Goal: Task Accomplishment & Management: Manage account settings

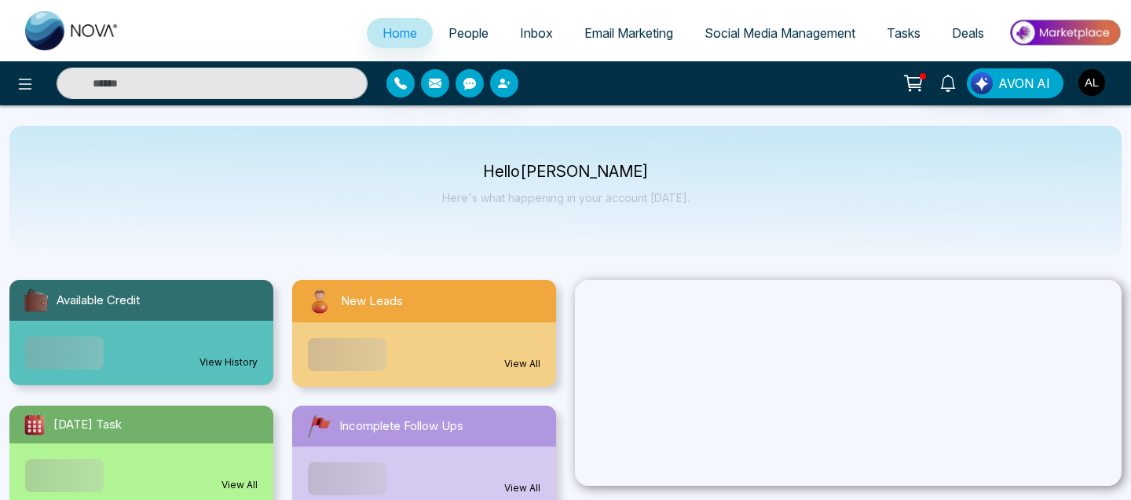
select select "*"
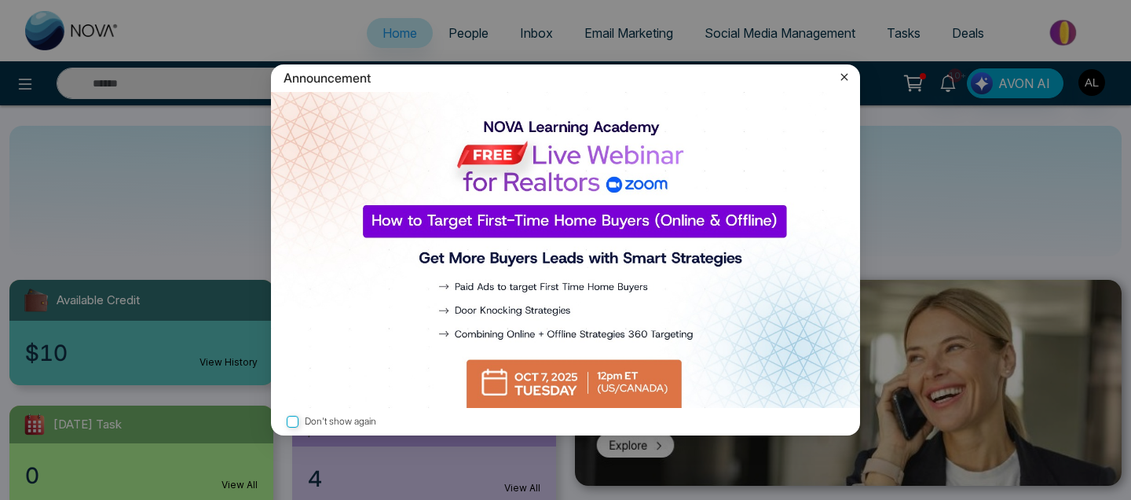
click at [842, 77] on icon at bounding box center [845, 77] width 16 height 16
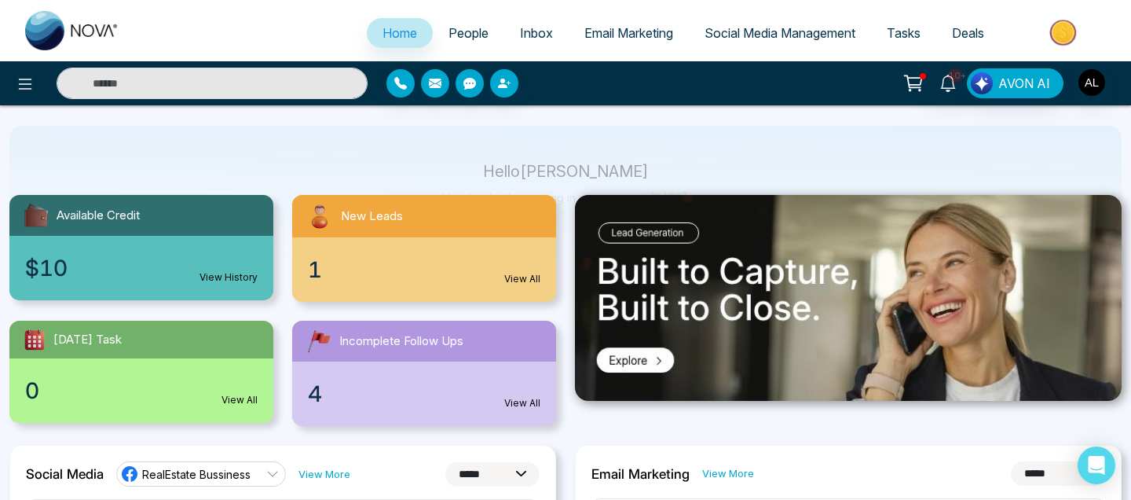
scroll to position [253, 0]
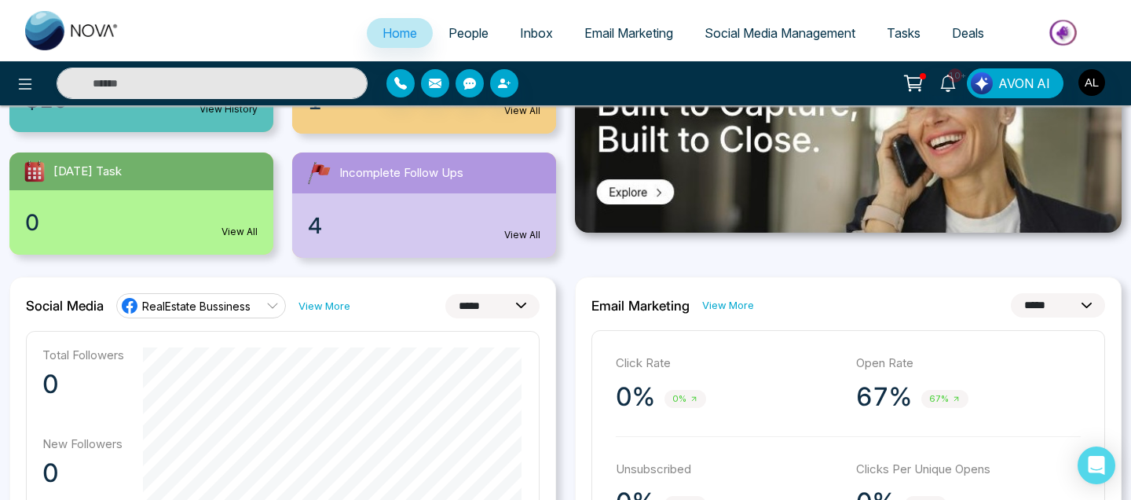
click at [899, 42] on link "Tasks" at bounding box center [903, 33] width 65 height 30
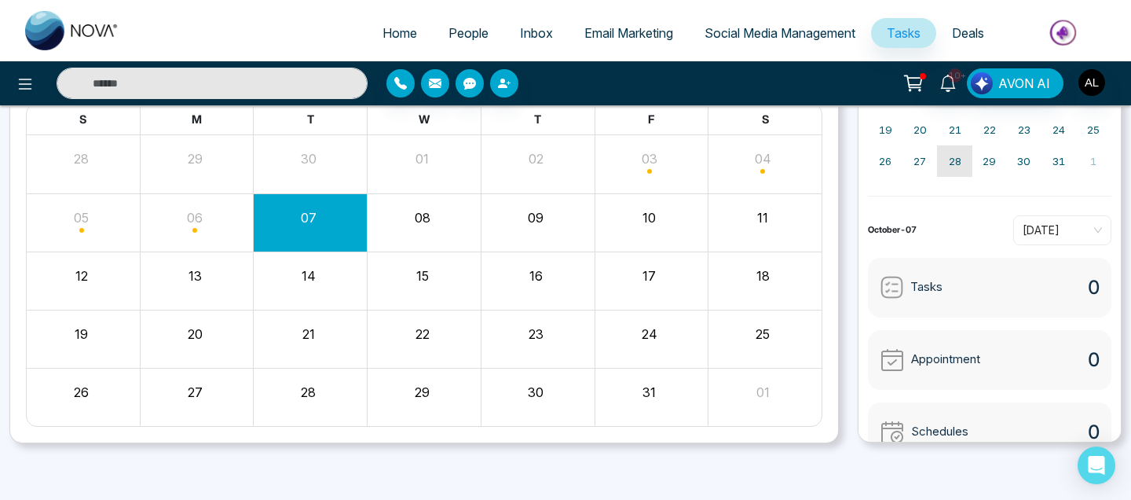
scroll to position [91, 0]
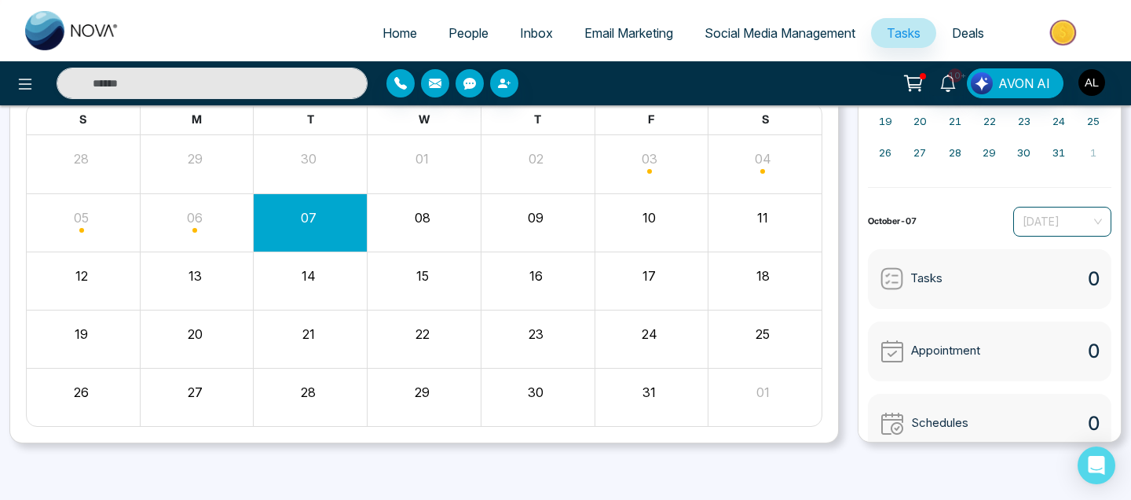
click at [1094, 229] on span "[DATE]" at bounding box center [1062, 222] width 79 height 24
click at [962, 229] on div "October-07 Today" at bounding box center [990, 222] width 244 height 30
click at [1079, 218] on span "[DATE]" at bounding box center [1062, 222] width 79 height 24
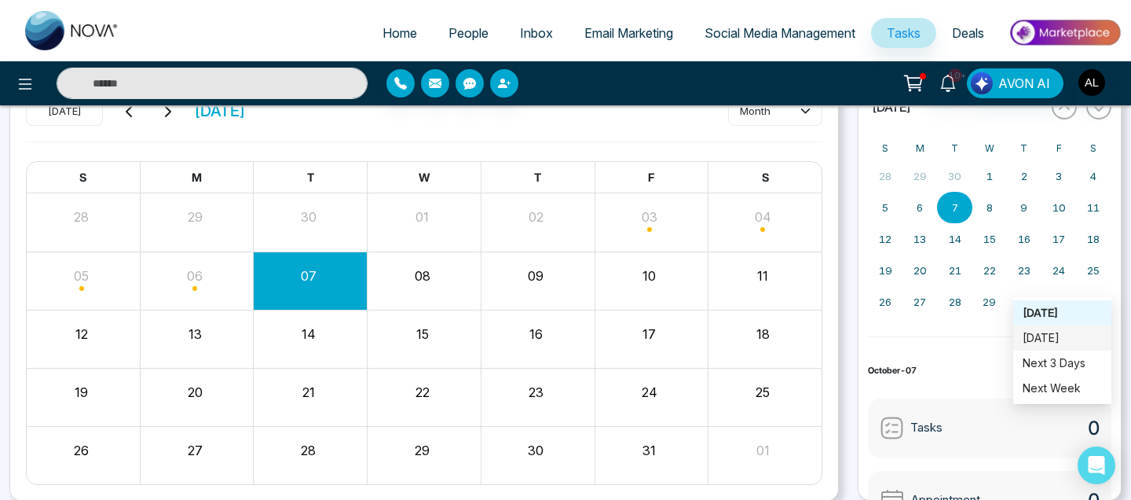
scroll to position [68, 0]
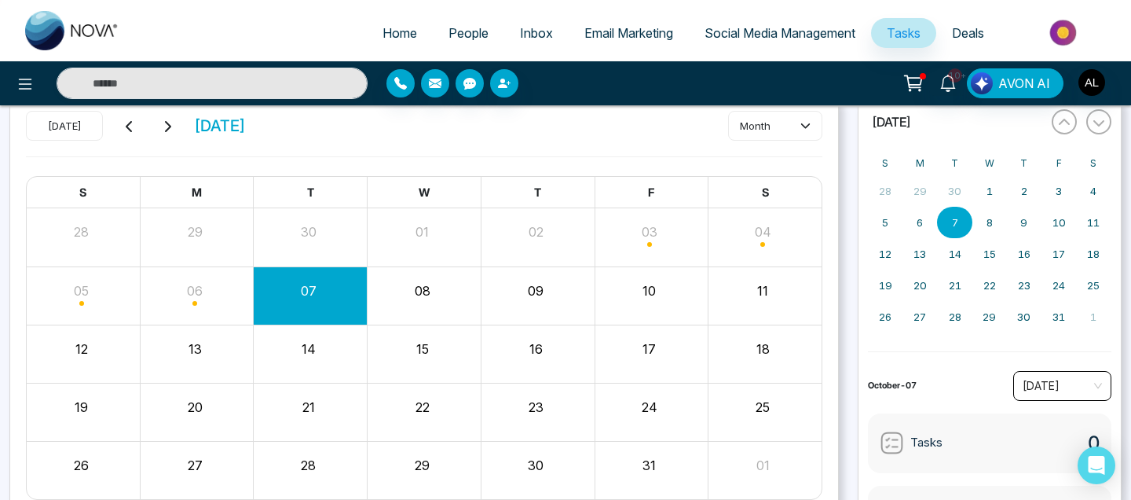
click at [460, 31] on span "People" at bounding box center [469, 33] width 40 height 16
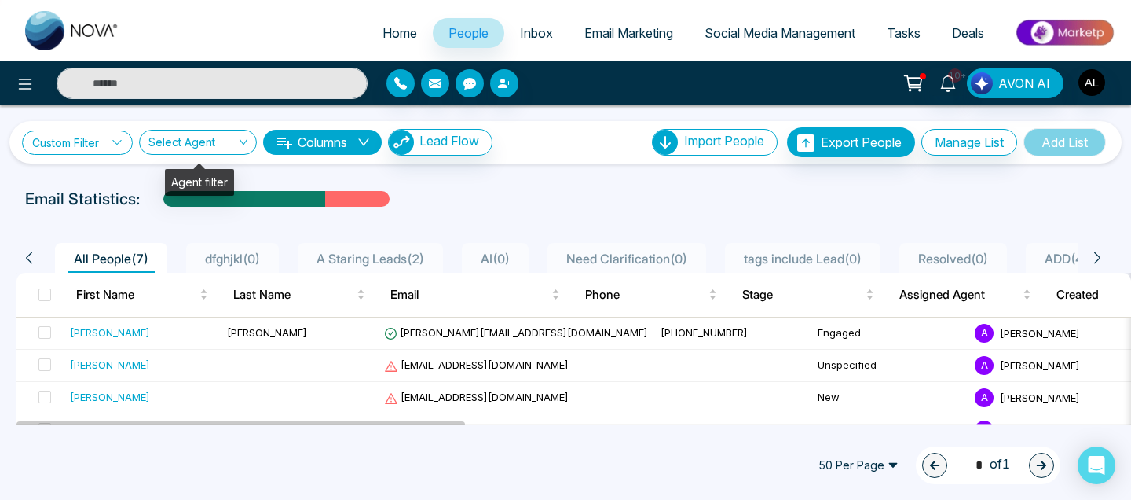
click at [103, 136] on link "Custom Filter" at bounding box center [77, 142] width 111 height 24
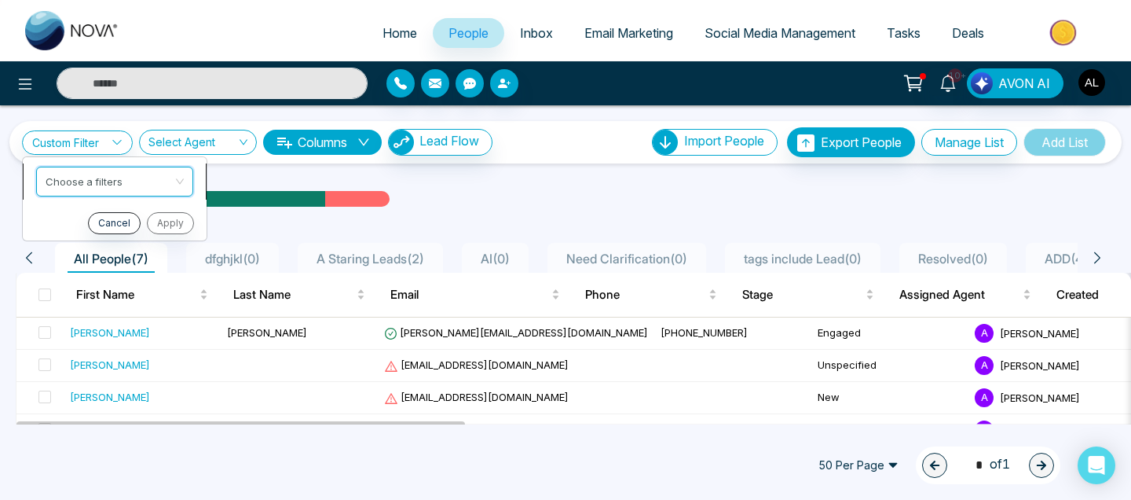
click at [130, 175] on input "search" at bounding box center [109, 179] width 127 height 24
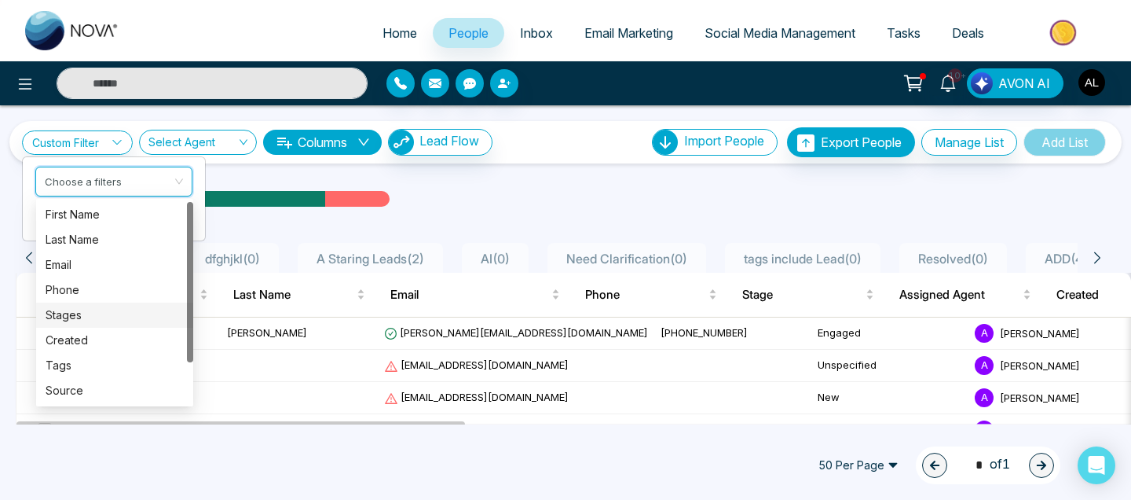
click at [85, 306] on div "Stages" at bounding box center [115, 314] width 138 height 17
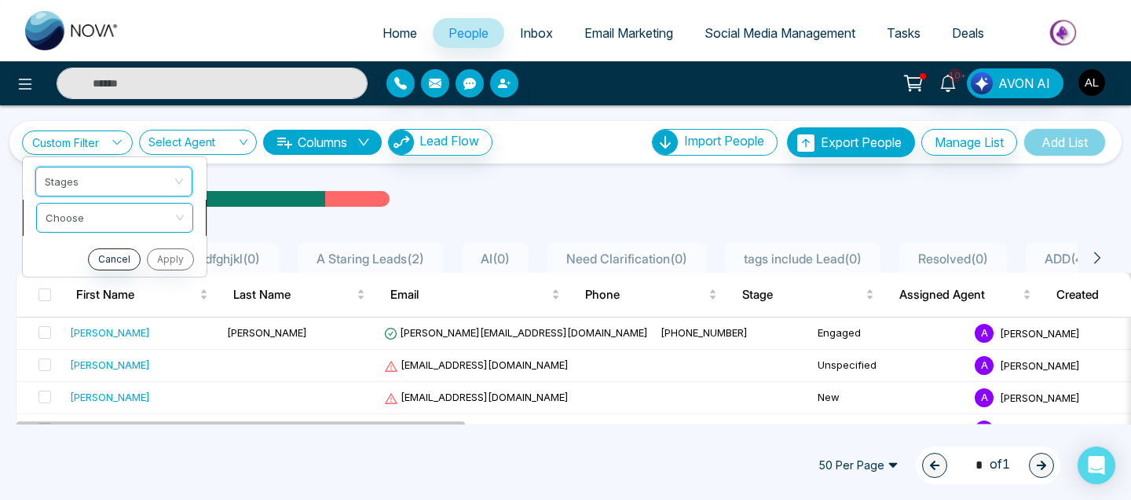
click at [106, 223] on input "search" at bounding box center [109, 215] width 127 height 24
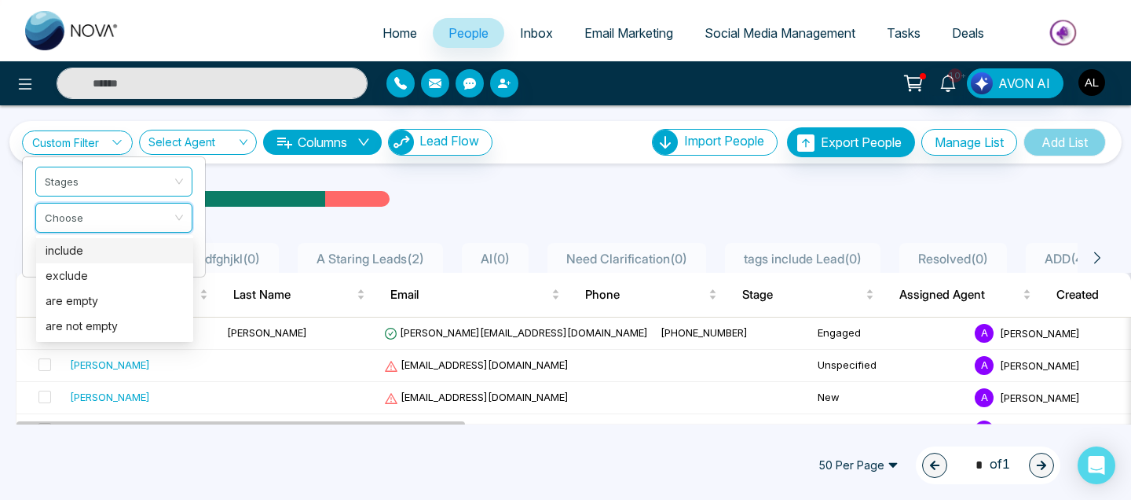
click at [516, 196] on div "Email Statistics:" at bounding box center [382, 199] width 714 height 24
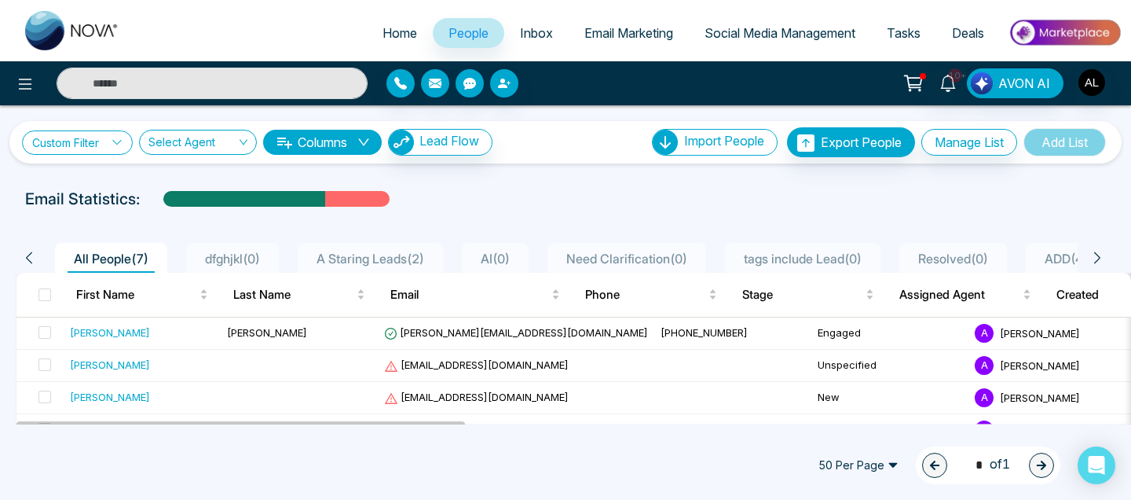
click at [53, 146] on link "Custom Filter" at bounding box center [77, 142] width 111 height 24
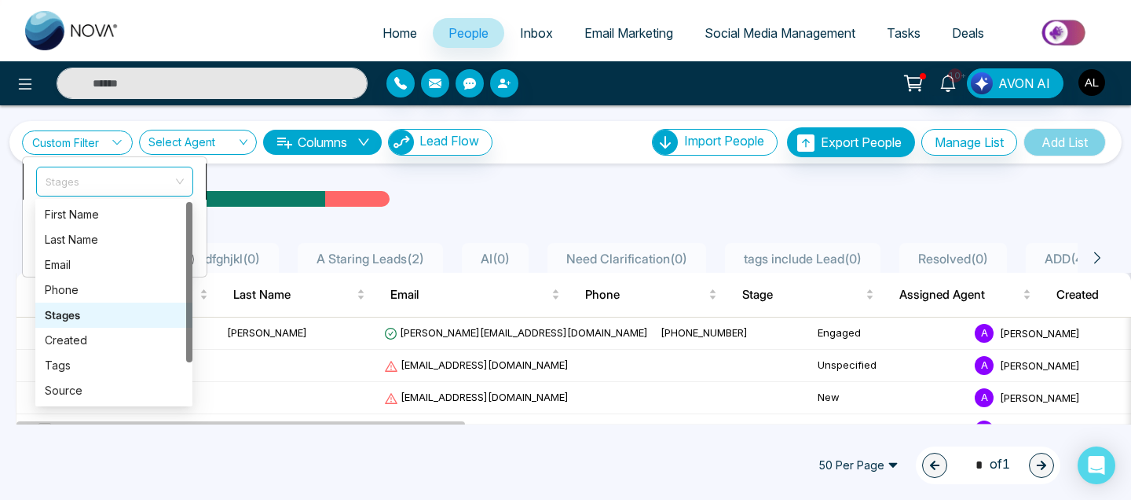
click at [90, 181] on span "Stages" at bounding box center [115, 181] width 138 height 28
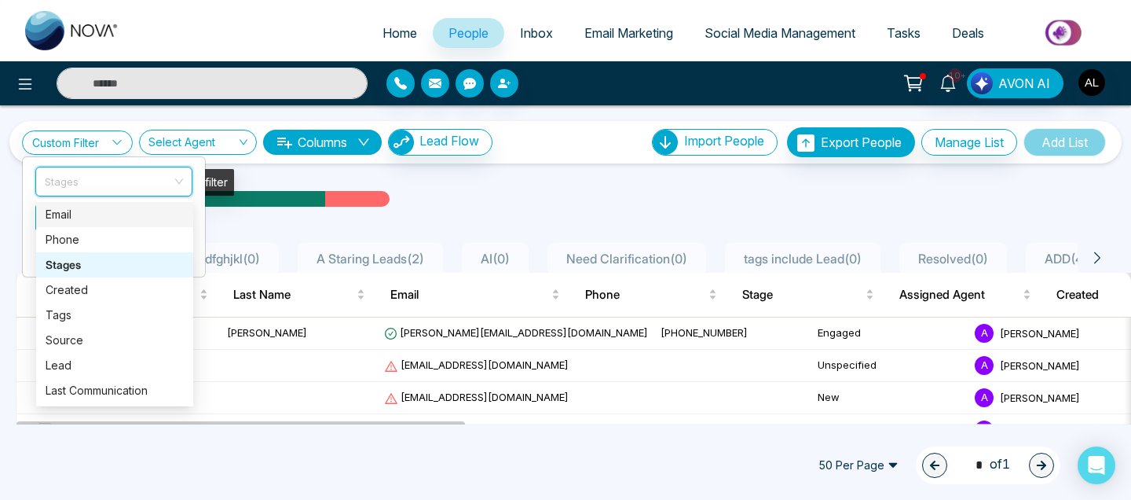
click at [233, 134] on input "search" at bounding box center [192, 145] width 88 height 30
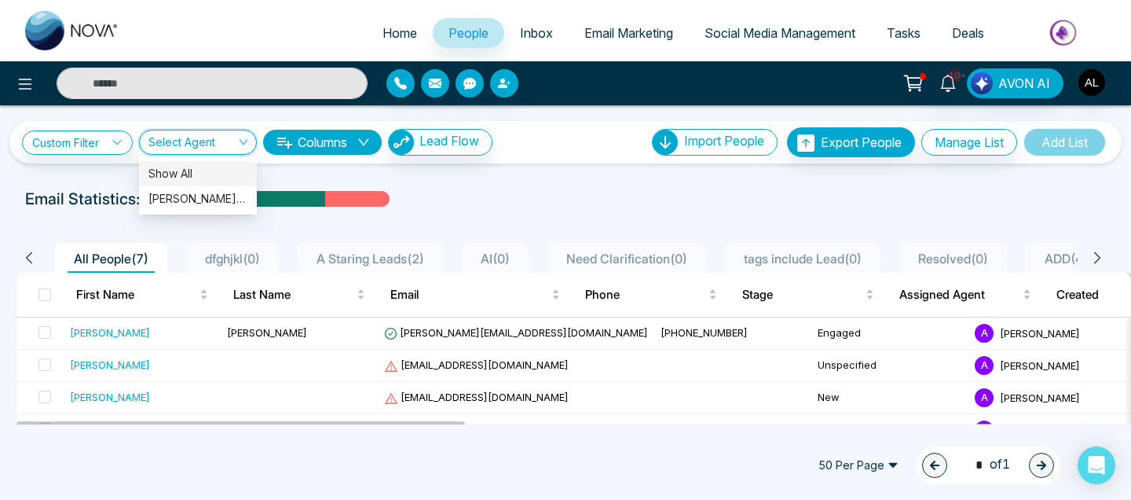
click at [192, 168] on div "Show All" at bounding box center [197, 173] width 99 height 17
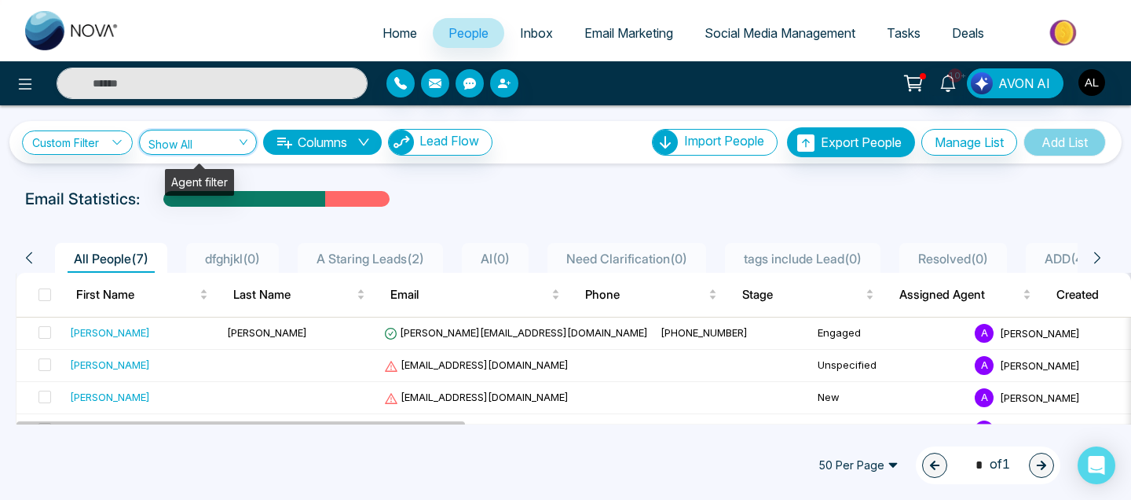
click at [198, 152] on input "search" at bounding box center [192, 145] width 88 height 30
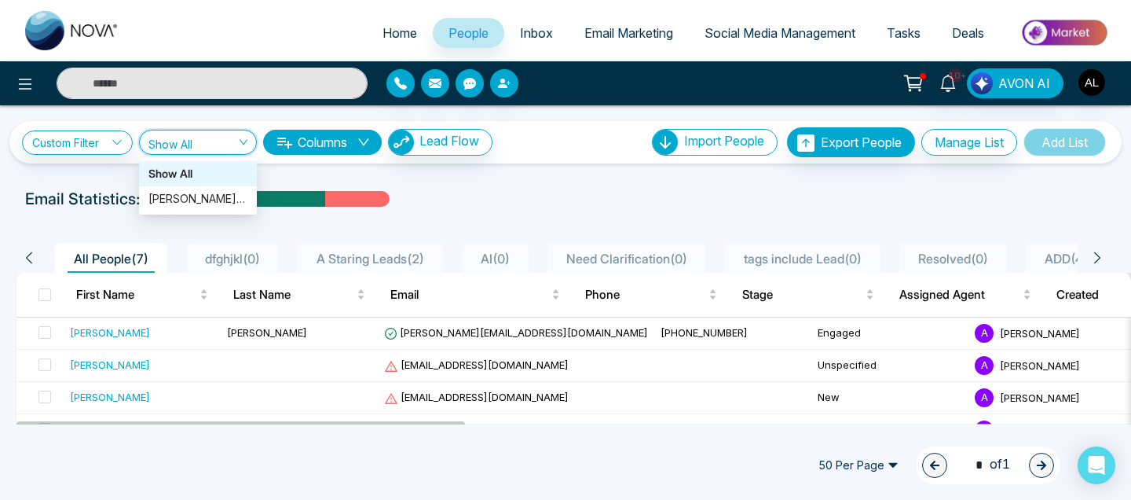
click at [207, 144] on span "Show All" at bounding box center [197, 141] width 99 height 15
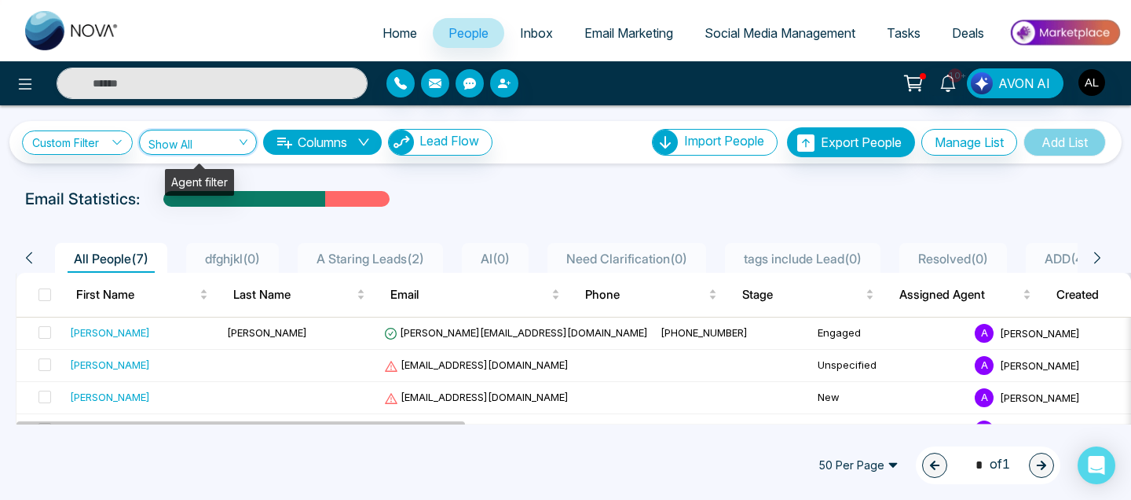
click at [205, 142] on span "Show All" at bounding box center [197, 141] width 99 height 15
click at [199, 198] on div "ADMIN lokesh (me)" at bounding box center [197, 198] width 99 height 17
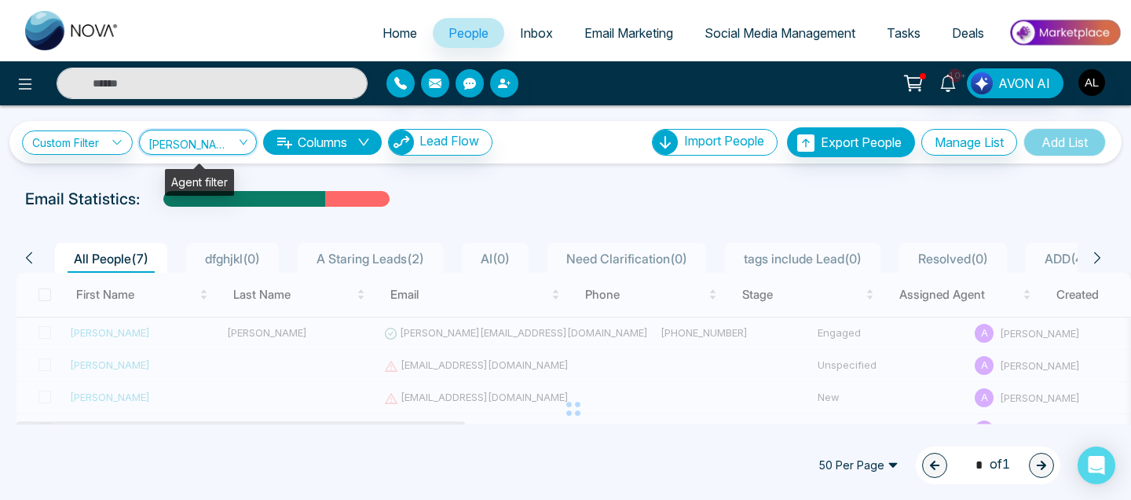
click at [201, 149] on input "search" at bounding box center [192, 145] width 88 height 30
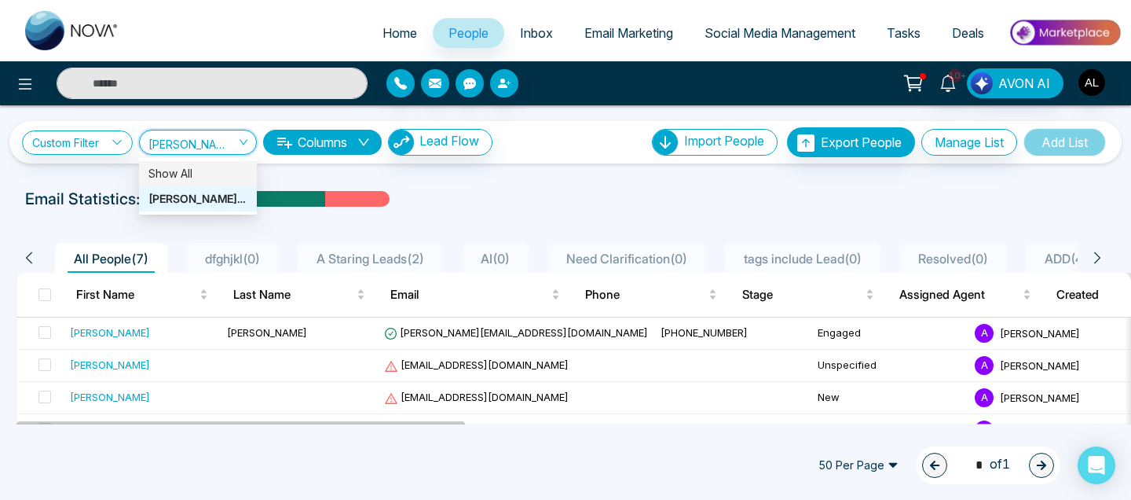
click at [194, 177] on div "Show All" at bounding box center [197, 173] width 99 height 17
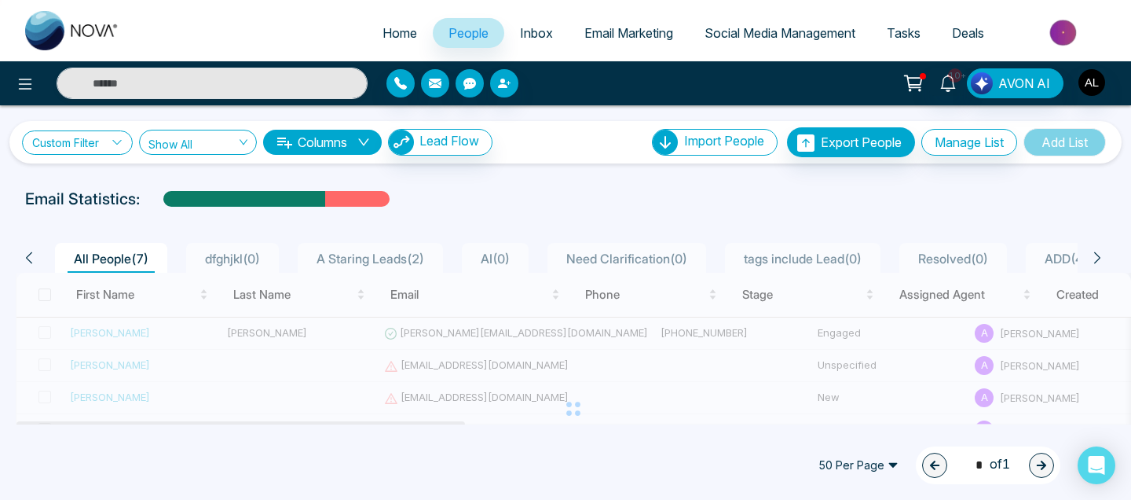
click at [90, 152] on link "Custom Filter" at bounding box center [77, 142] width 111 height 24
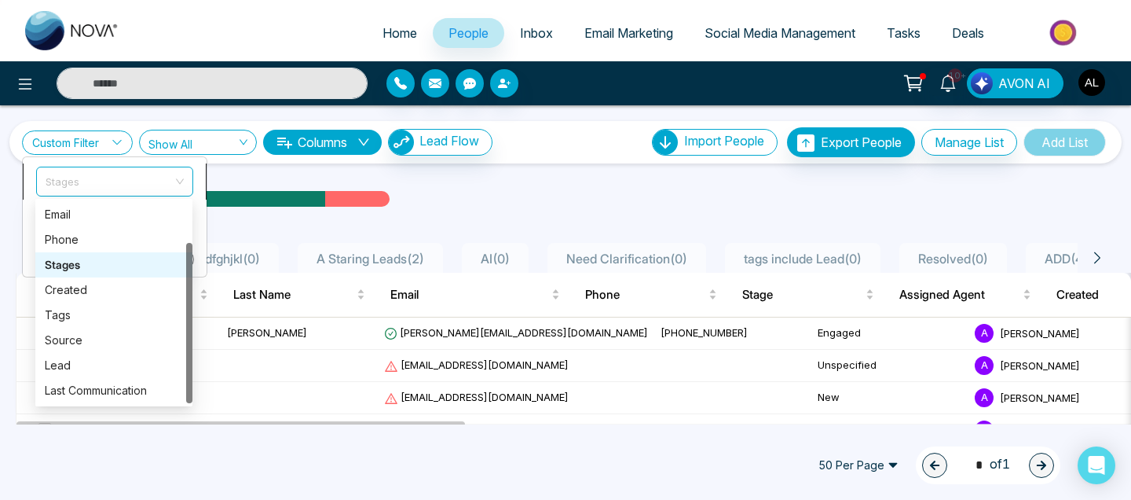
click at [111, 178] on span "Stages" at bounding box center [115, 181] width 138 height 28
click at [108, 304] on div "Tags" at bounding box center [114, 314] width 157 height 25
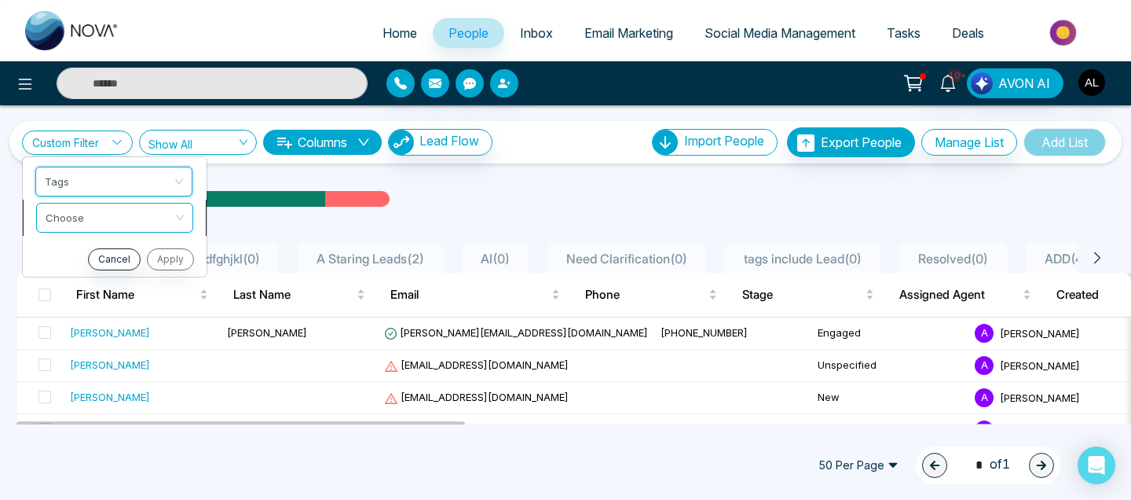
click at [110, 219] on input "search" at bounding box center [109, 215] width 127 height 24
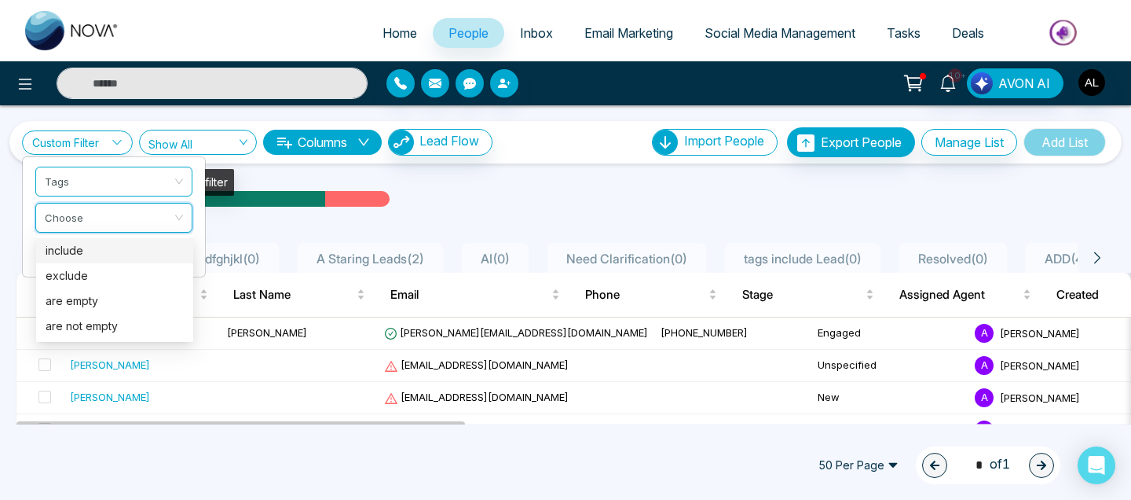
click at [177, 146] on span "Show All" at bounding box center [197, 141] width 99 height 15
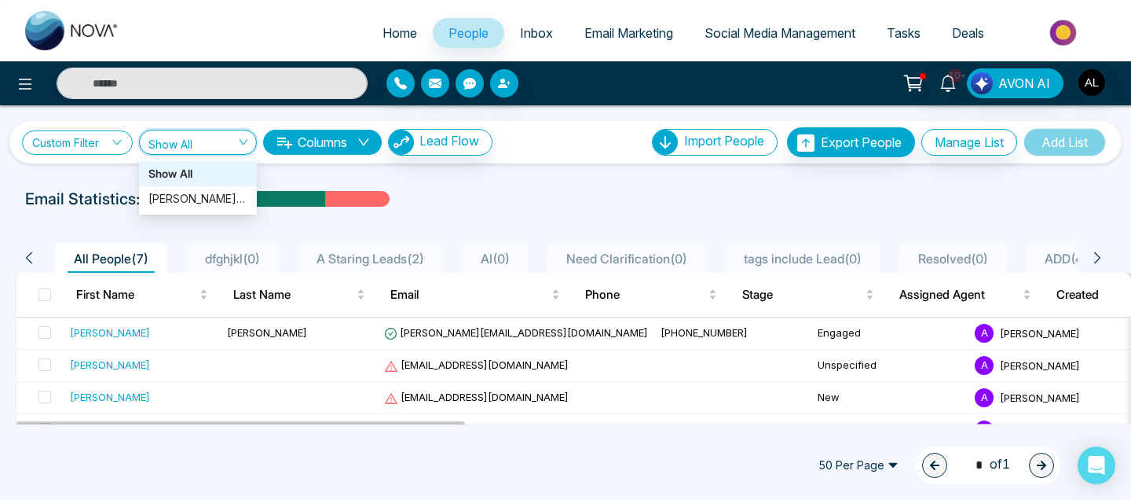
click at [64, 134] on link "Custom Filter" at bounding box center [77, 142] width 111 height 24
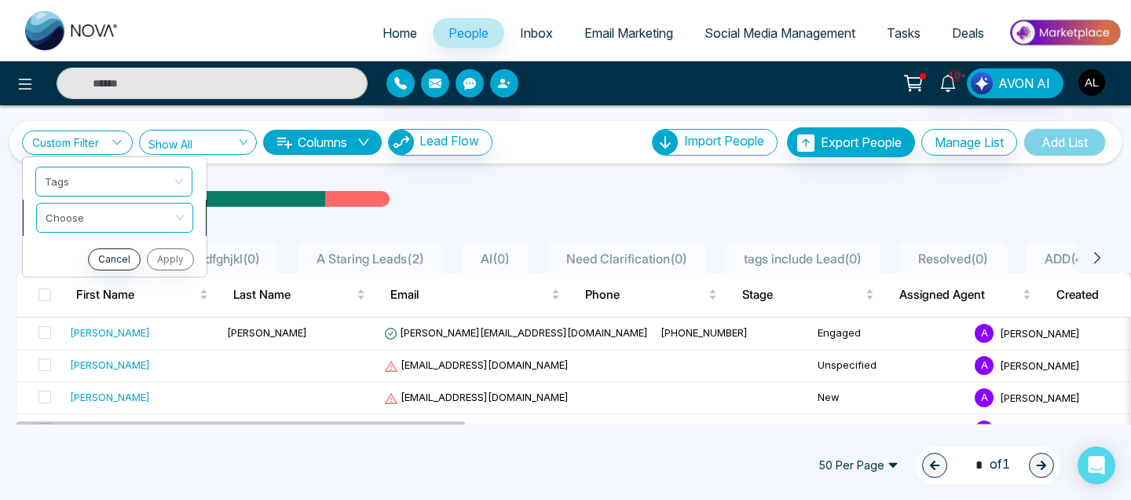
click at [66, 224] on input "search" at bounding box center [109, 215] width 127 height 24
click at [64, 189] on span "Tags" at bounding box center [115, 181] width 138 height 28
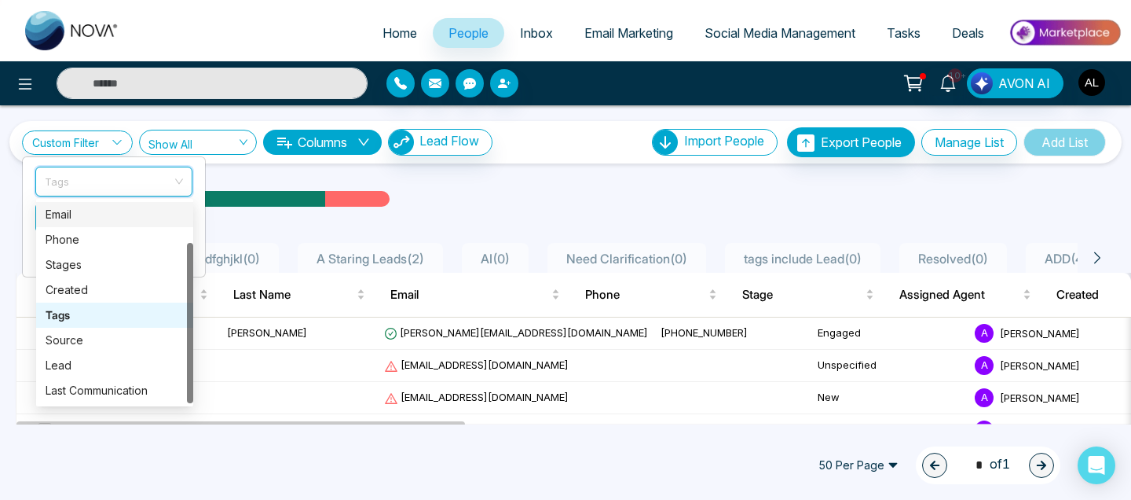
click at [77, 214] on div "Email" at bounding box center [115, 214] width 138 height 17
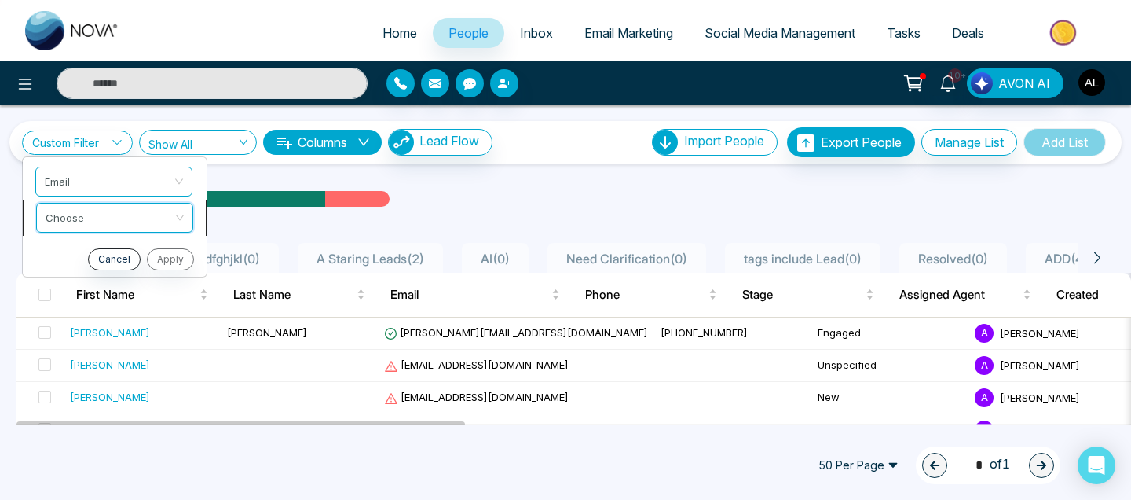
click at [76, 220] on input "search" at bounding box center [109, 215] width 127 height 24
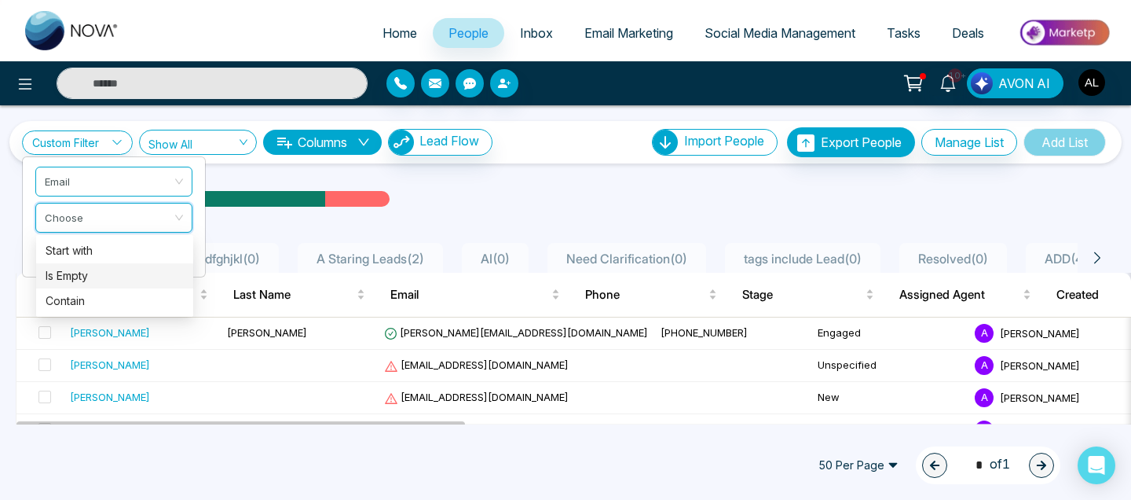
click at [74, 280] on div "Is Empty" at bounding box center [115, 275] width 138 height 17
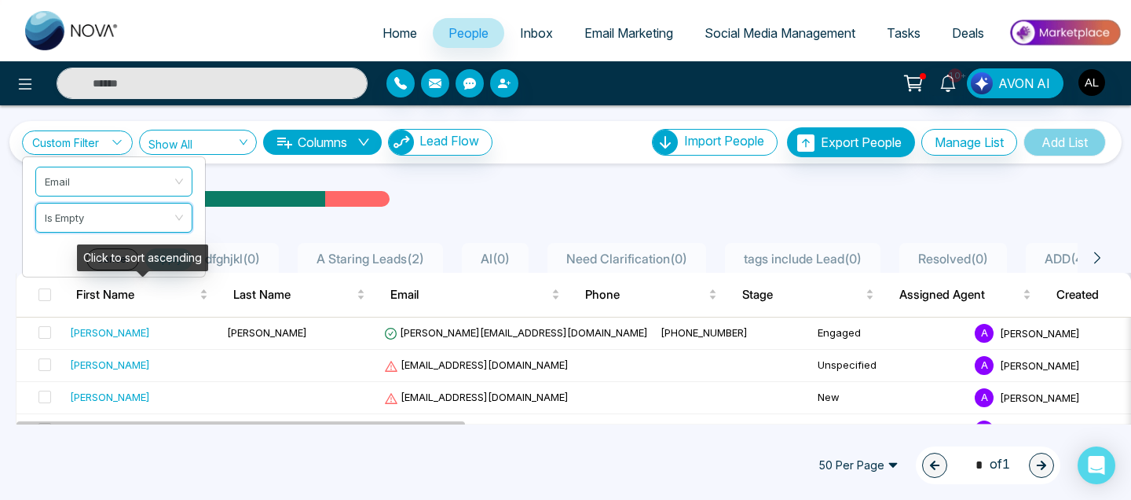
click at [162, 256] on div "Click to sort ascending" at bounding box center [142, 257] width 131 height 27
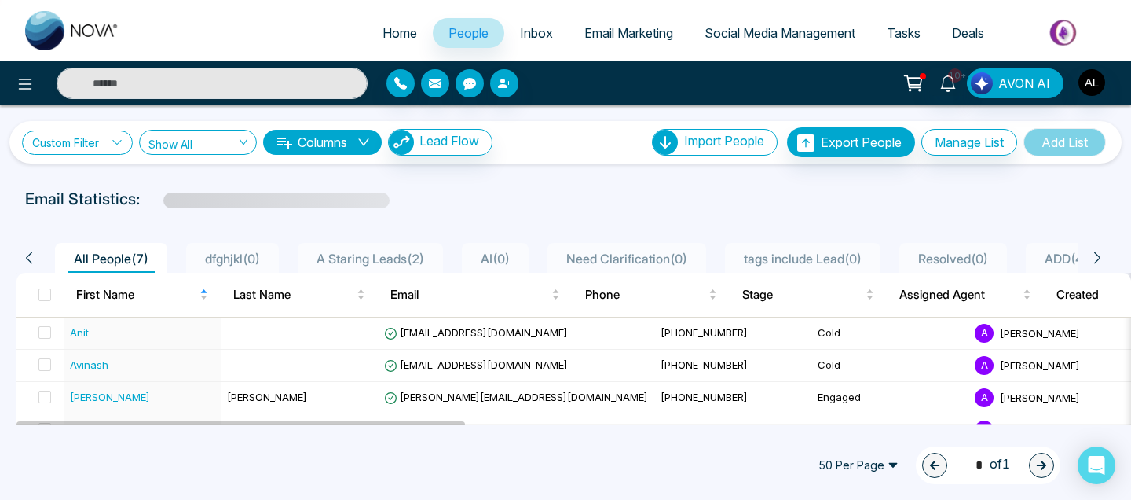
click at [100, 140] on link "Custom Filter" at bounding box center [77, 142] width 111 height 24
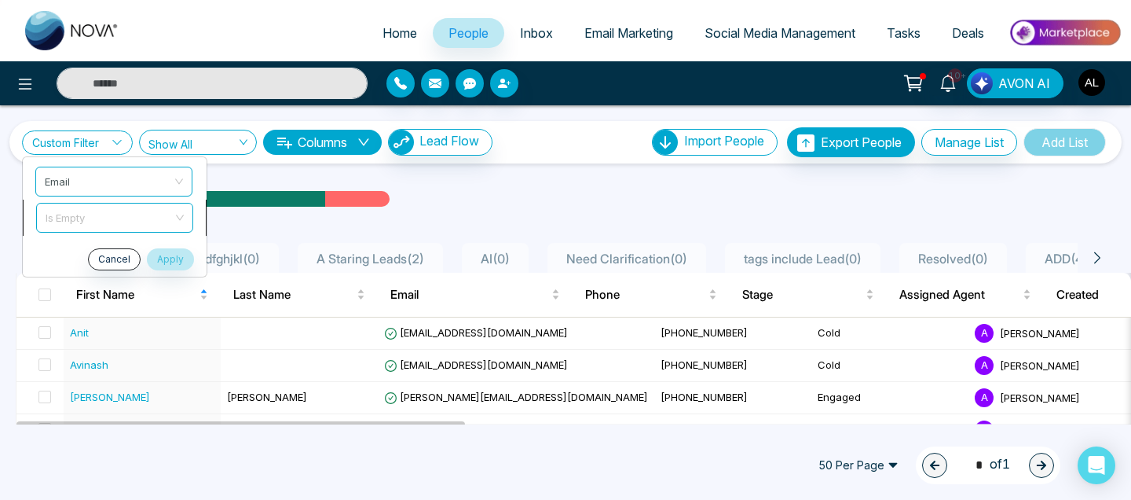
click at [97, 226] on span "Is Empty" at bounding box center [115, 217] width 138 height 28
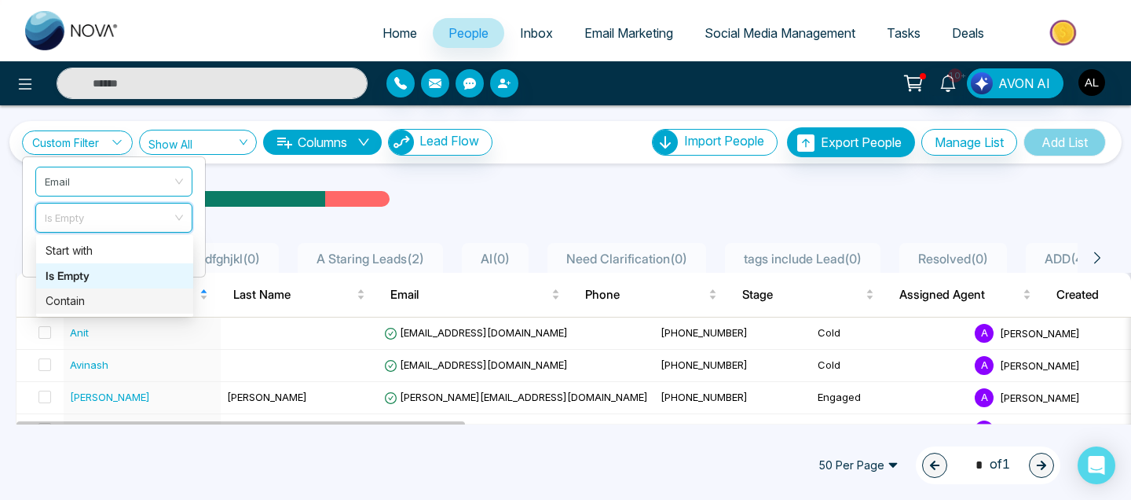
click at [86, 301] on div "Contain" at bounding box center [115, 300] width 138 height 17
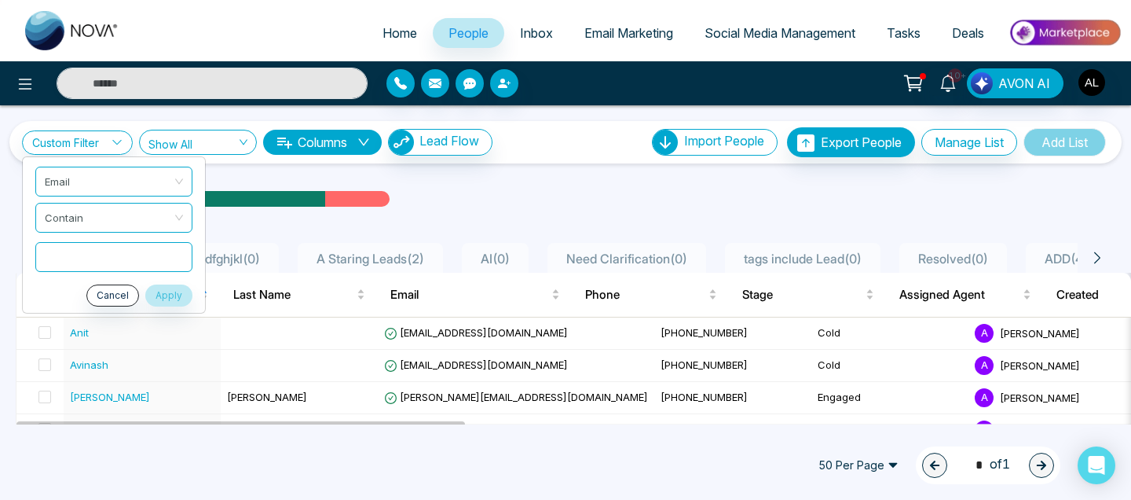
click at [112, 251] on input "text" at bounding box center [113, 257] width 157 height 30
click at [93, 193] on span "Email" at bounding box center [115, 181] width 138 height 28
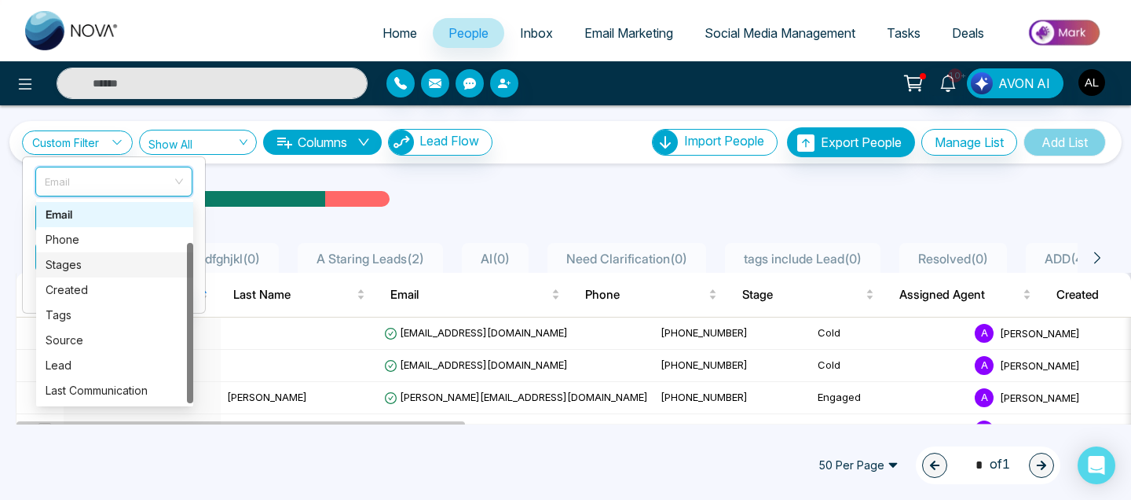
click at [93, 265] on div "Stages" at bounding box center [115, 264] width 138 height 17
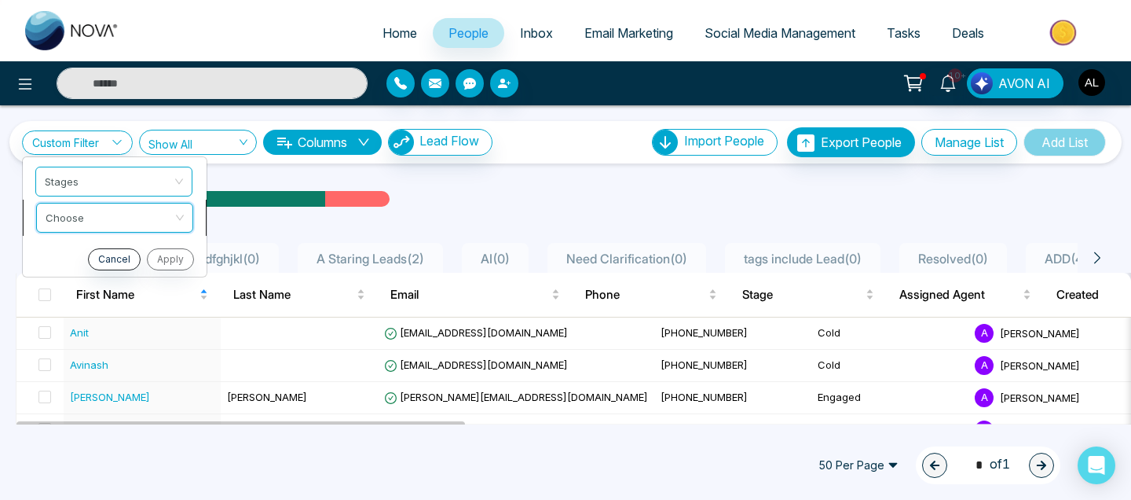
click at [103, 222] on input "search" at bounding box center [109, 215] width 127 height 24
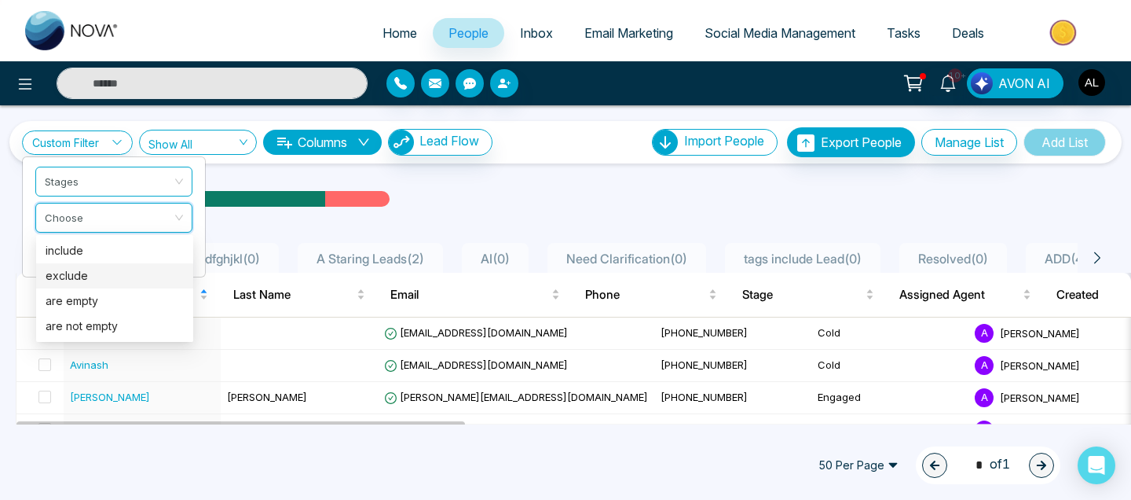
click at [79, 281] on div "exclude" at bounding box center [115, 275] width 138 height 17
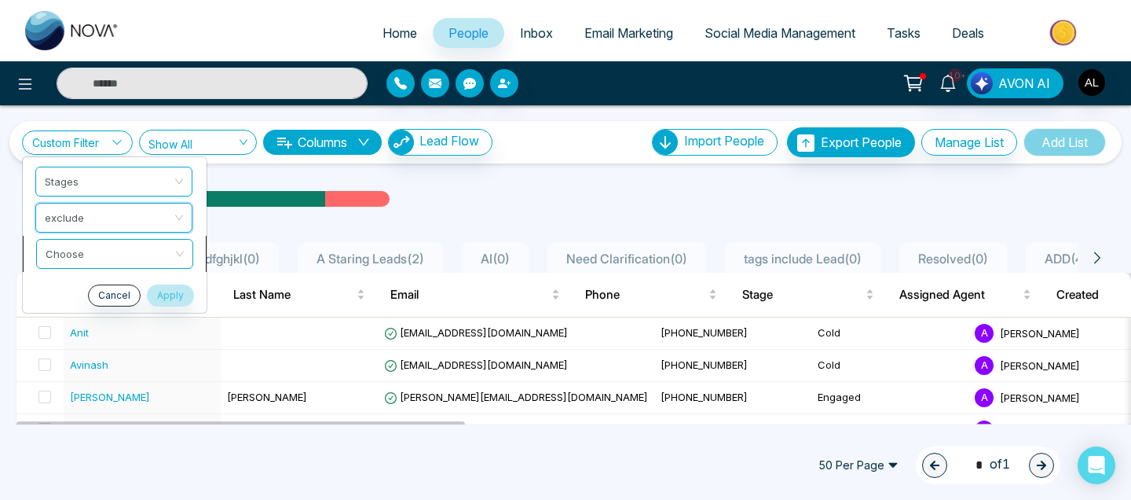
click at [86, 254] on div "Custom Filter Stages exclude exclude Choose Cancel Apply Show All 1197 Show All…" at bounding box center [565, 264] width 1131 height 319
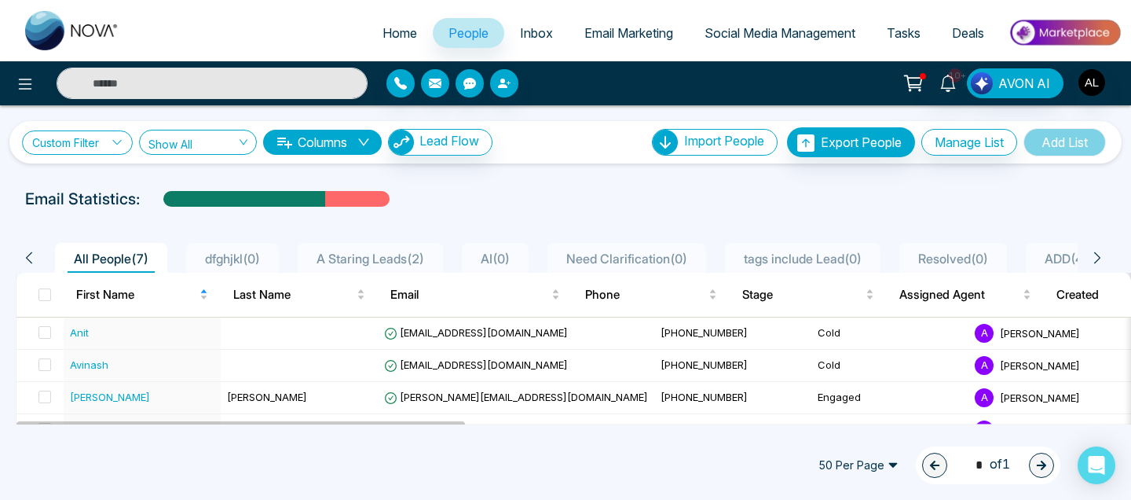
click at [102, 152] on link "Custom Filter" at bounding box center [77, 142] width 111 height 24
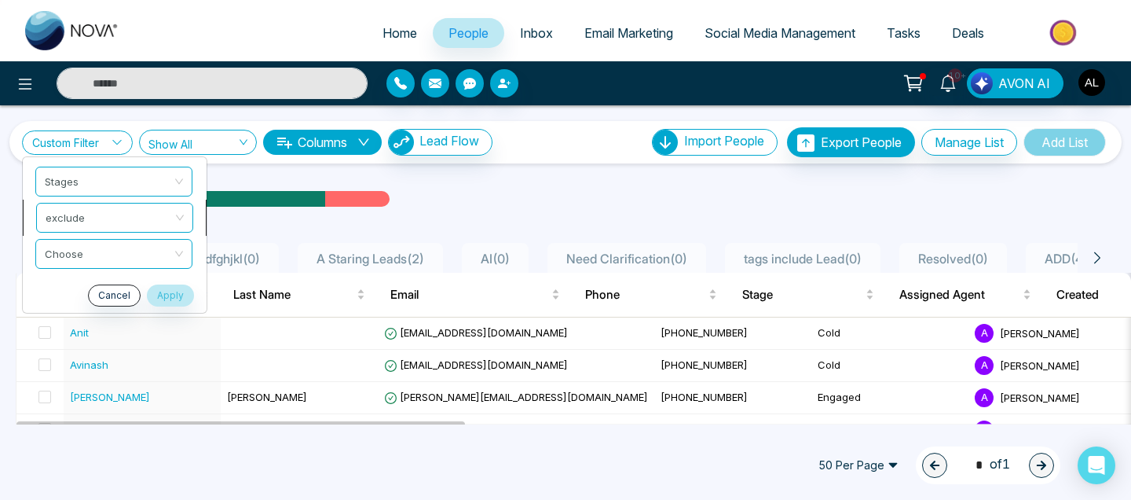
click at [88, 216] on span "exclude" at bounding box center [115, 217] width 138 height 28
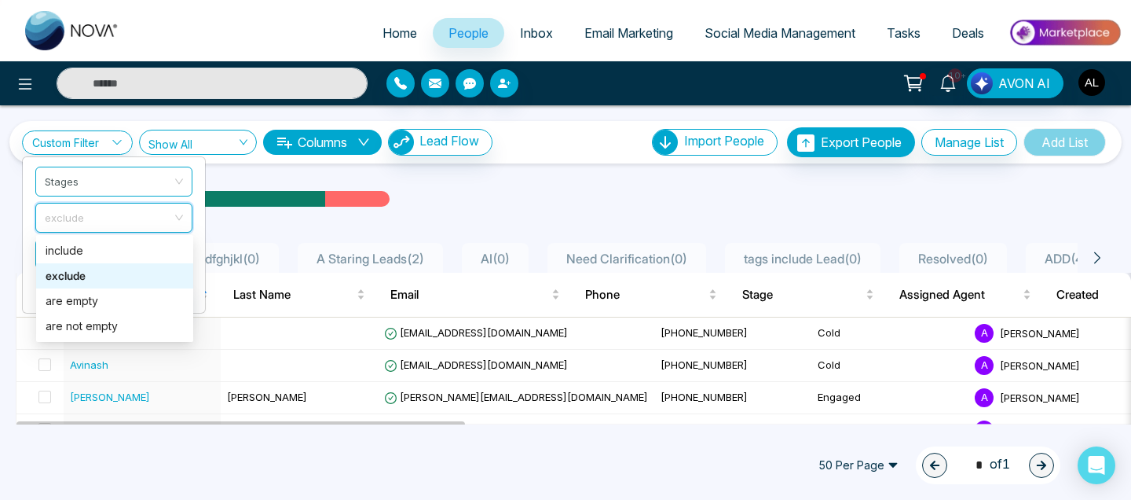
click at [63, 268] on div "exclude" at bounding box center [115, 275] width 138 height 17
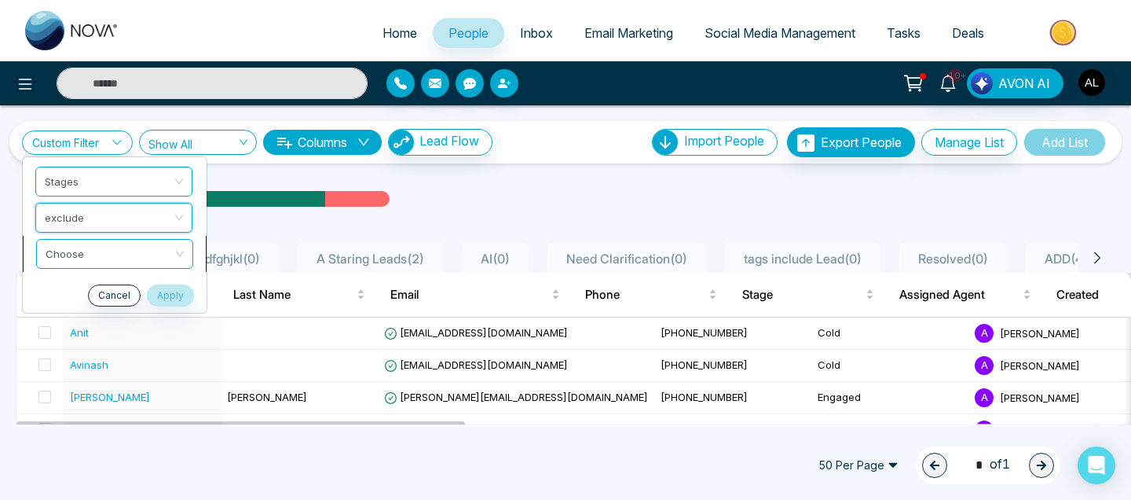
click at [82, 240] on div "Custom Filter Stages exclude exclude Choose Cancel Apply Show All 1197 Show All…" at bounding box center [565, 264] width 1131 height 319
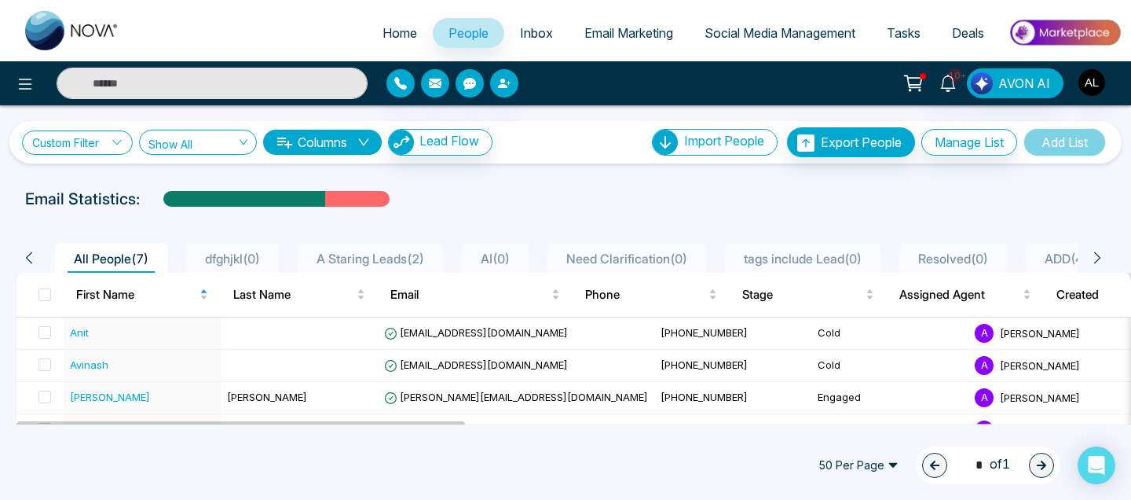
click at [99, 141] on link "Custom Filter" at bounding box center [77, 142] width 111 height 24
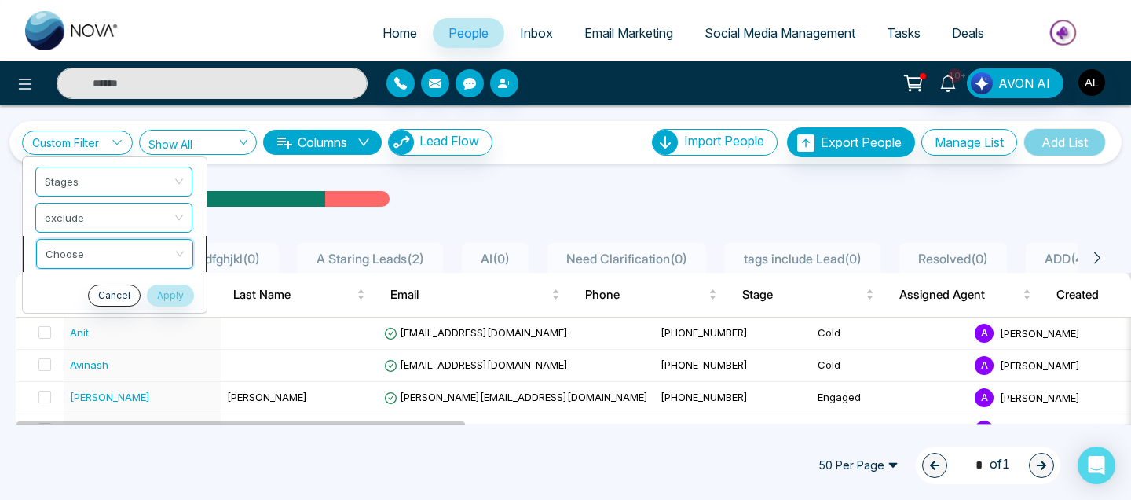
click at [71, 255] on input "search" at bounding box center [109, 252] width 127 height 24
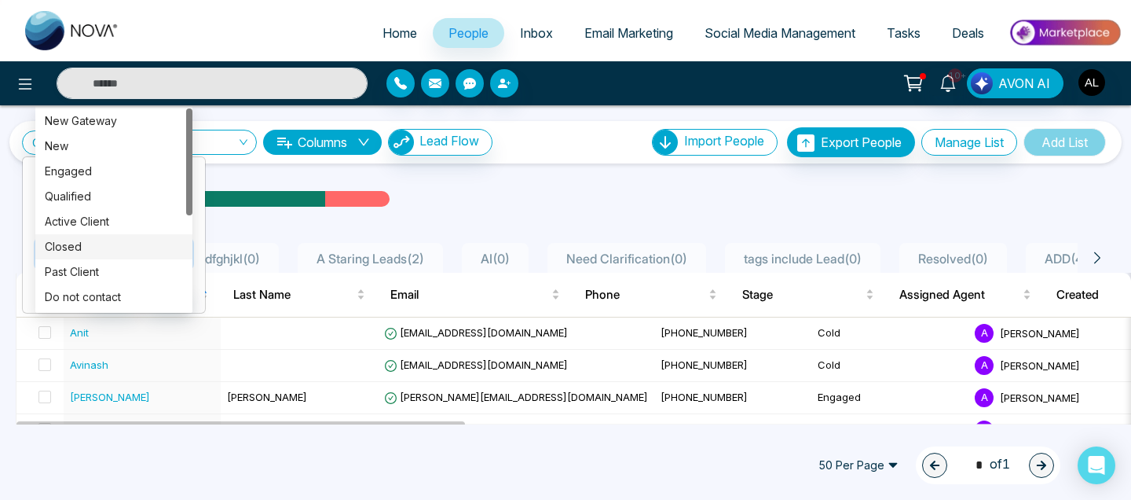
click at [71, 255] on div "Closed" at bounding box center [114, 246] width 138 height 17
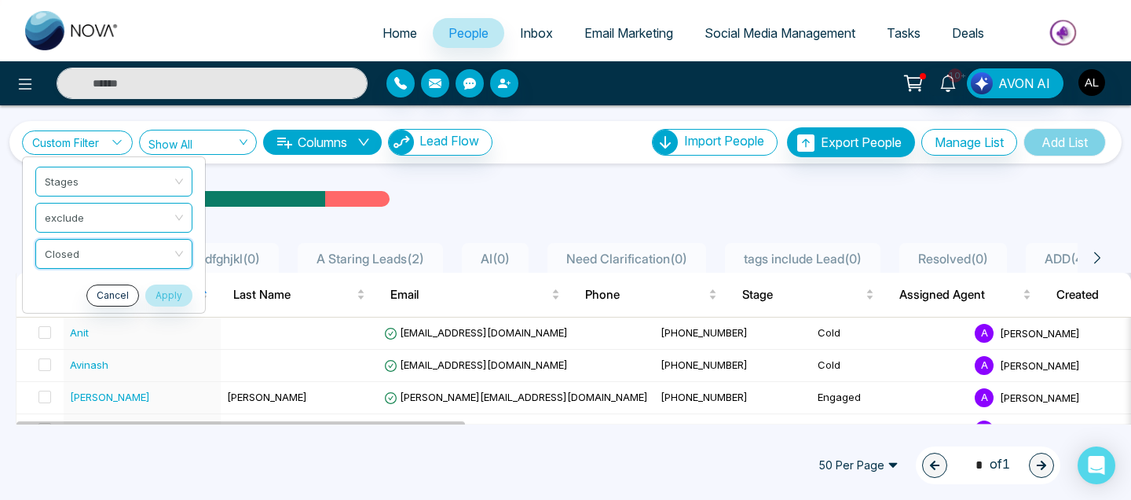
click at [81, 134] on link "Custom Filter" at bounding box center [77, 142] width 111 height 24
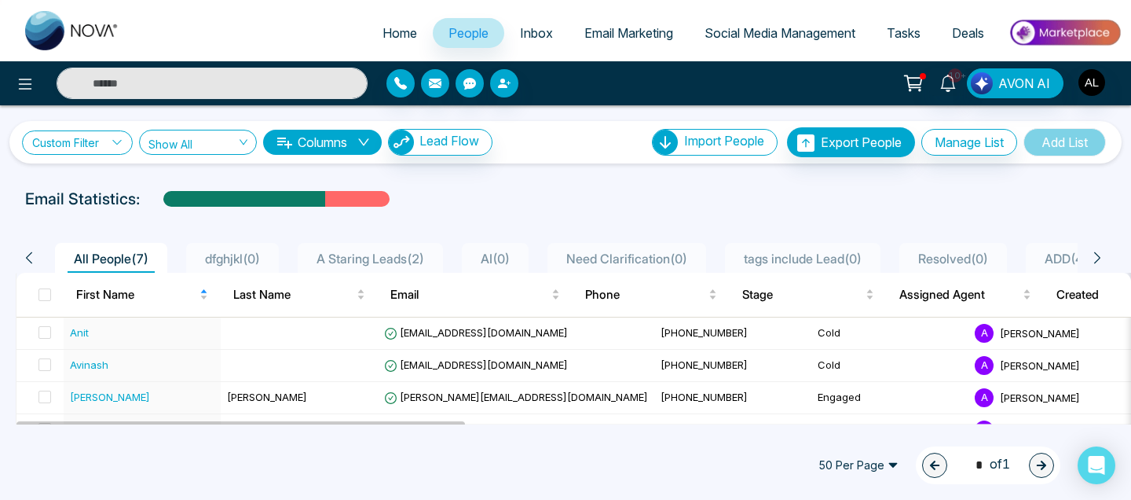
click at [81, 134] on link "Custom Filter" at bounding box center [77, 142] width 111 height 24
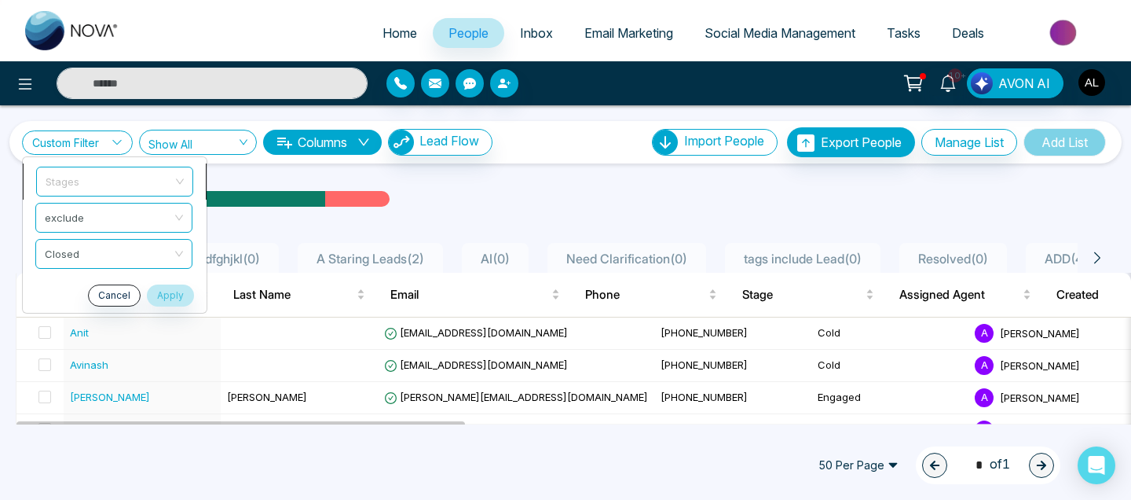
click at [108, 192] on span "Stages" at bounding box center [115, 181] width 138 height 28
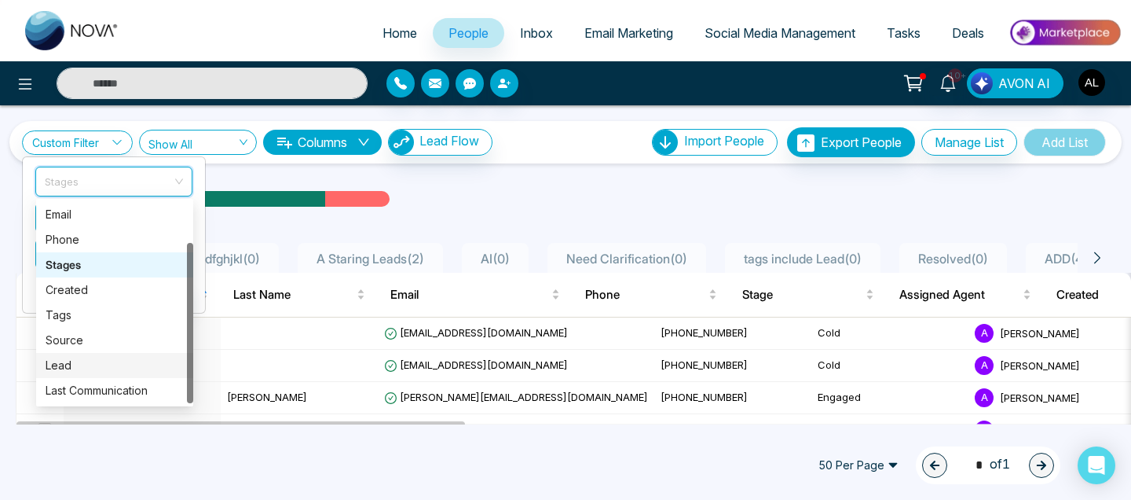
click at [76, 379] on div "Last Communication" at bounding box center [114, 390] width 157 height 25
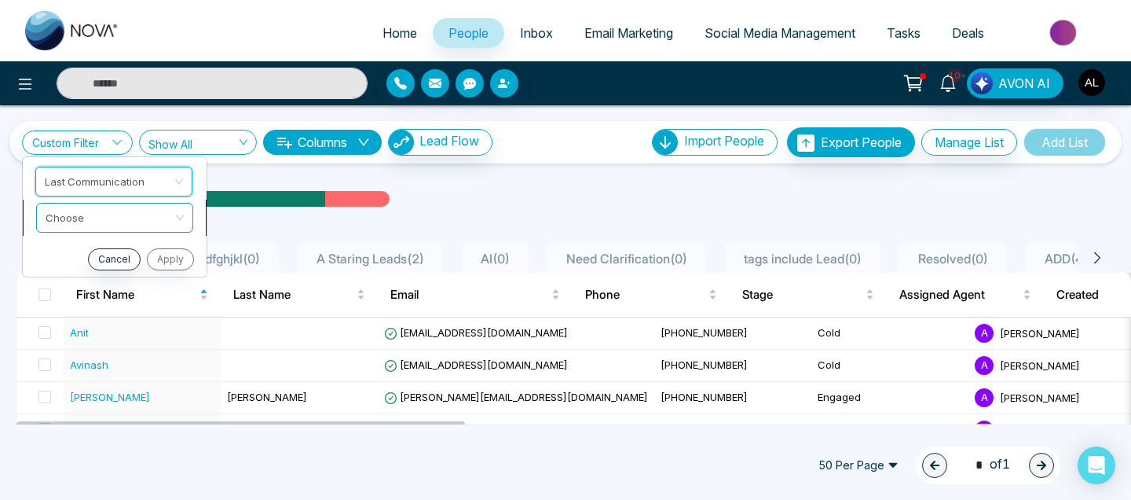
click at [93, 215] on input "search" at bounding box center [109, 215] width 127 height 24
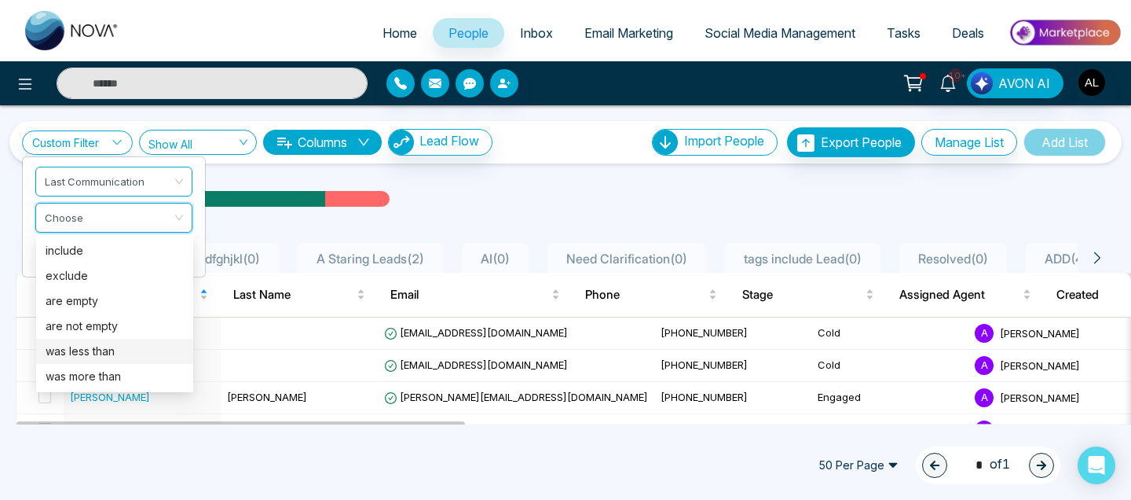
click at [81, 359] on div "was less than" at bounding box center [115, 351] width 138 height 17
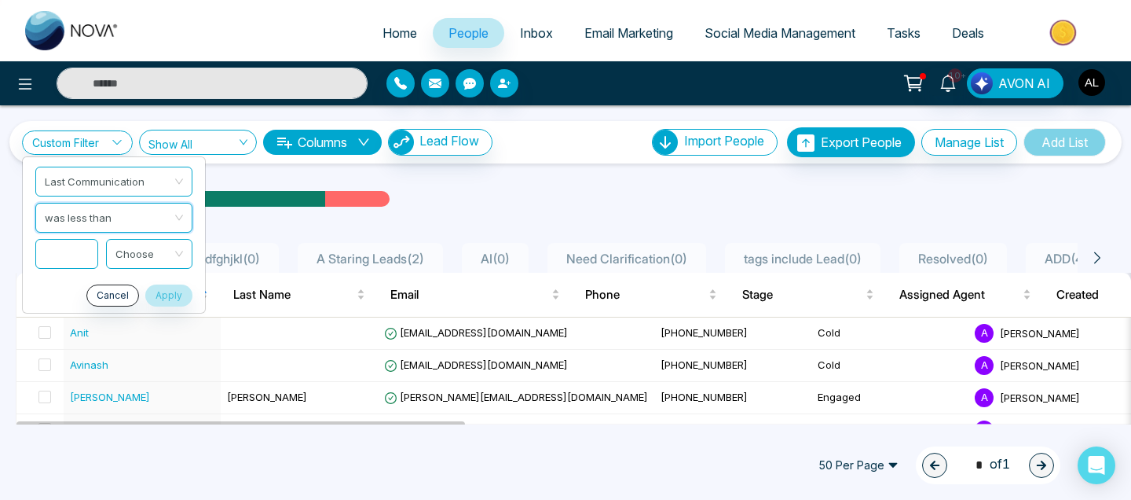
click at [79, 253] on input at bounding box center [66, 254] width 63 height 30
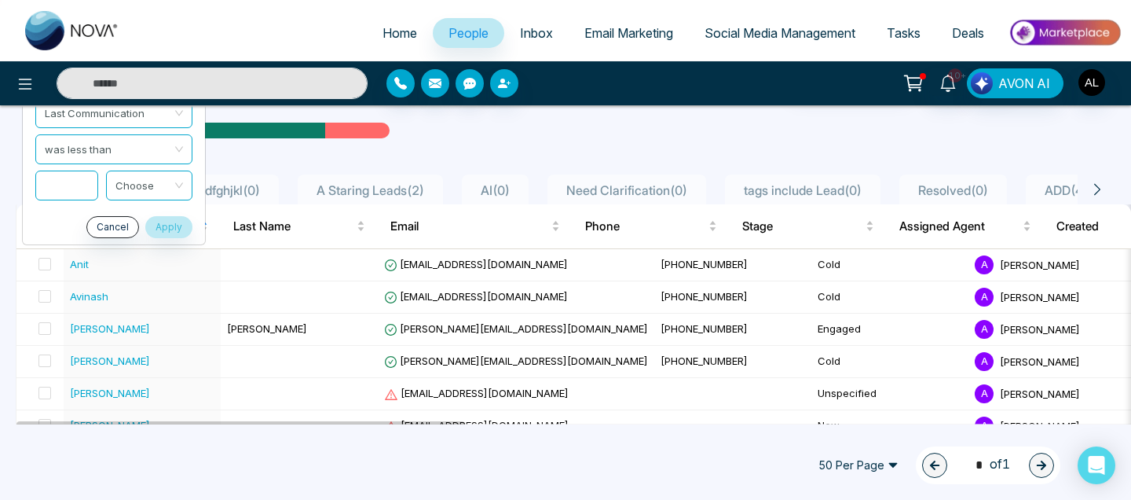
scroll to position [69, 0]
click at [430, 130] on div "Email Statistics:" at bounding box center [382, 130] width 714 height 24
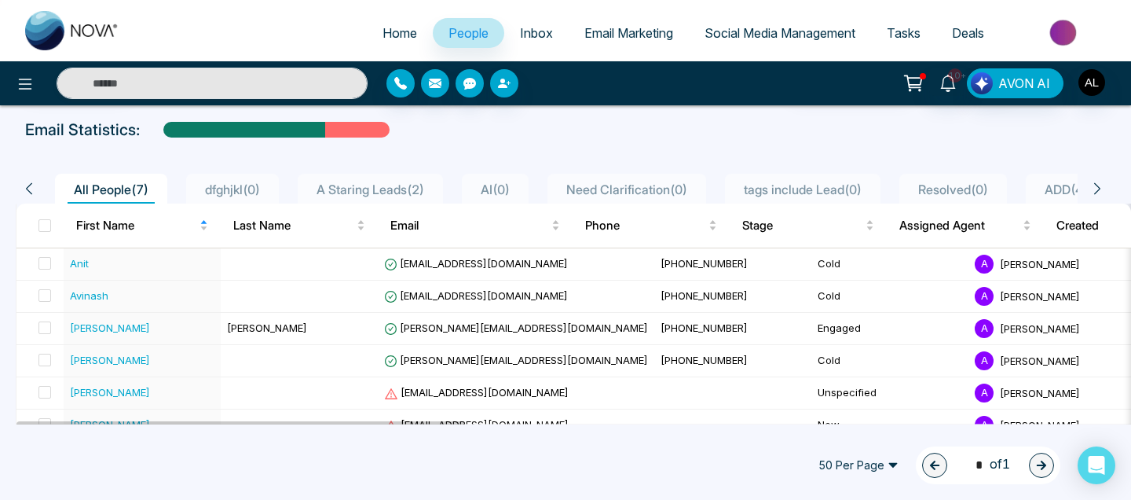
scroll to position [0, 0]
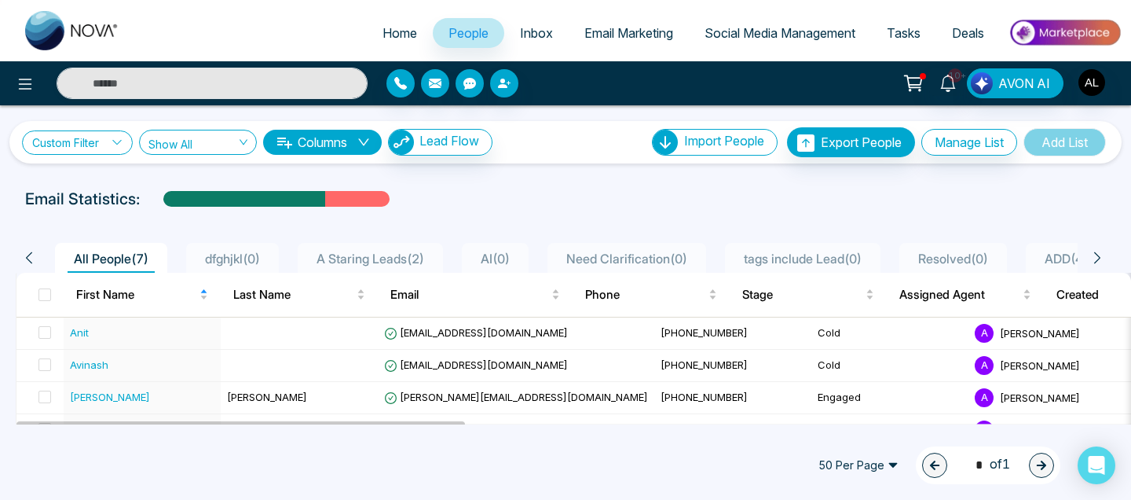
click at [103, 143] on link "Custom Filter" at bounding box center [77, 142] width 111 height 24
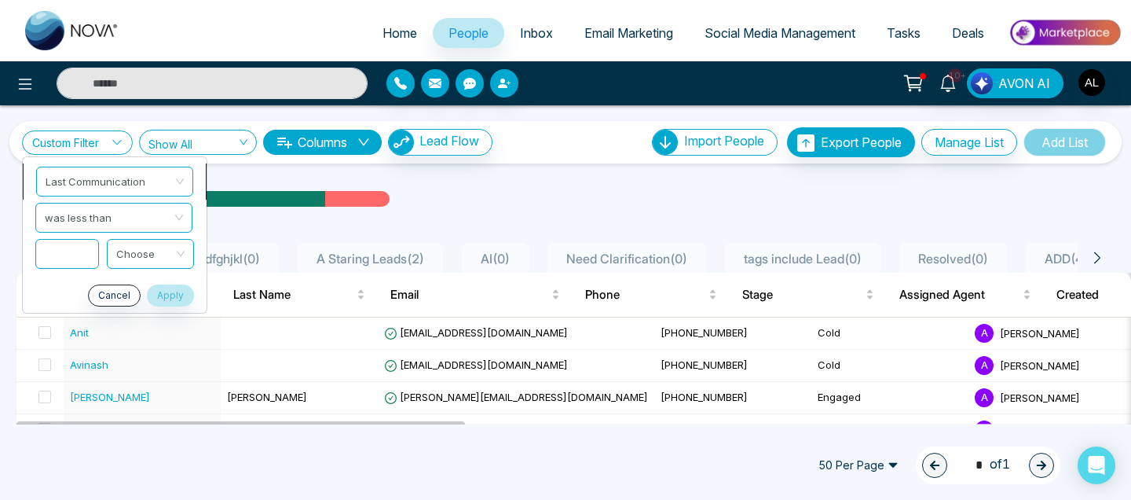
click at [126, 178] on span "Last Communication" at bounding box center [115, 181] width 138 height 28
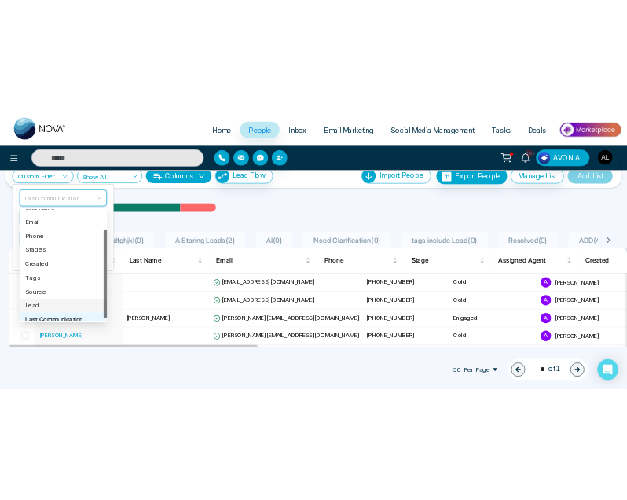
scroll to position [39, 0]
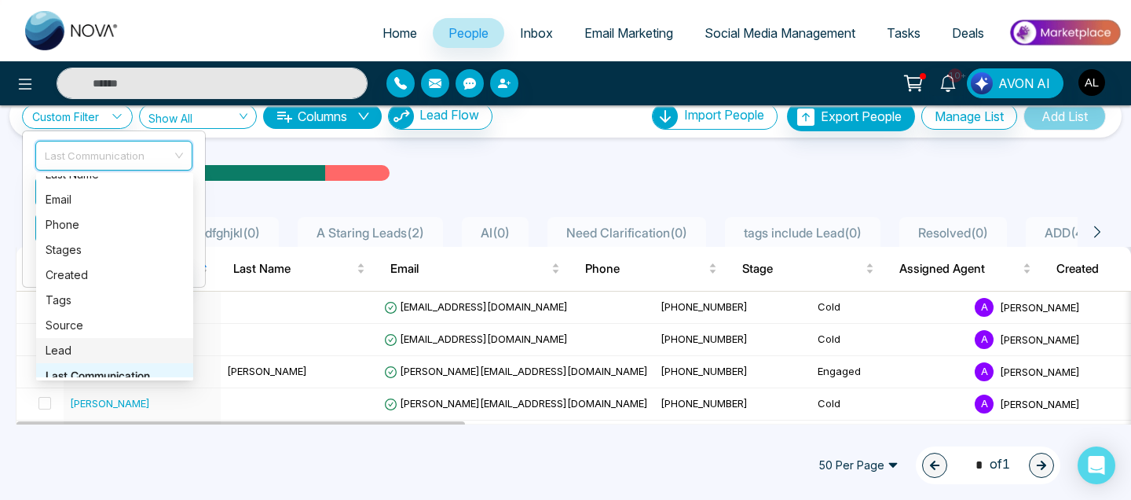
click at [91, 343] on div "Lead" at bounding box center [115, 350] width 138 height 17
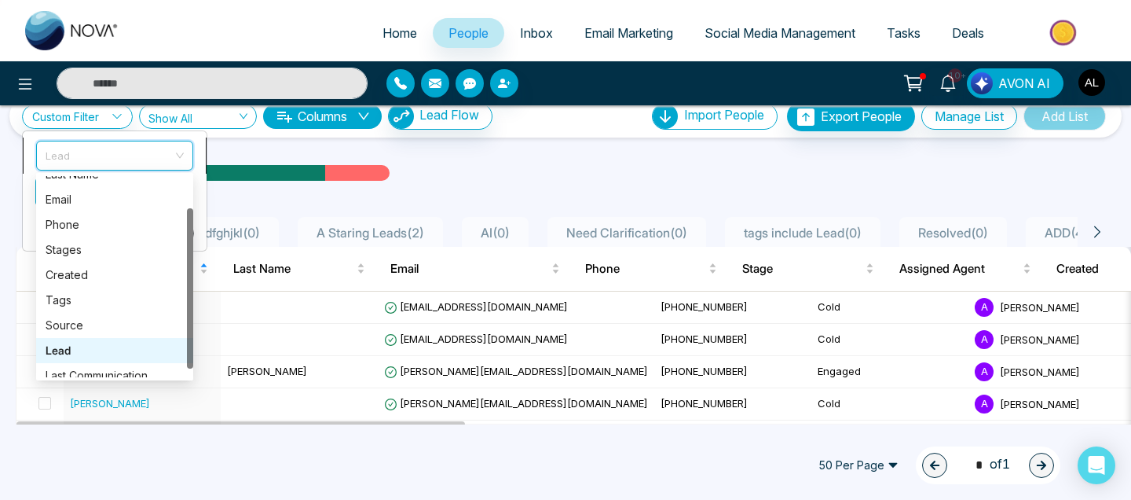
click at [107, 152] on span "Lead" at bounding box center [115, 155] width 138 height 28
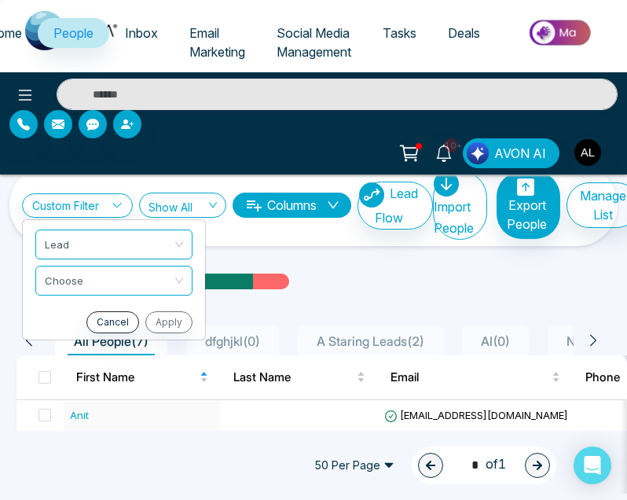
scroll to position [46, 0]
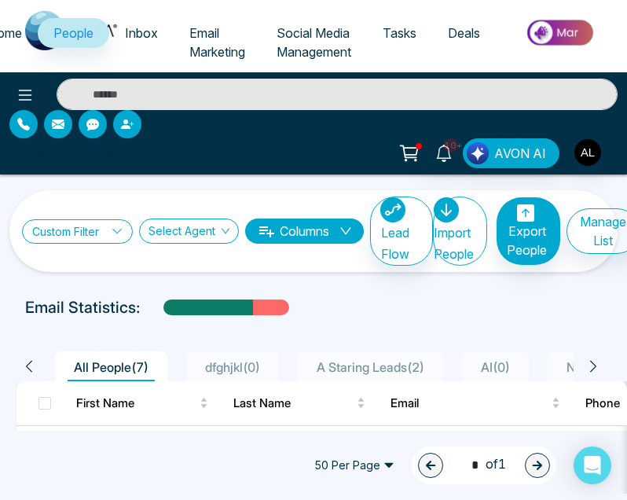
click at [116, 239] on link "Custom Filter" at bounding box center [77, 231] width 111 height 24
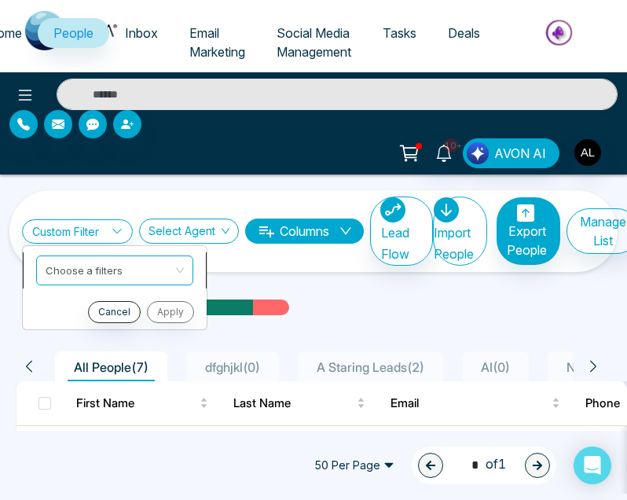
click at [115, 263] on input "search" at bounding box center [109, 268] width 127 height 24
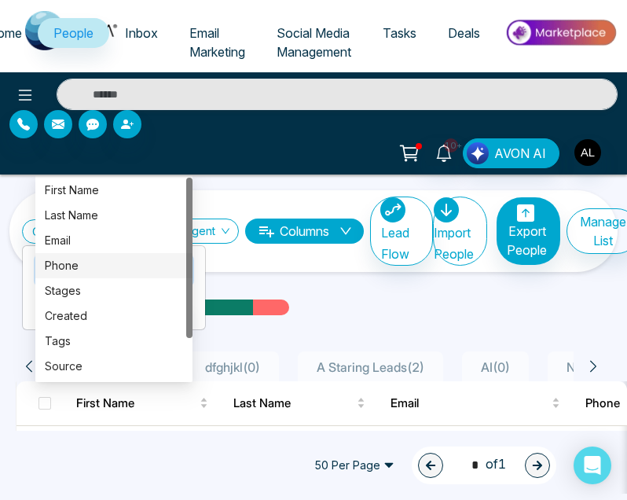
click at [134, 257] on div "Phone" at bounding box center [114, 265] width 138 height 17
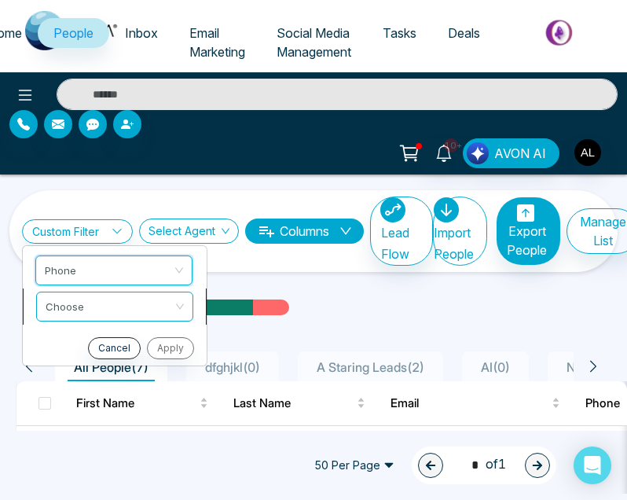
click at [84, 302] on input "search" at bounding box center [109, 304] width 127 height 24
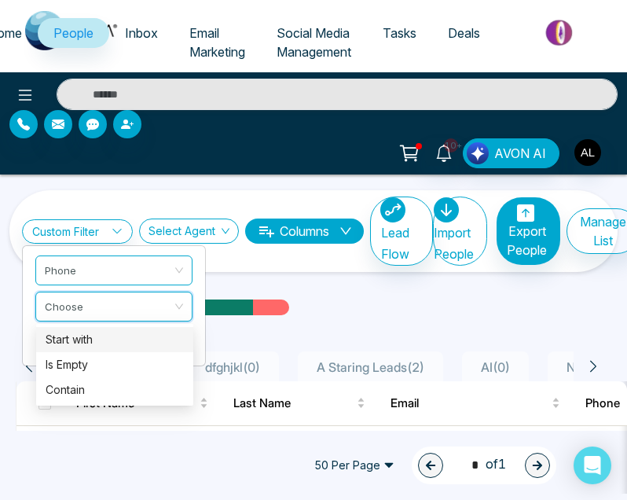
click at [86, 332] on div "Start with" at bounding box center [115, 339] width 138 height 17
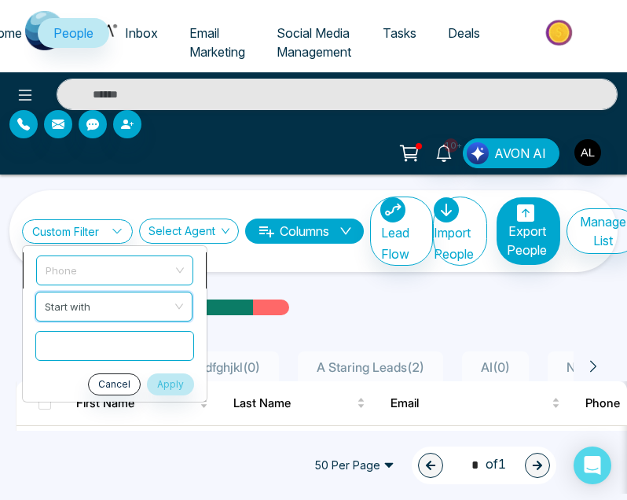
click at [143, 270] on div "Custom Filter Phone Start with Start with Cancel Apply Select Agent Columns Lea…" at bounding box center [313, 333] width 627 height 319
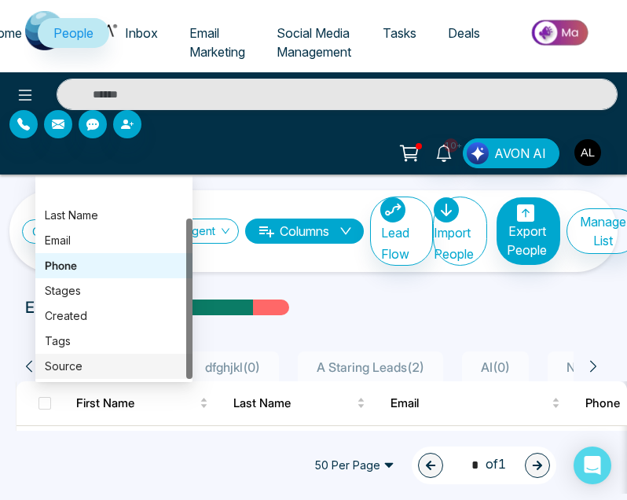
scroll to position [50, 0]
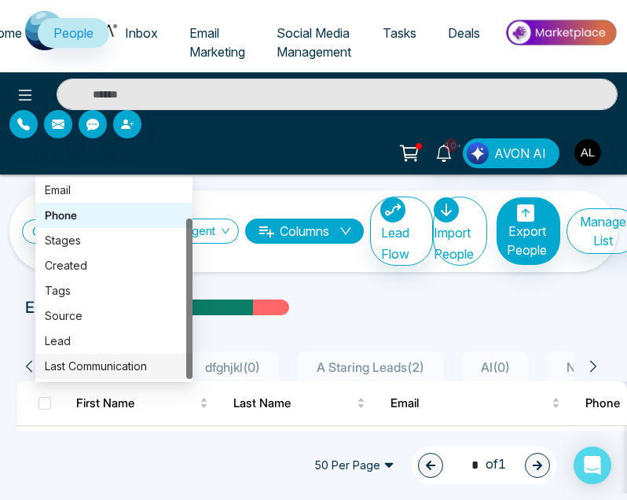
click at [105, 361] on div "Last Communication" at bounding box center [114, 365] width 138 height 17
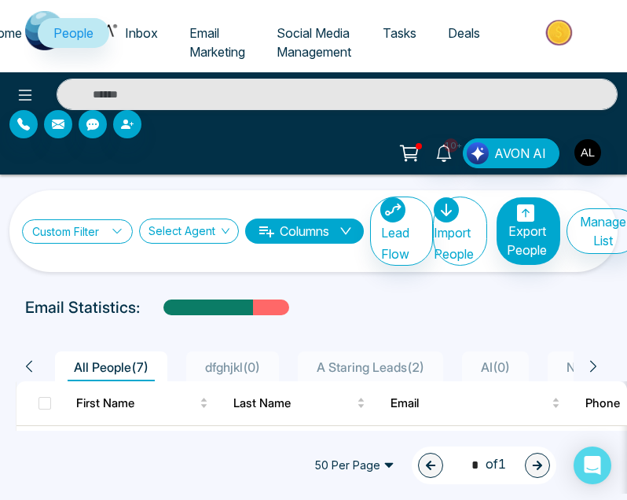
click at [106, 231] on link "Custom Filter" at bounding box center [77, 231] width 111 height 24
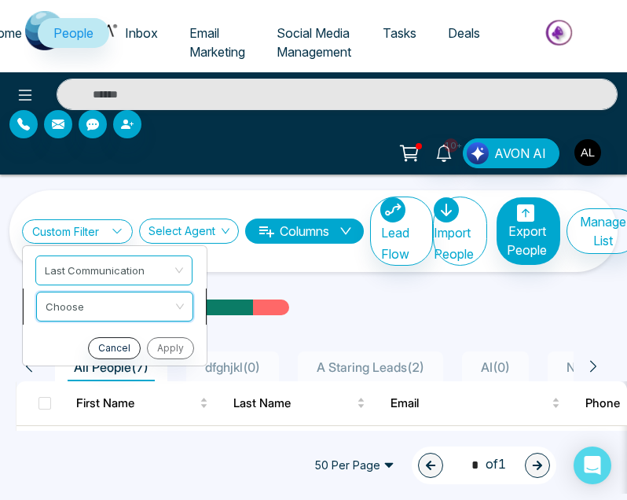
click at [97, 299] on input "search" at bounding box center [109, 304] width 127 height 24
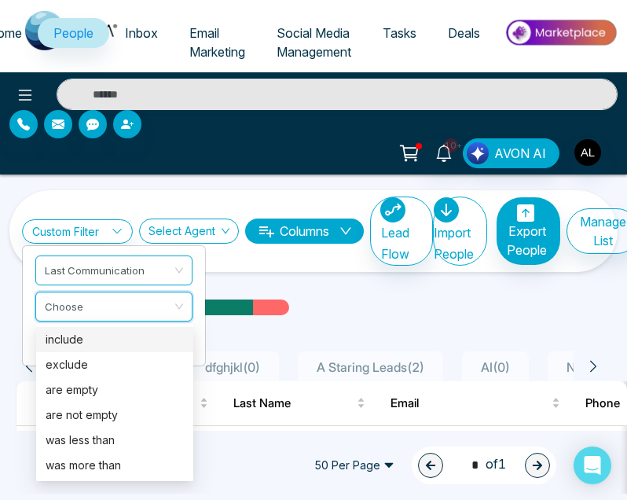
click at [91, 335] on div "include" at bounding box center [115, 339] width 138 height 17
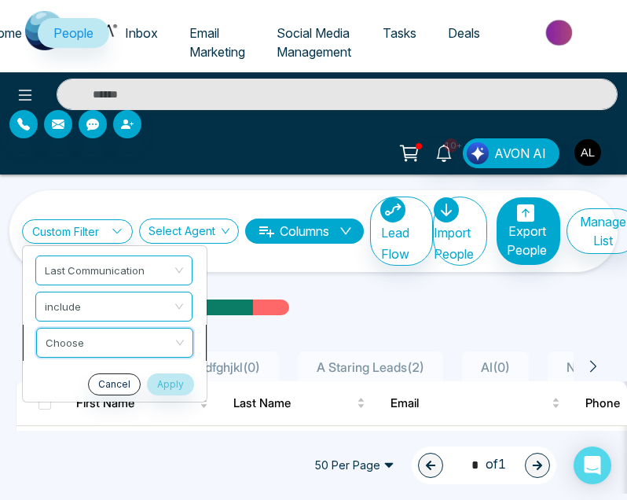
click at [97, 338] on input "search" at bounding box center [109, 340] width 127 height 24
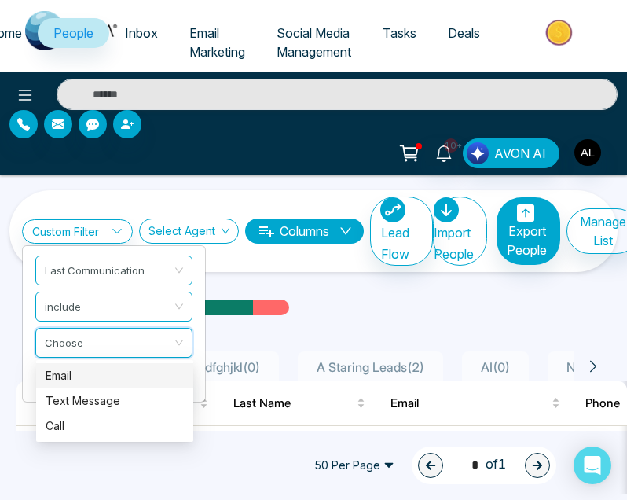
click at [88, 379] on div "Email" at bounding box center [115, 375] width 138 height 17
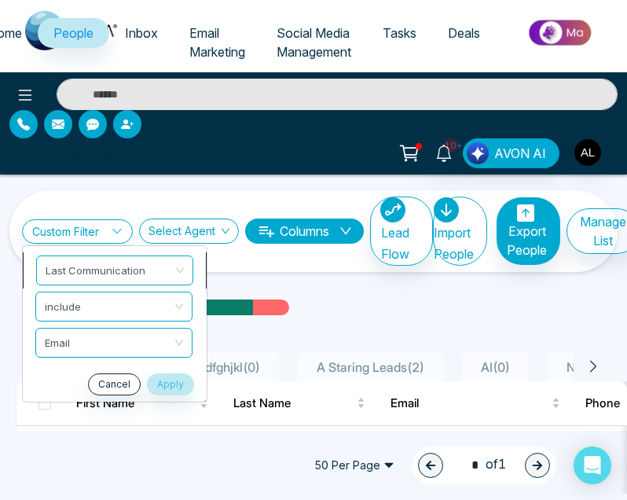
click at [117, 273] on span "Last Communication" at bounding box center [115, 270] width 138 height 28
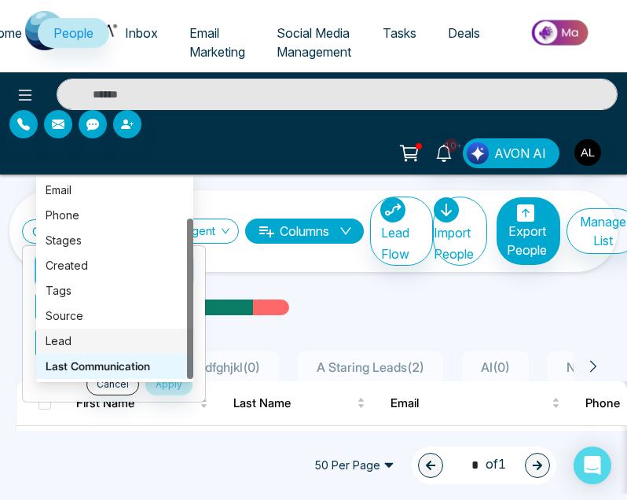
click at [93, 337] on div "Lead" at bounding box center [115, 340] width 138 height 17
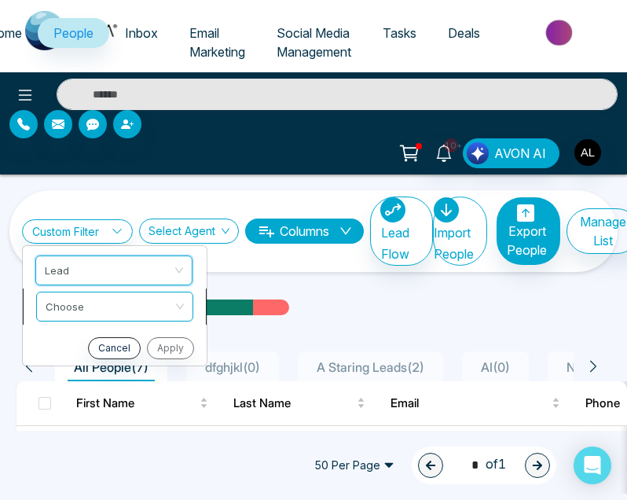
click at [89, 301] on input "search" at bounding box center [109, 304] width 127 height 24
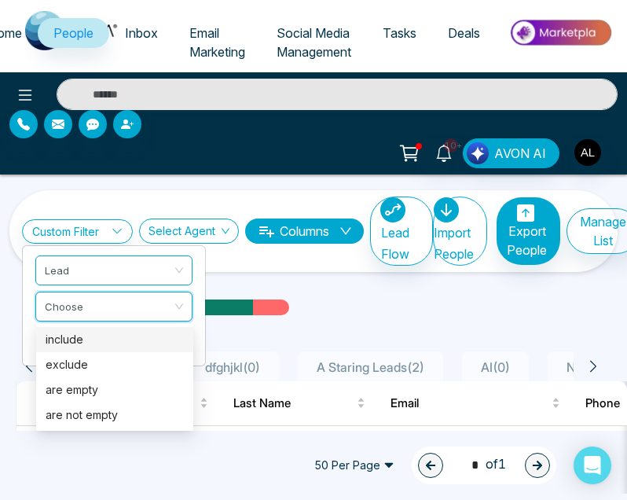
click at [86, 340] on div "include" at bounding box center [115, 339] width 138 height 17
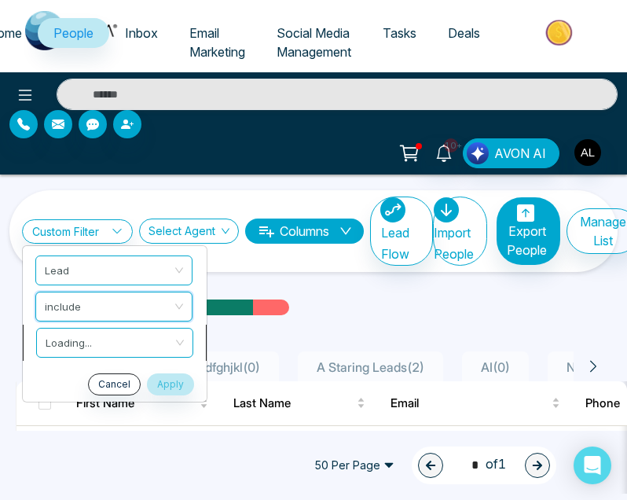
click at [92, 335] on input "search" at bounding box center [109, 340] width 127 height 24
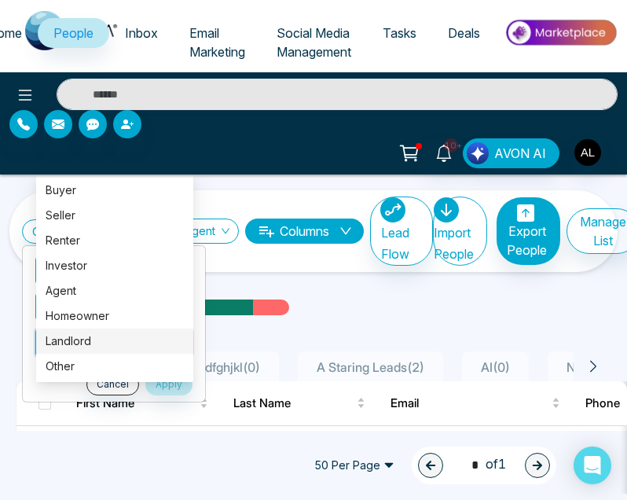
click at [27, 383] on li "Cancel Apply" at bounding box center [114, 384] width 182 height 22
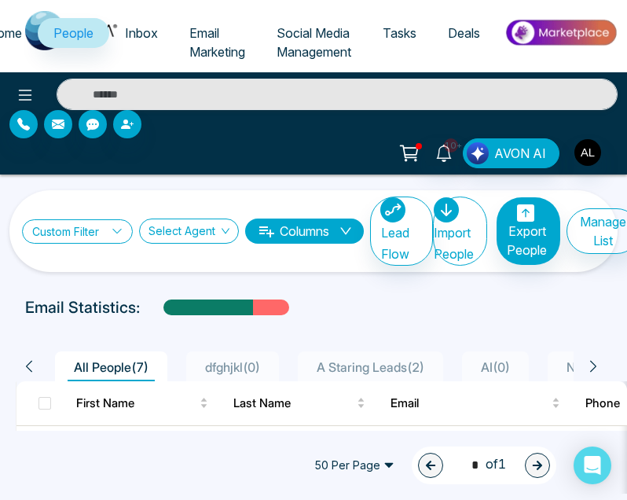
click at [77, 233] on link "Custom Filter" at bounding box center [77, 231] width 111 height 24
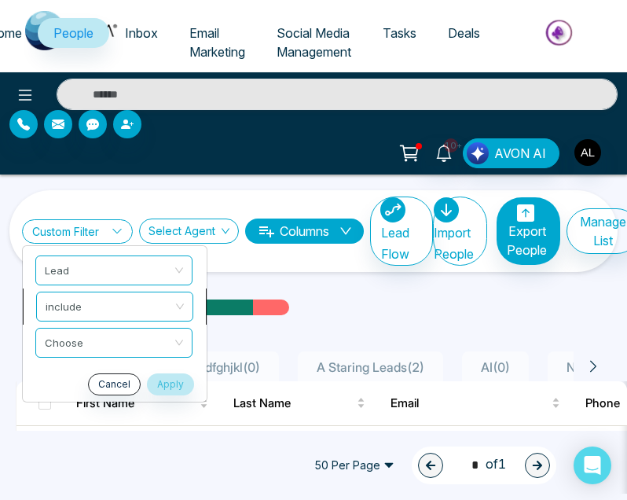
click at [89, 300] on span "include" at bounding box center [115, 306] width 138 height 28
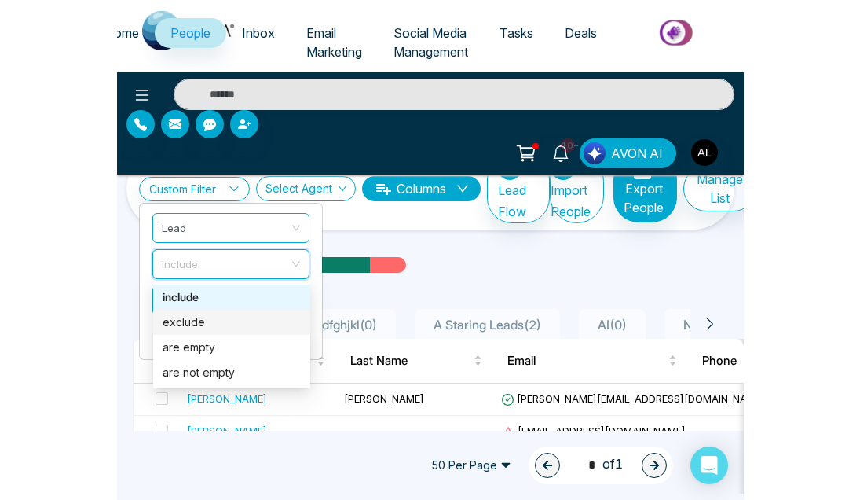
scroll to position [17, 0]
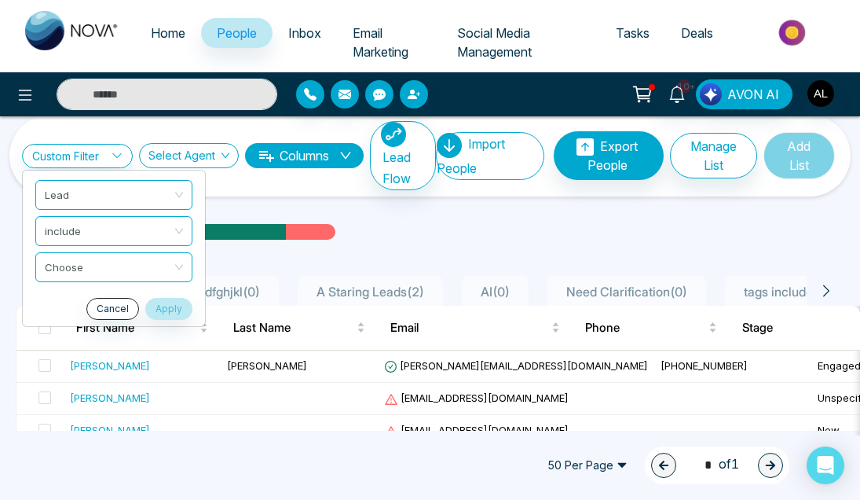
click at [388, 53] on span "Email Marketing" at bounding box center [381, 42] width 56 height 35
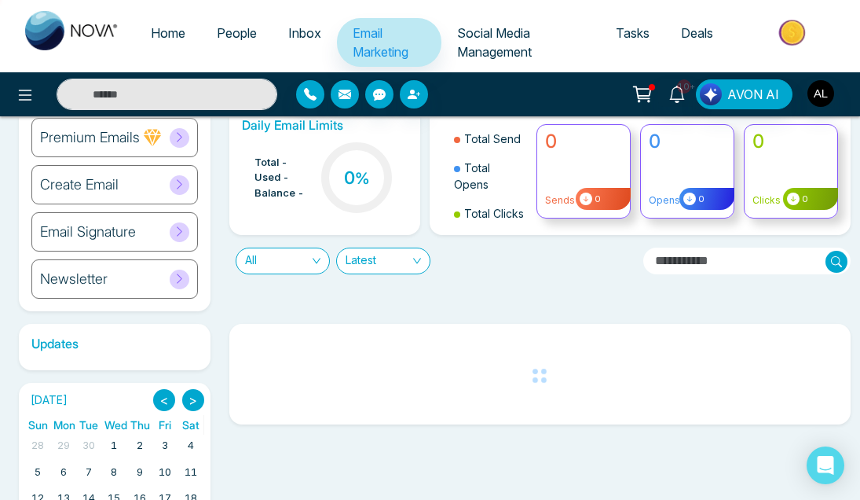
scroll to position [131, 0]
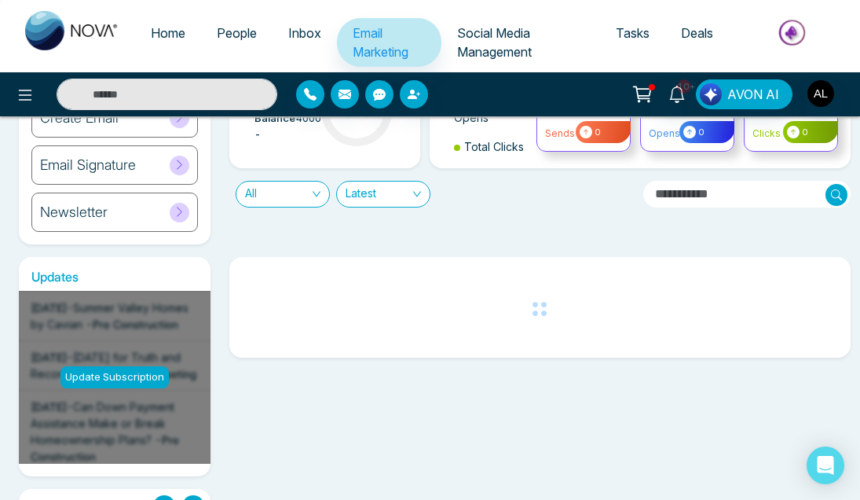
click at [236, 38] on span "People" at bounding box center [237, 33] width 40 height 16
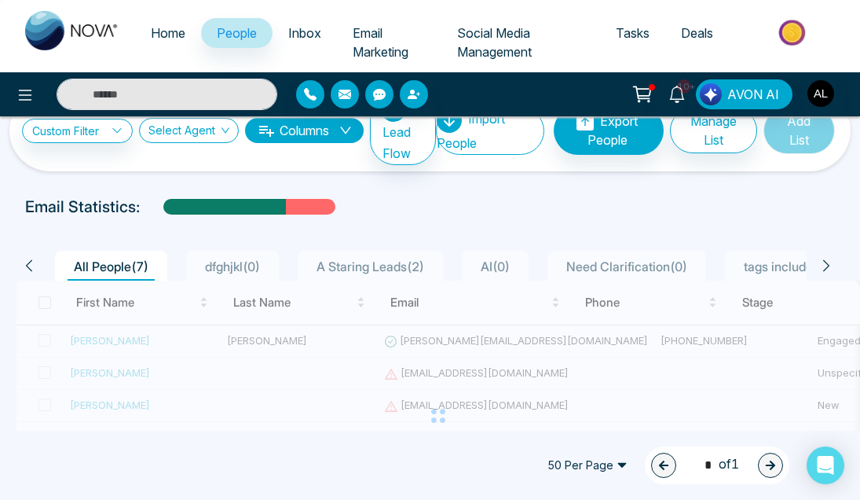
scroll to position [53, 0]
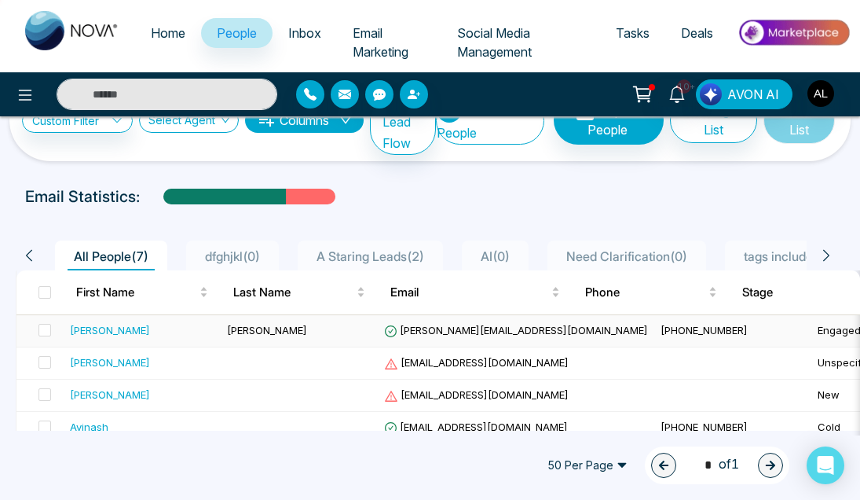
click at [91, 332] on div "[PERSON_NAME]" at bounding box center [110, 330] width 80 height 16
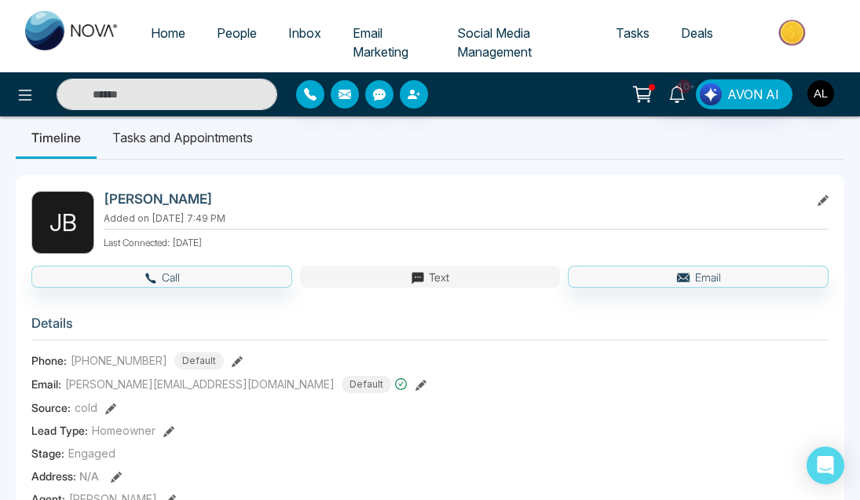
click at [471, 274] on button "Text" at bounding box center [430, 277] width 261 height 22
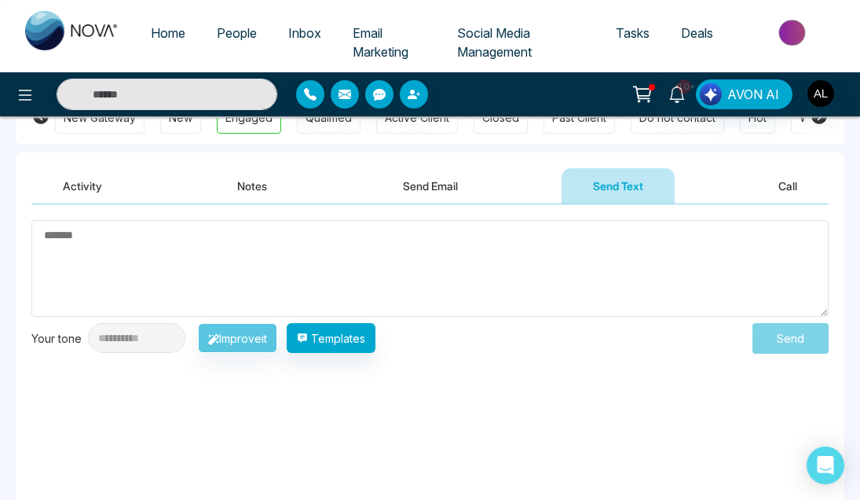
scroll to position [1257, 0]
click at [277, 243] on textarea at bounding box center [429, 268] width 797 height 97
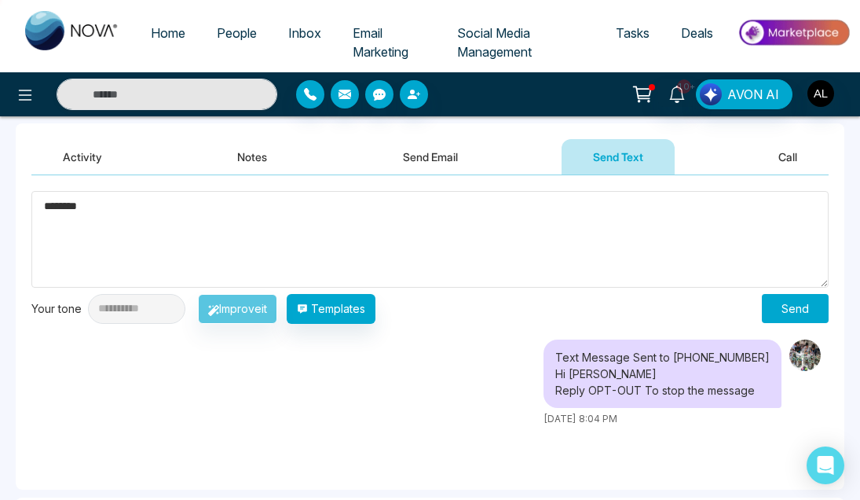
scroll to position [1307, 0]
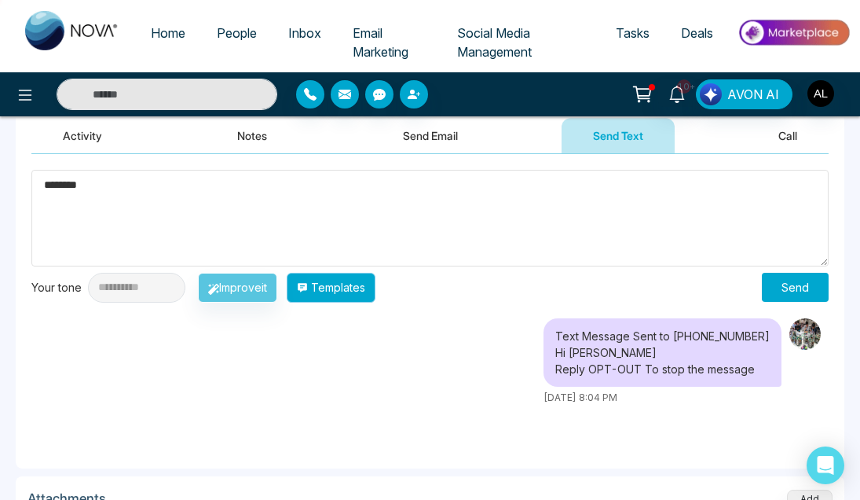
click at [362, 273] on button "Templates" at bounding box center [331, 288] width 89 height 30
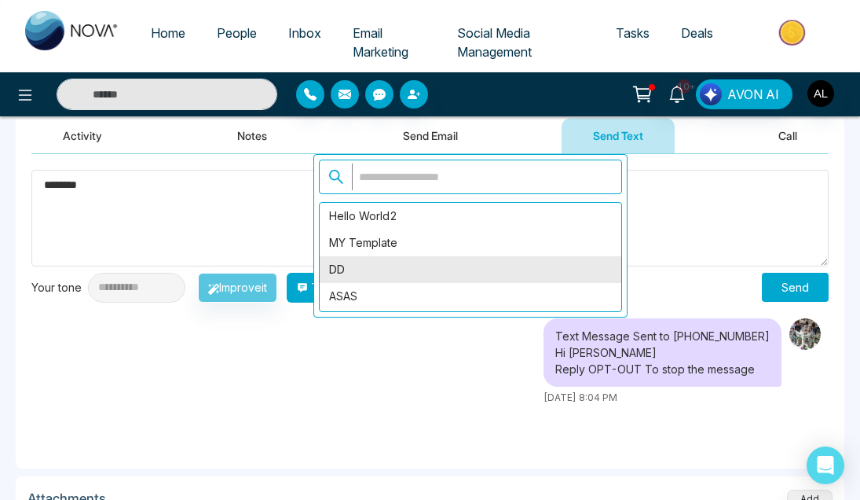
scroll to position [1296, 0]
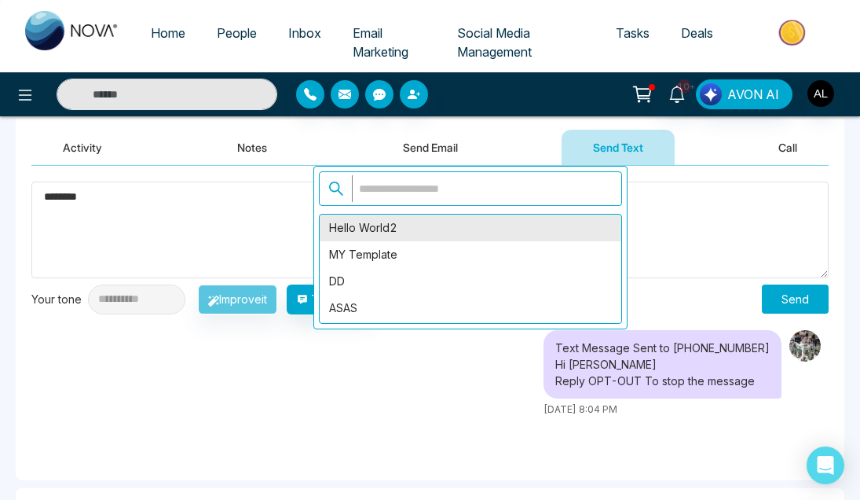
click at [385, 225] on div "Hello World2" at bounding box center [471, 227] width 302 height 27
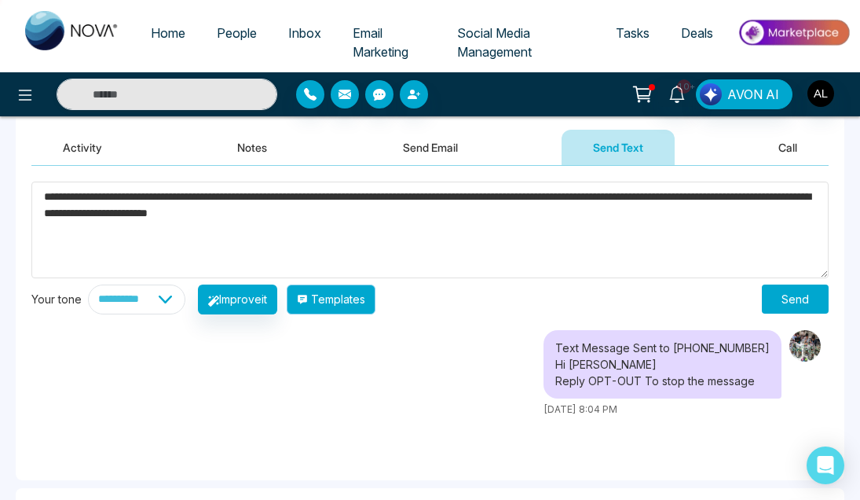
click at [375, 303] on button "Templates" at bounding box center [331, 299] width 89 height 30
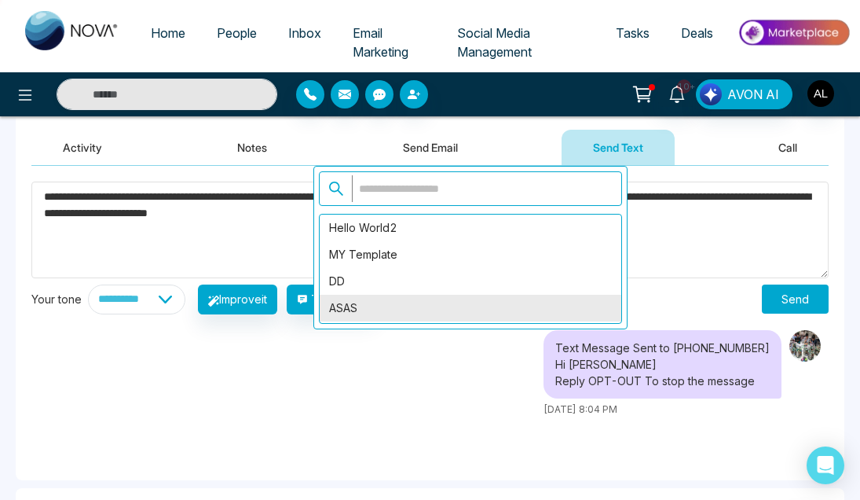
click at [368, 304] on div "ASAS" at bounding box center [471, 308] width 302 height 27
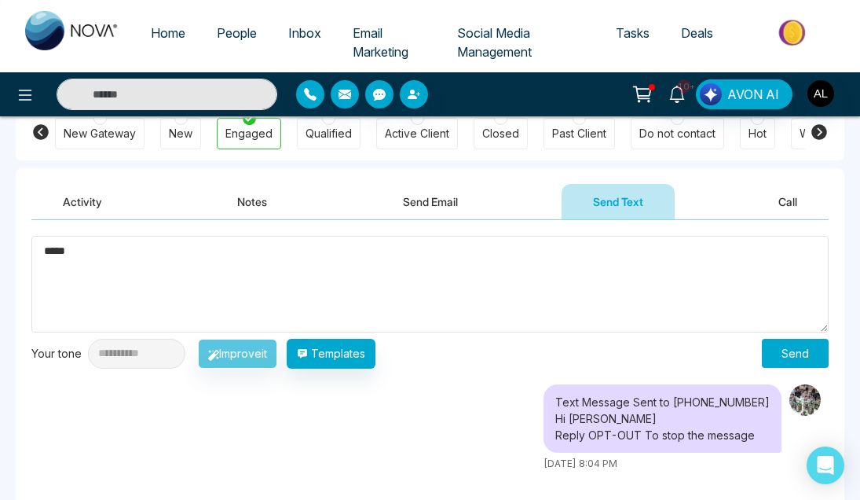
scroll to position [1227, 0]
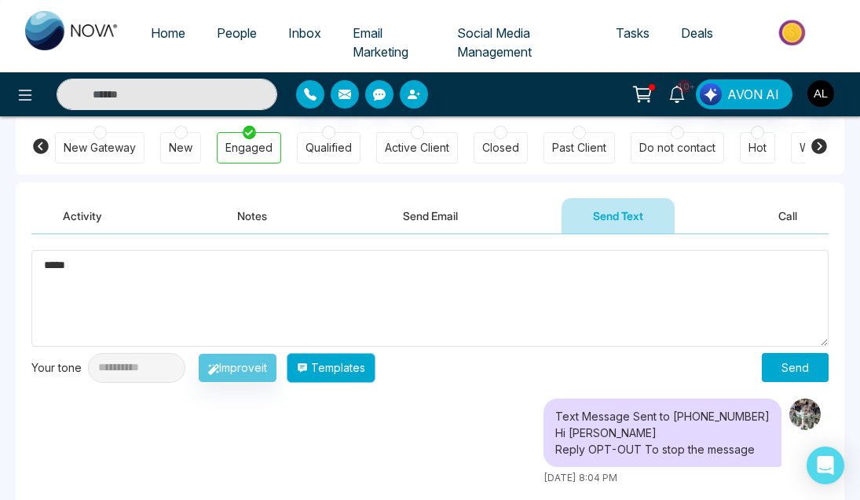
click at [353, 370] on button "Templates" at bounding box center [331, 368] width 89 height 30
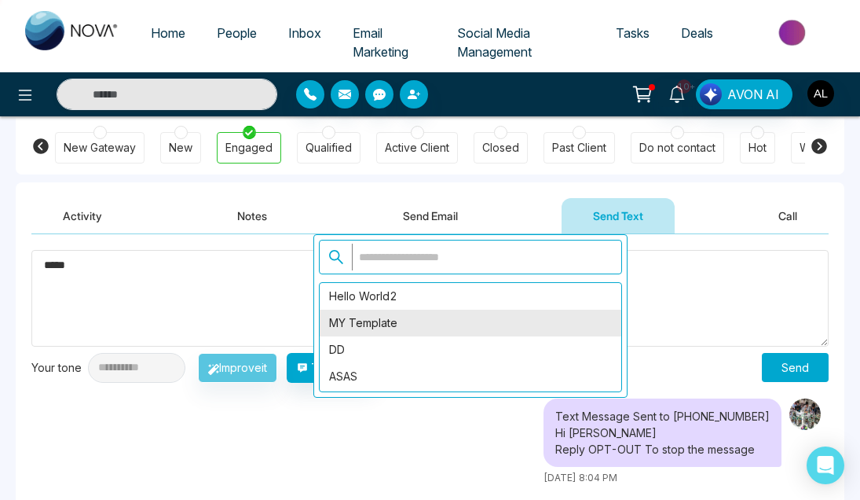
click at [356, 320] on div "MY Template" at bounding box center [471, 323] width 302 height 27
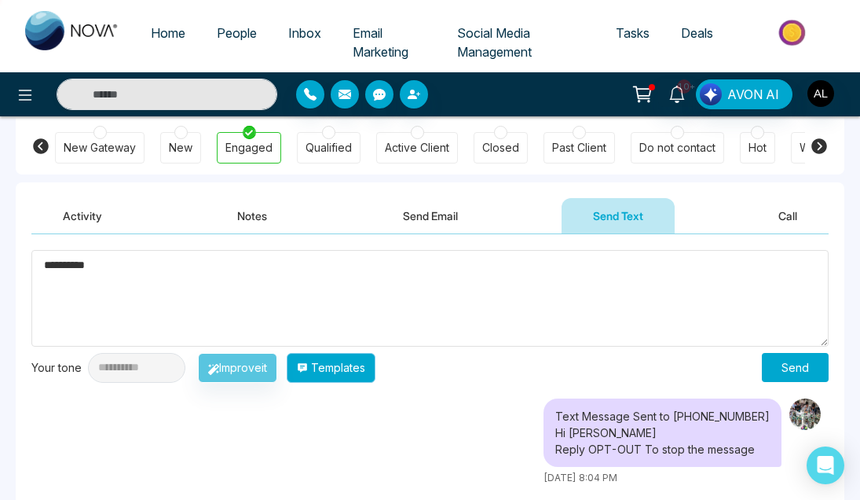
click at [346, 363] on button "Templates" at bounding box center [331, 368] width 89 height 30
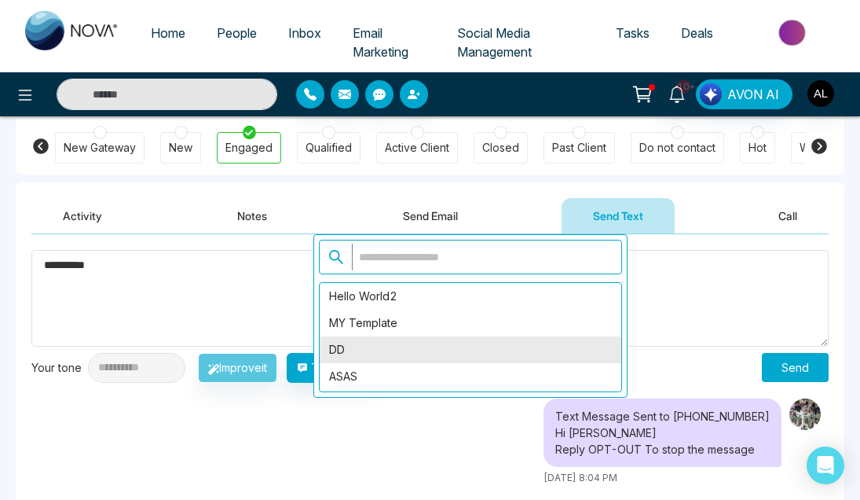
click at [346, 345] on div "DD" at bounding box center [471, 349] width 302 height 27
type textarea "********"
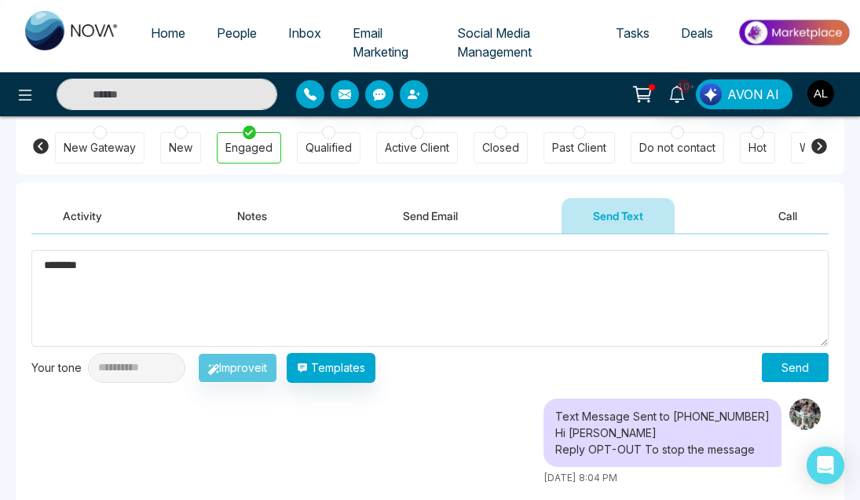
click at [61, 269] on textarea "********" at bounding box center [429, 298] width 797 height 97
drag, startPoint x: 104, startPoint y: 266, endPoint x: 27, endPoint y: 266, distance: 76.2
click at [27, 266] on div "**********" at bounding box center [430, 391] width 829 height 314
click at [122, 278] on textarea "********" at bounding box center [429, 298] width 797 height 97
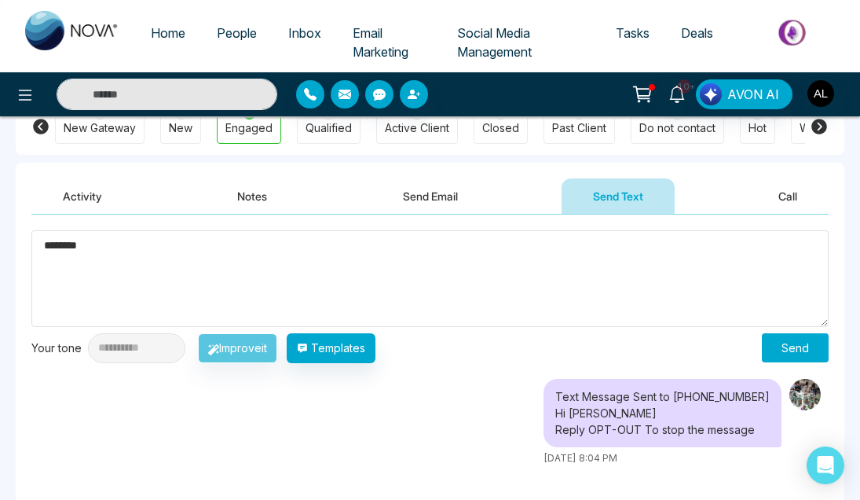
click at [626, 340] on button "Send" at bounding box center [795, 347] width 67 height 29
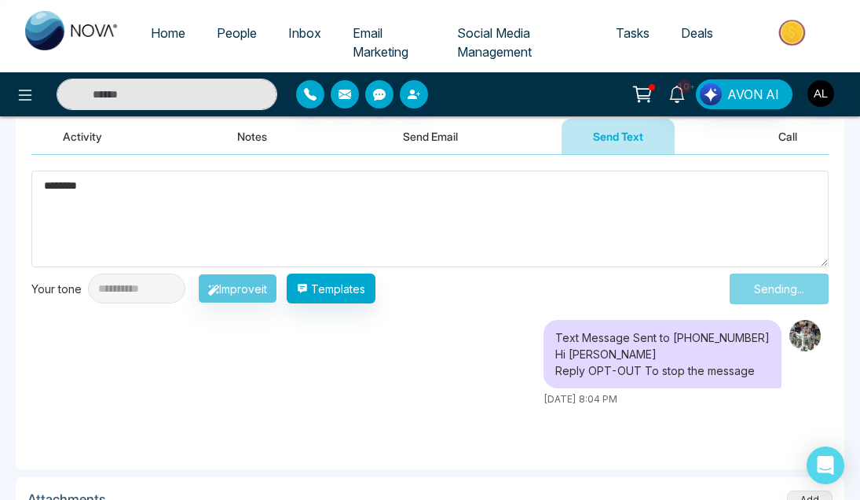
scroll to position [1324, 0]
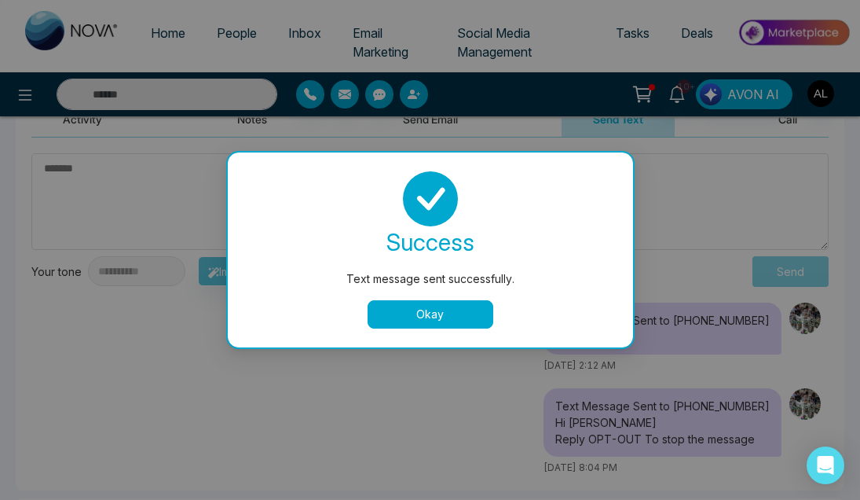
click at [460, 319] on button "Okay" at bounding box center [431, 314] width 126 height 28
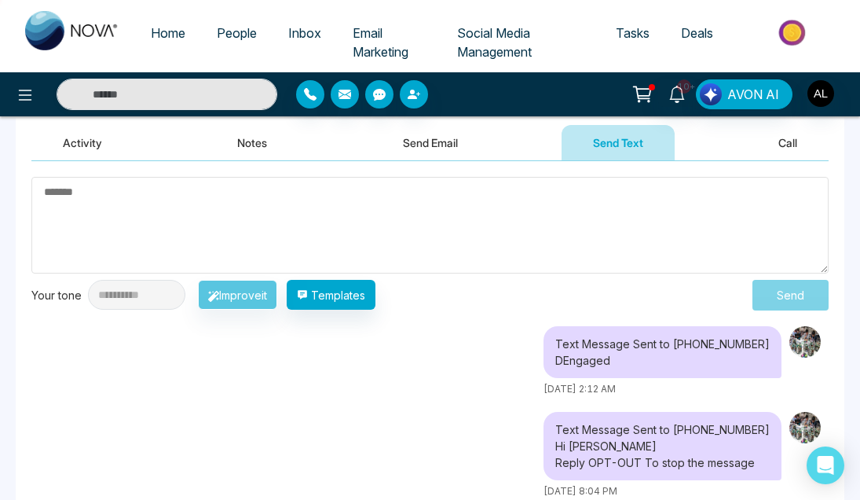
scroll to position [1284, 0]
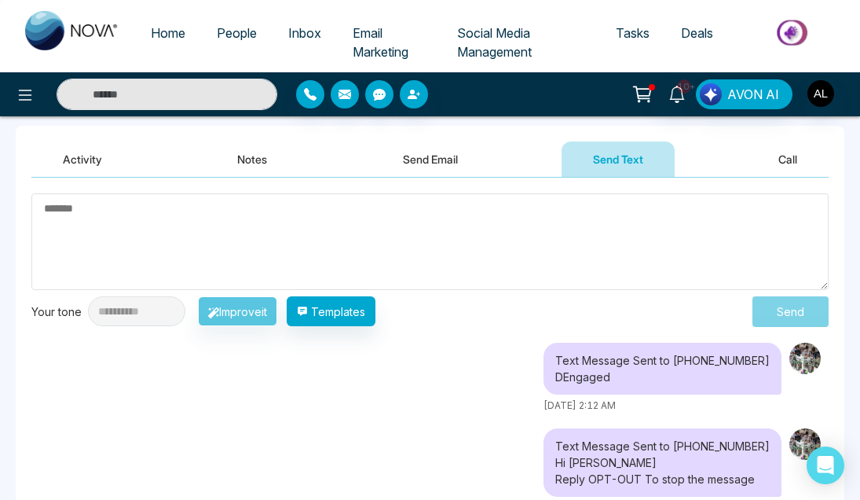
click at [233, 42] on link "People" at bounding box center [236, 33] width 71 height 30
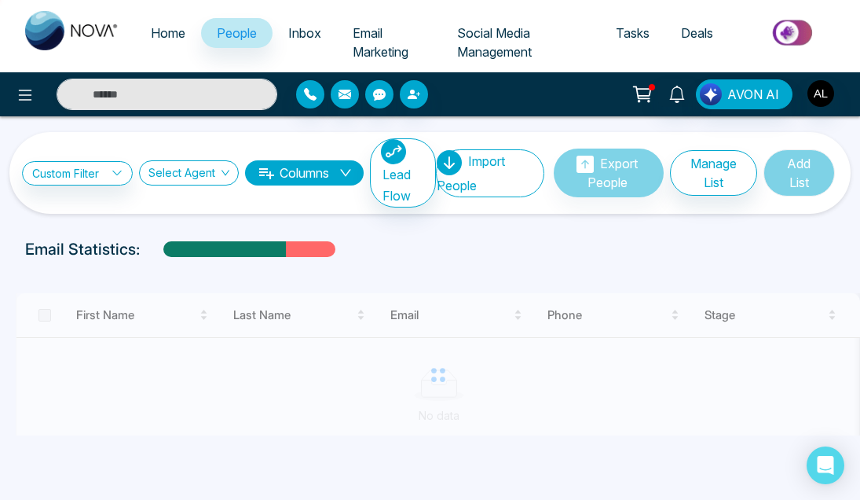
scroll to position [21, 0]
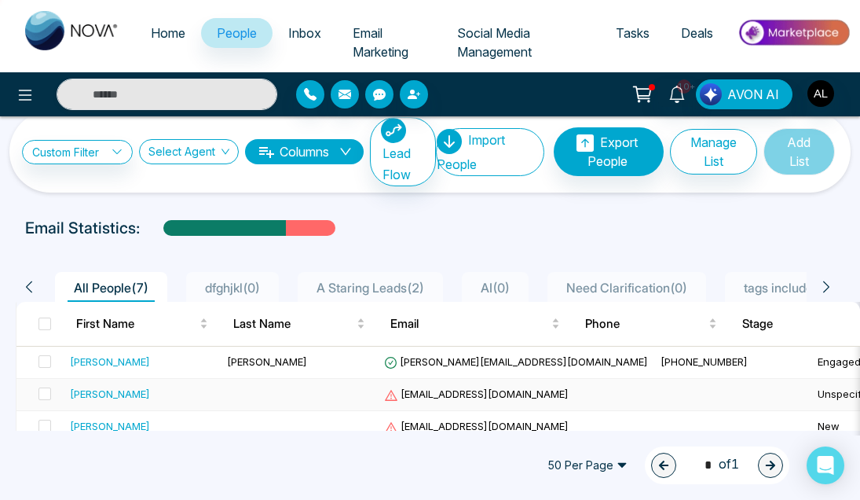
click at [91, 390] on div "[PERSON_NAME]" at bounding box center [110, 394] width 80 height 16
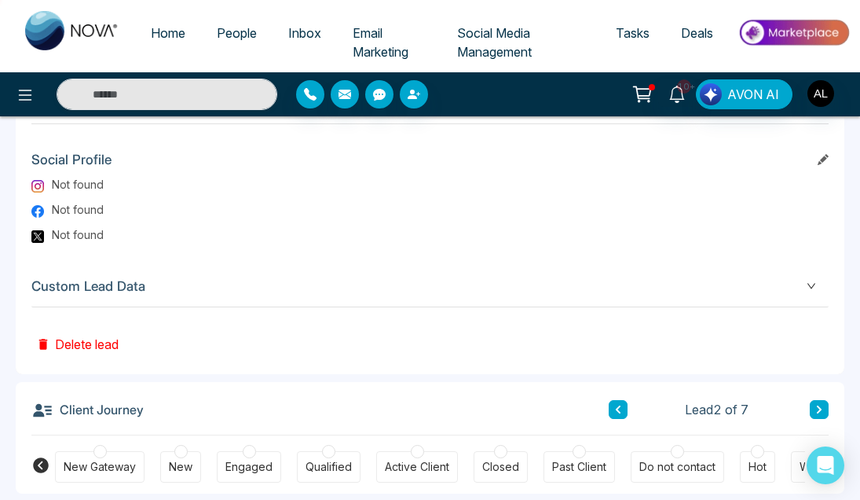
scroll to position [915, 0]
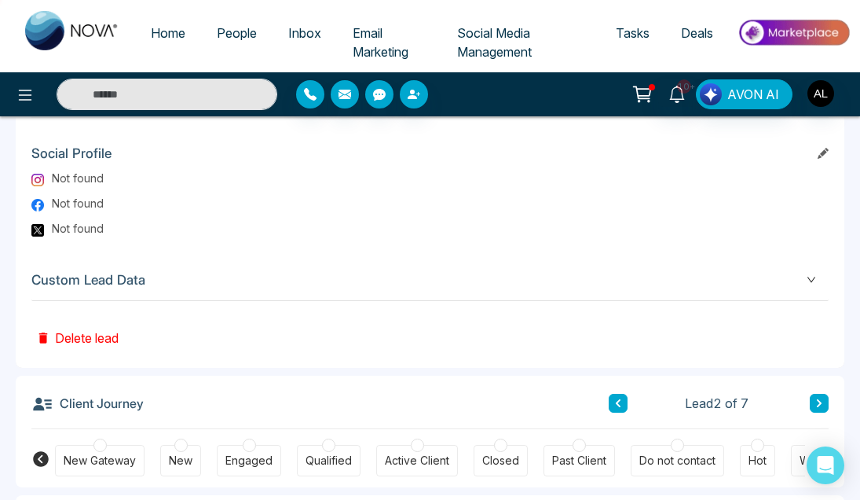
click at [123, 283] on span "Custom Lead Data" at bounding box center [429, 279] width 797 height 21
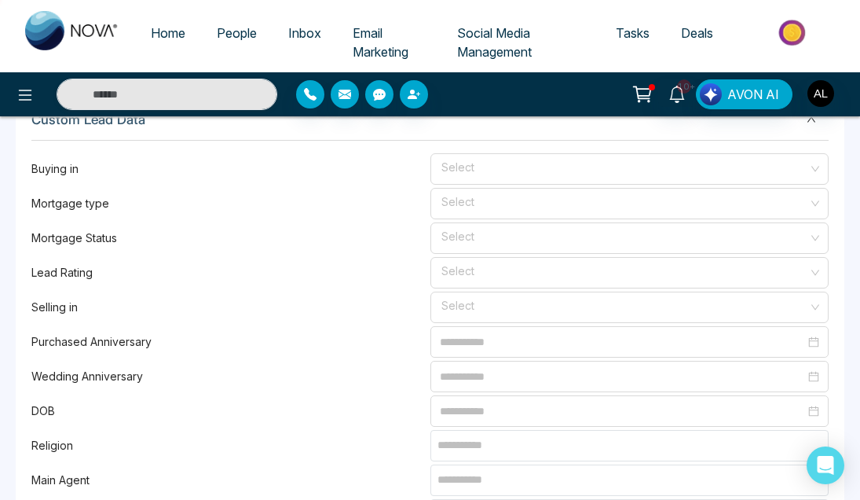
scroll to position [1076, 0]
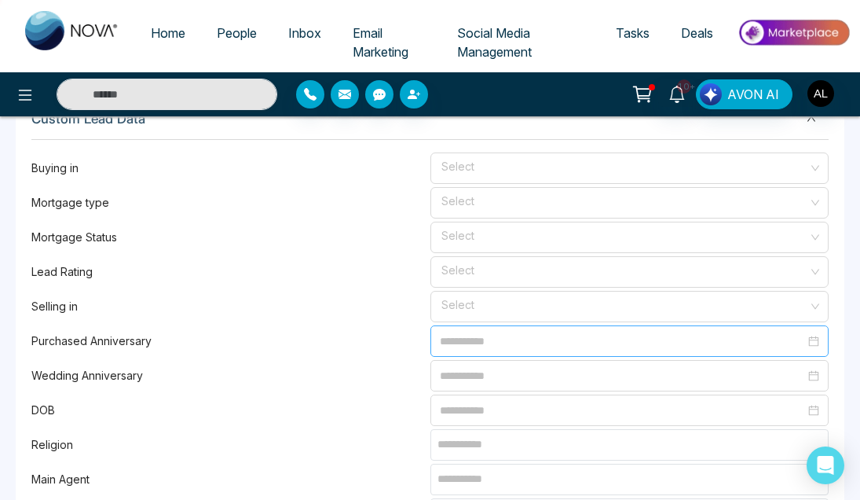
click at [599, 345] on input at bounding box center [623, 340] width 366 height 17
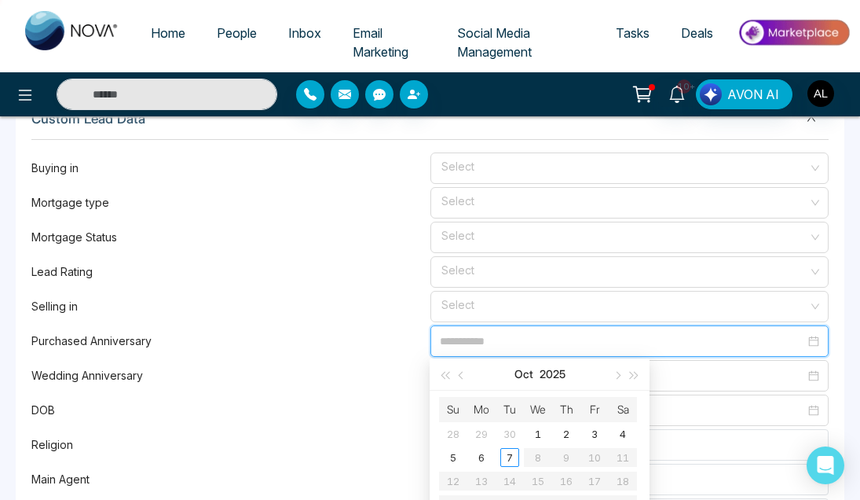
click at [299, 351] on div "Purchased Anniversary" at bounding box center [429, 340] width 797 height 31
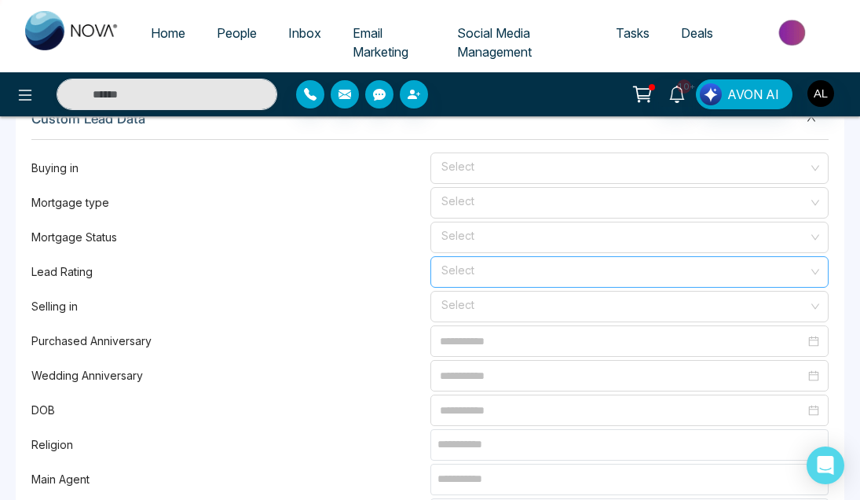
click at [529, 275] on input "search" at bounding box center [624, 269] width 369 height 24
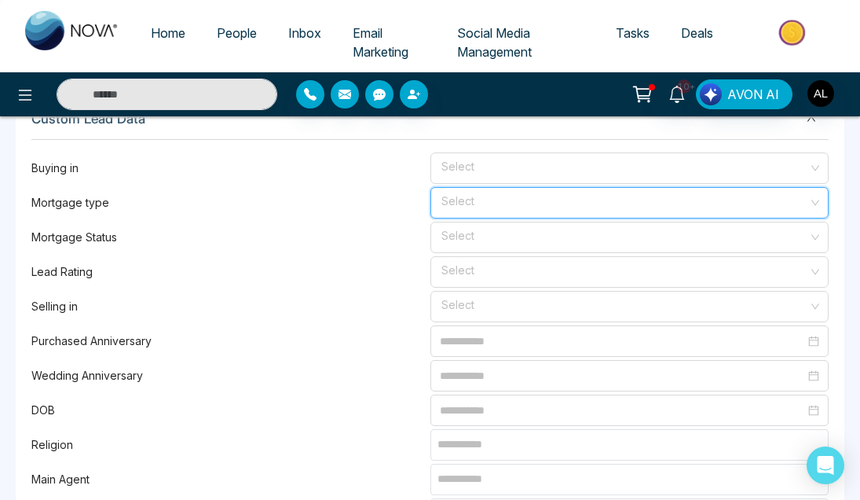
click at [525, 203] on input "search" at bounding box center [624, 200] width 369 height 24
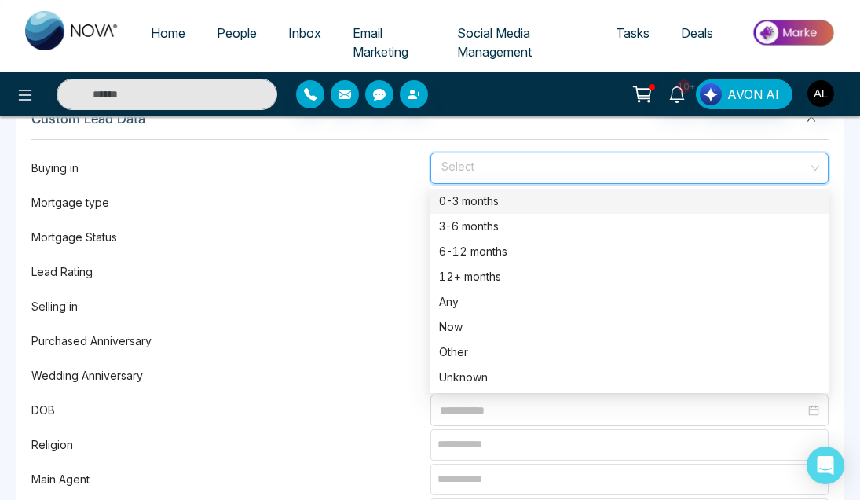
click at [518, 161] on input "search" at bounding box center [624, 165] width 369 height 24
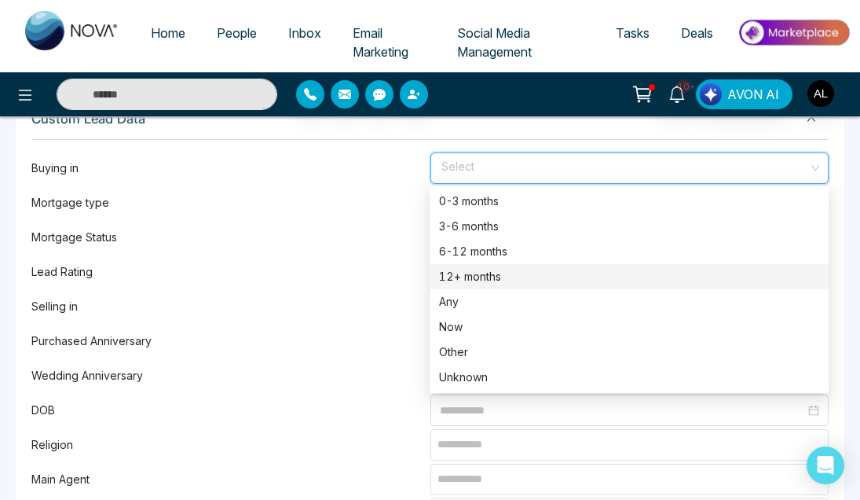
click at [341, 335] on label "Purchased Anniversary" at bounding box center [230, 340] width 399 height 17
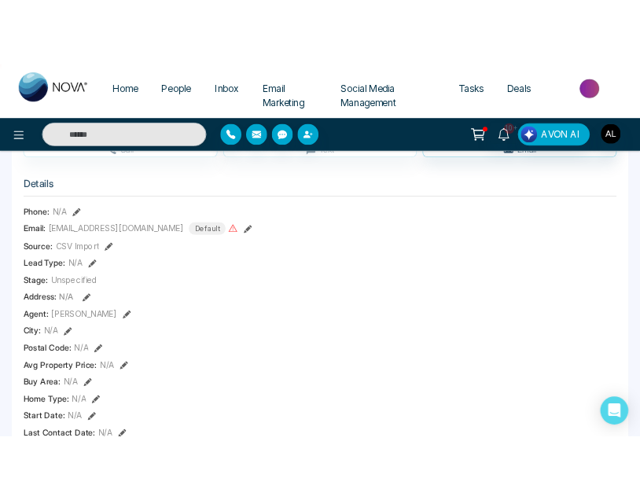
scroll to position [0, 0]
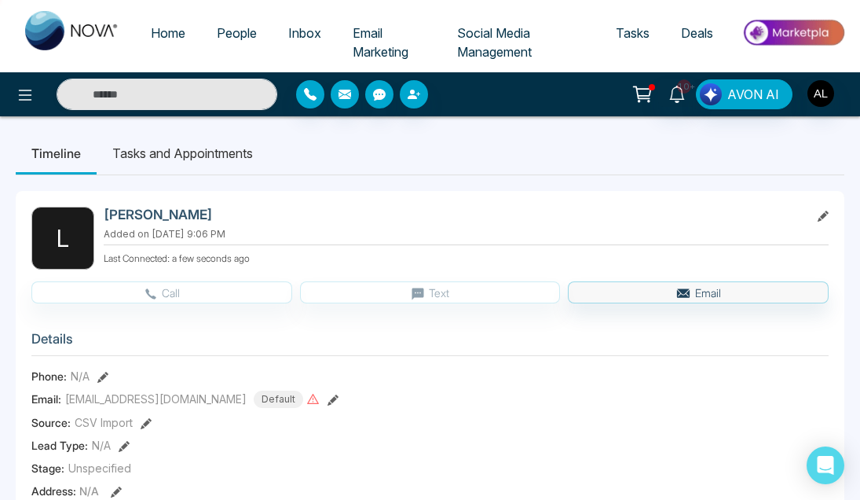
click at [238, 31] on span "People" at bounding box center [237, 33] width 40 height 16
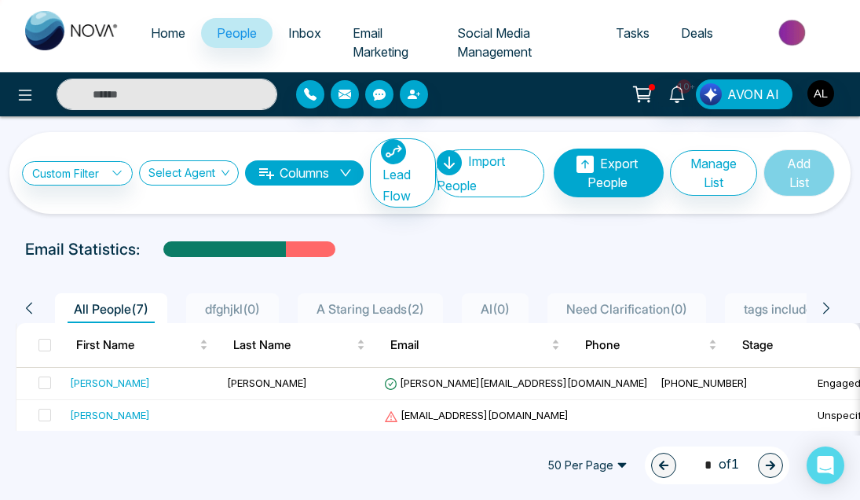
click at [448, 258] on div "Email Statistics:" at bounding box center [291, 249] width 533 height 24
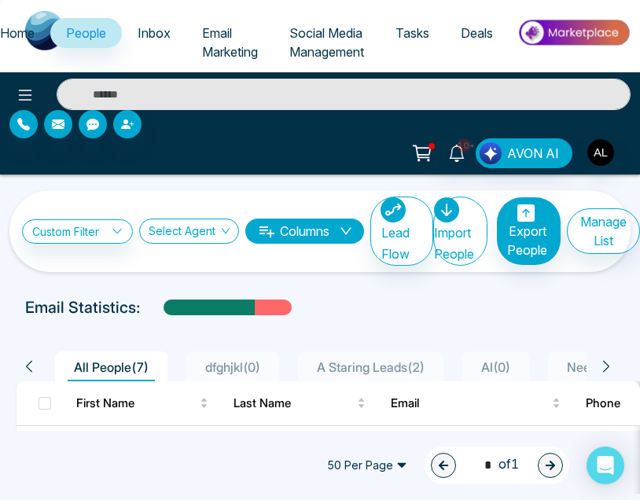
click at [422, 28] on span "Tasks" at bounding box center [412, 33] width 34 height 16
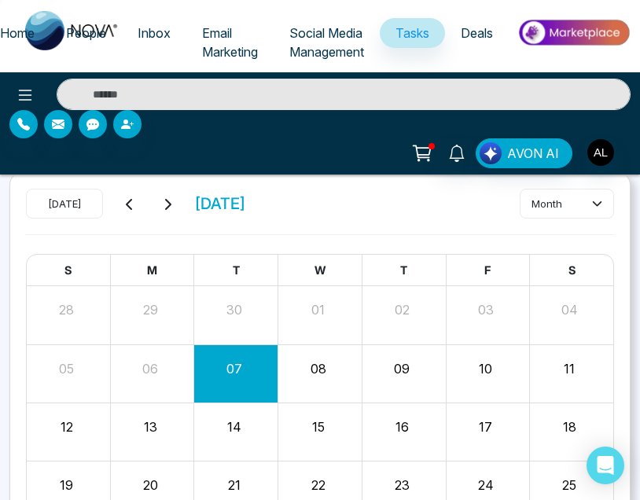
scroll to position [60, 0]
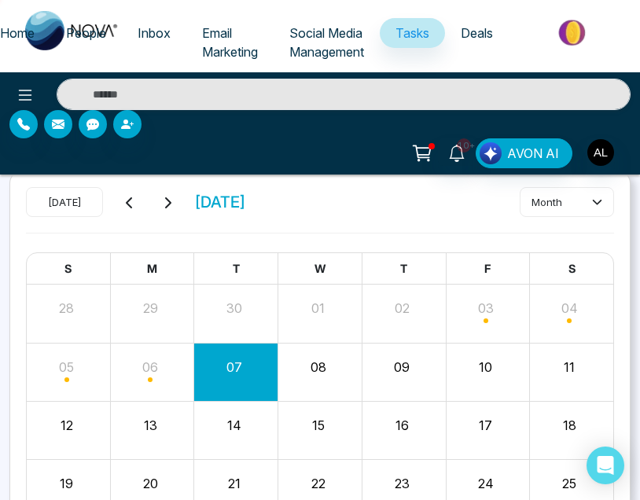
click at [327, 380] on div "08" at bounding box center [320, 372] width 84 height 38
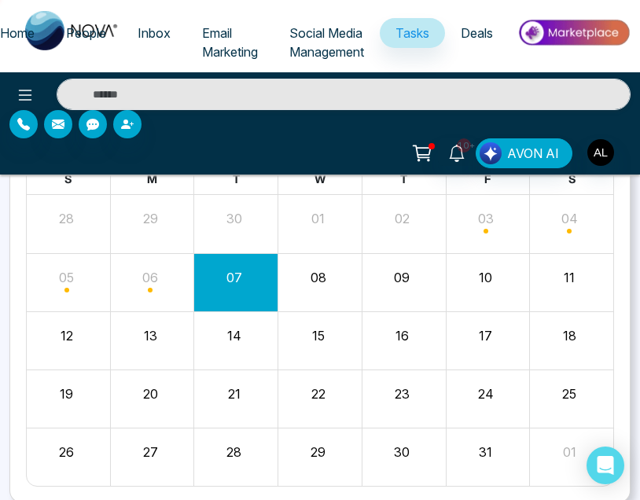
scroll to position [228, 0]
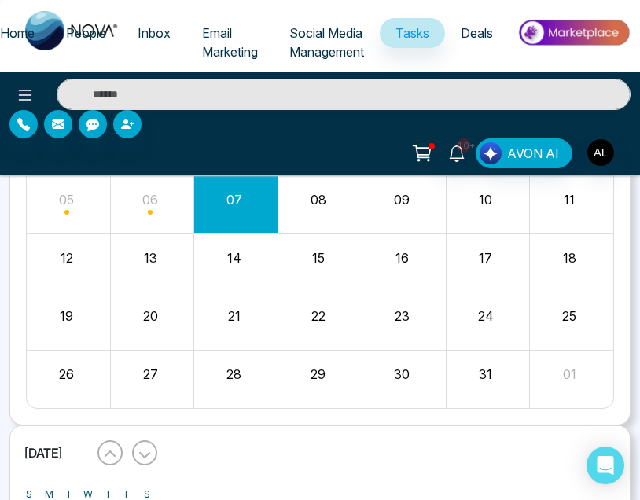
click at [361, 386] on div "29" at bounding box center [320, 379] width 84 height 38
click at [266, 186] on div "07" at bounding box center [234, 197] width 80 height 24
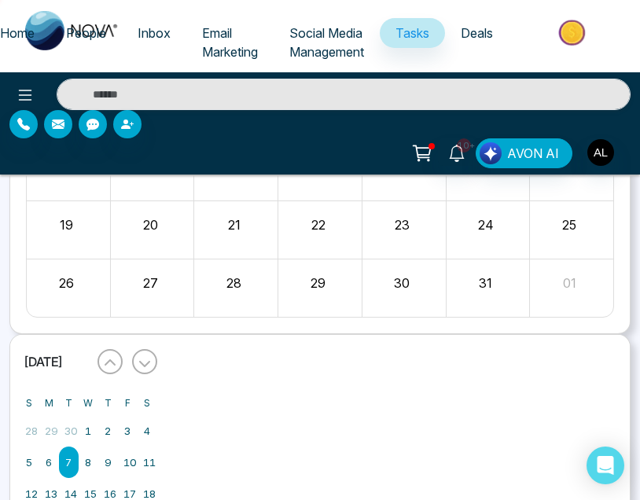
scroll to position [328, 0]
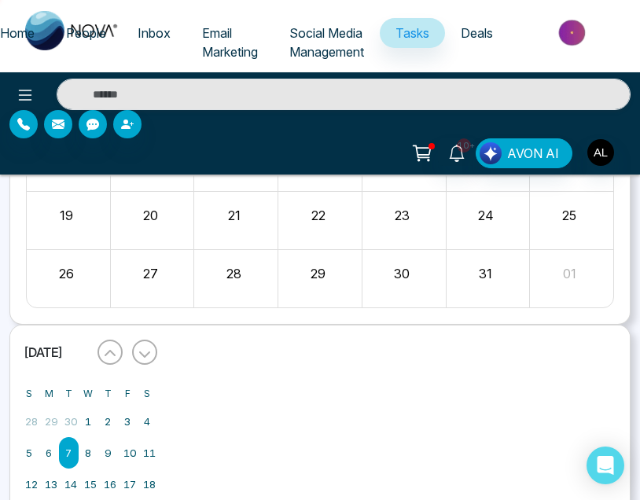
click at [307, 287] on div "29" at bounding box center [320, 278] width 84 height 38
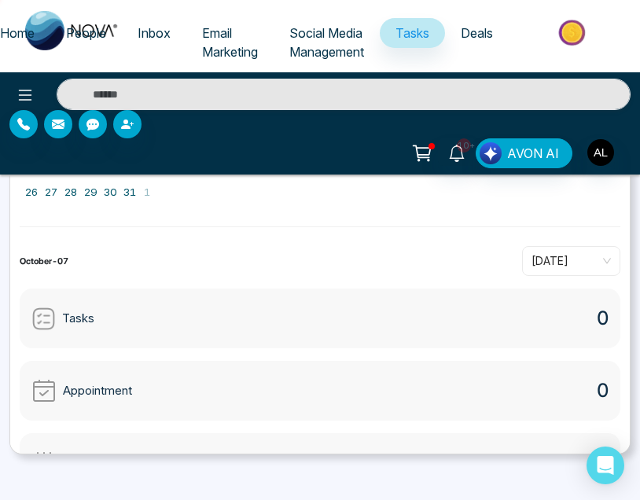
scroll to position [112, 0]
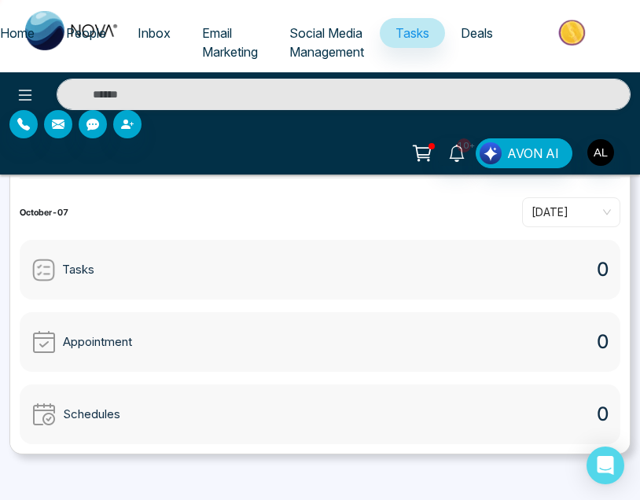
click at [246, 332] on div "Appointment 0" at bounding box center [320, 342] width 600 height 60
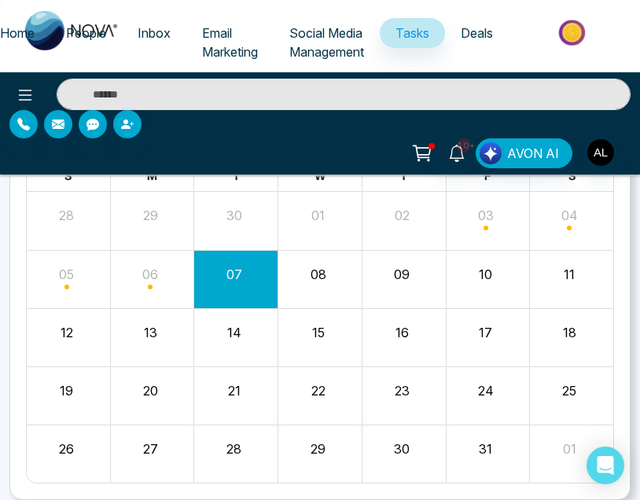
scroll to position [145, 0]
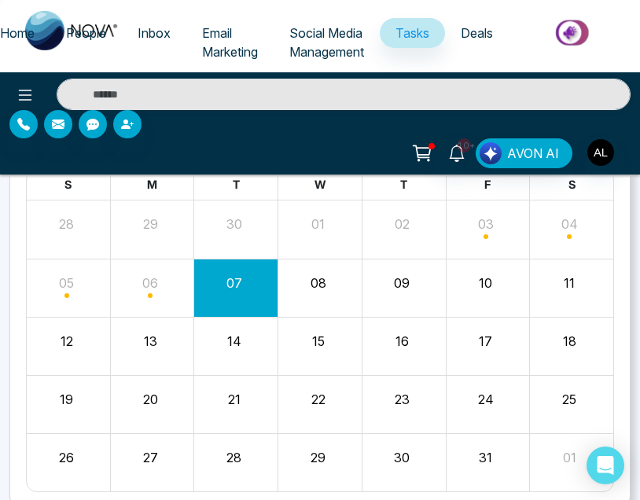
click at [316, 275] on button "08" at bounding box center [318, 282] width 16 height 19
click at [332, 301] on div "08" at bounding box center [320, 288] width 84 height 38
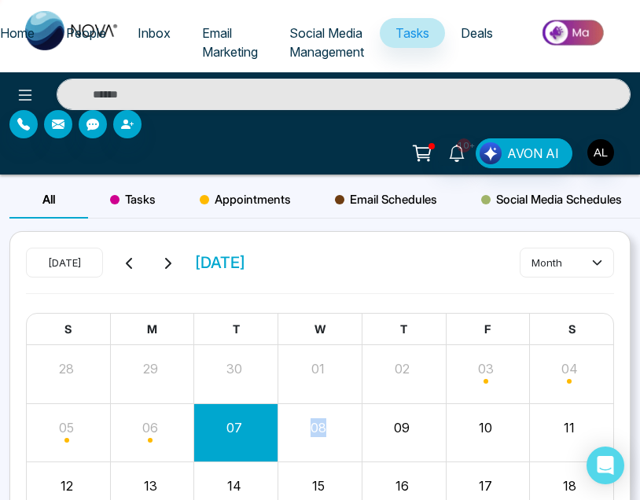
click at [324, 401] on div "Month View" at bounding box center [319, 374] width 84 height 58
click at [324, 424] on button "08" at bounding box center [318, 427] width 16 height 19
click at [258, 209] on div "Appointments" at bounding box center [245, 200] width 135 height 38
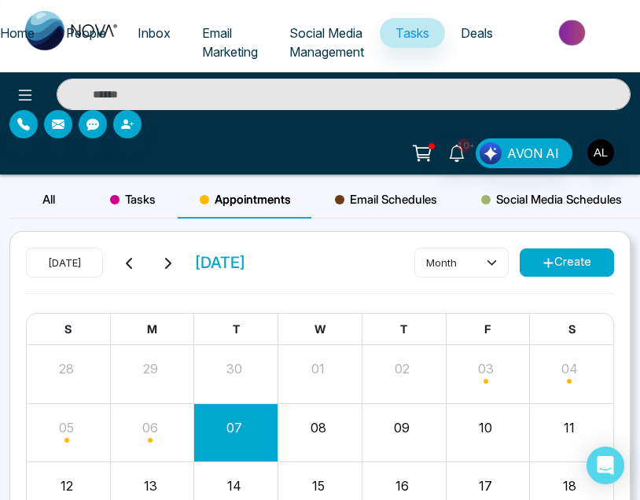
click at [328, 412] on div "Month View" at bounding box center [319, 432] width 84 height 57
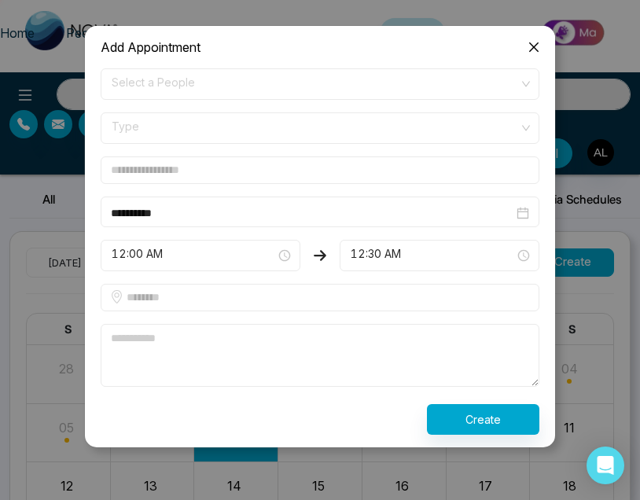
click at [157, 83] on span "Select a People" at bounding box center [320, 84] width 416 height 27
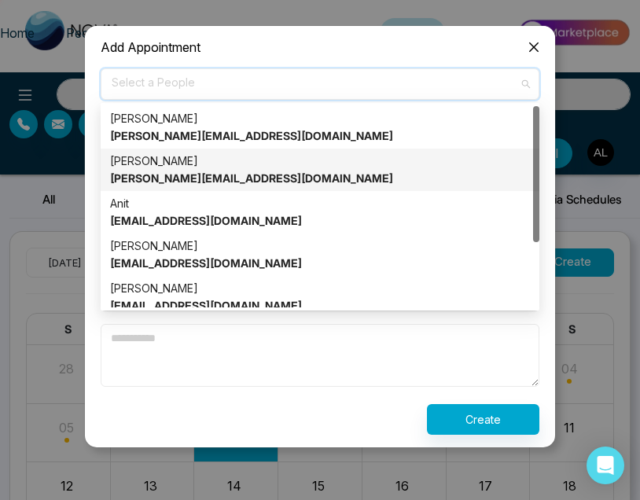
click at [153, 166] on div "Lokesh [EMAIL_ADDRESS][DOMAIN_NAME]" at bounding box center [320, 169] width 420 height 35
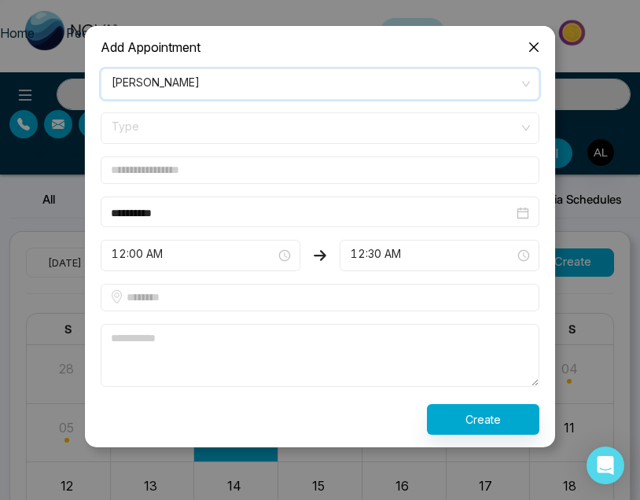
click at [163, 126] on span "Type" at bounding box center [320, 128] width 416 height 27
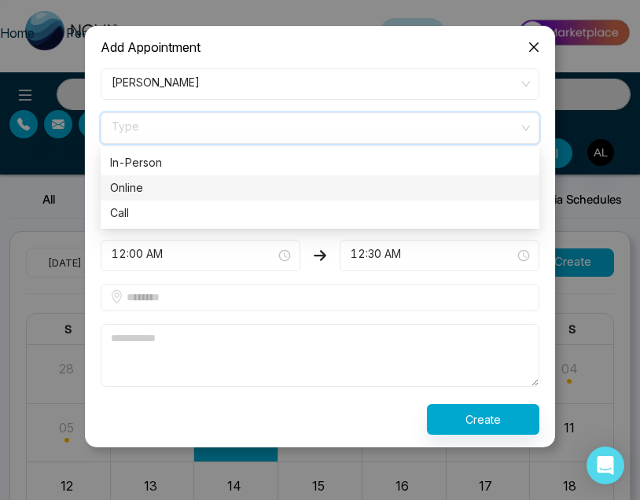
click at [153, 187] on div "Online" at bounding box center [320, 187] width 420 height 17
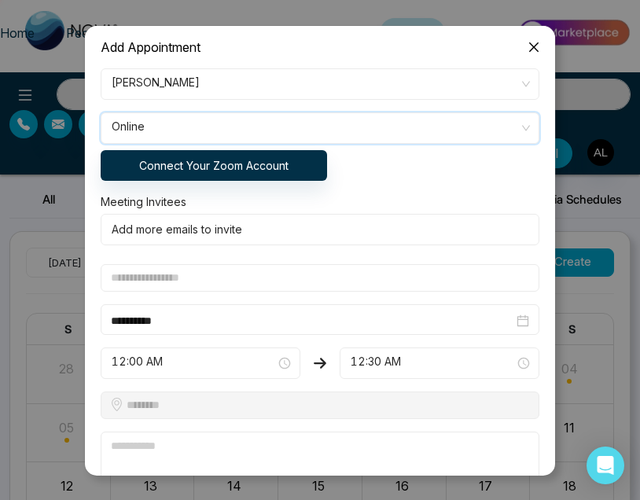
click at [537, 50] on icon "close" at bounding box center [533, 46] width 9 height 9
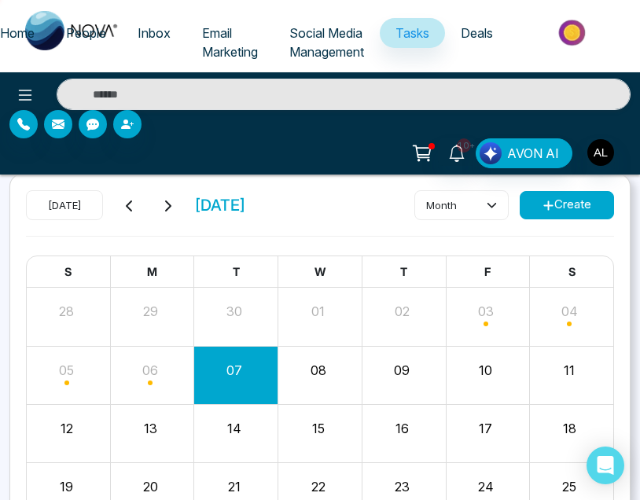
scroll to position [89, 0]
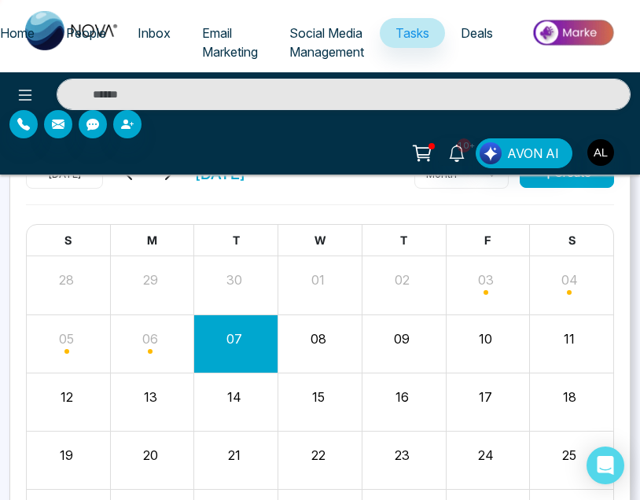
click at [578, 177] on button "Create" at bounding box center [566, 173] width 94 height 28
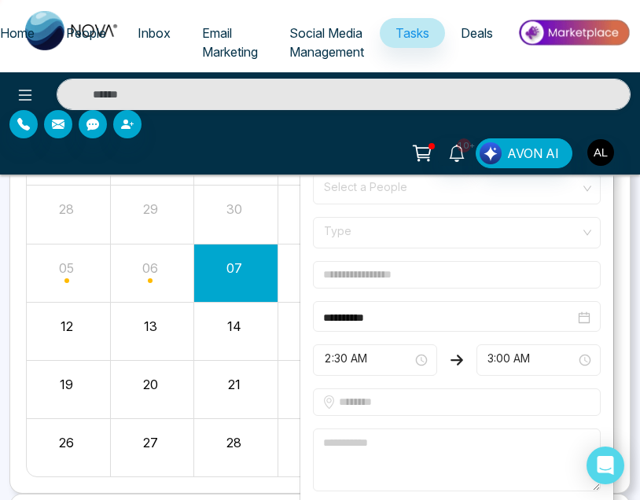
scroll to position [162, 0]
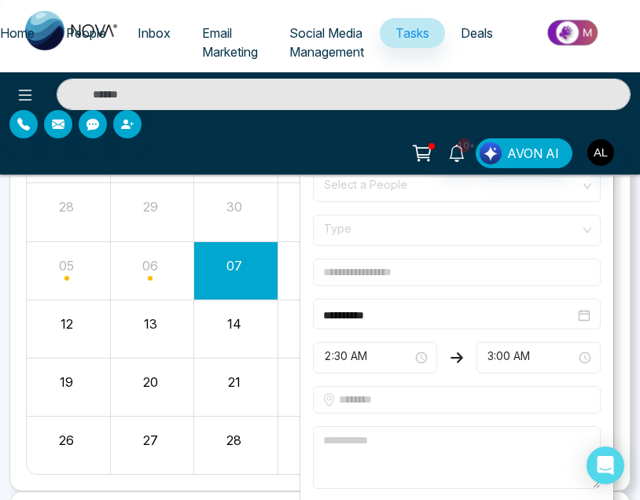
click at [386, 357] on span "2:30 AM" at bounding box center [375, 357] width 102 height 27
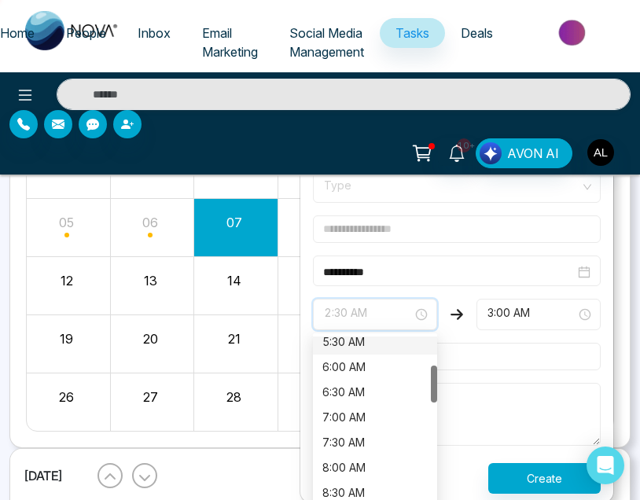
scroll to position [207, 0]
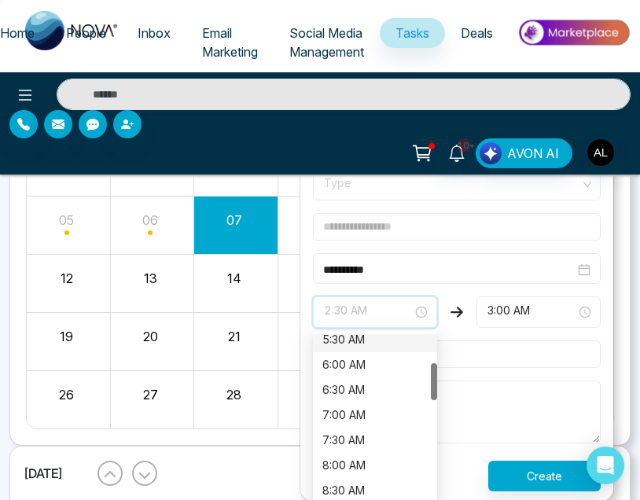
click at [471, 264] on input "**********" at bounding box center [448, 269] width 251 height 17
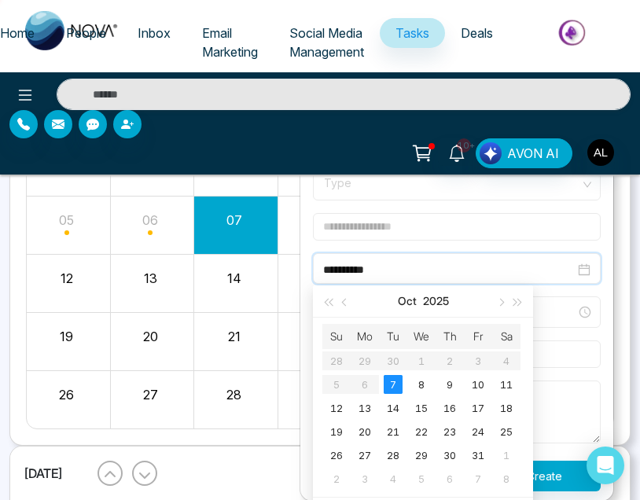
click at [471, 267] on input "**********" at bounding box center [448, 269] width 251 height 17
click at [608, 275] on div "**********" at bounding box center [456, 268] width 306 height 31
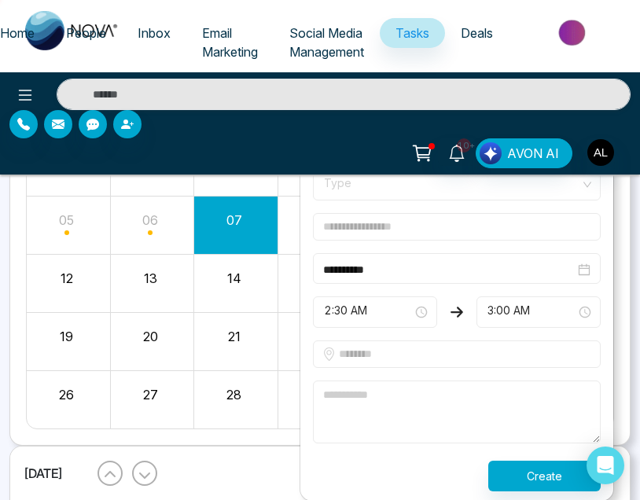
click at [390, 305] on span "2:30 AM" at bounding box center [375, 312] width 102 height 27
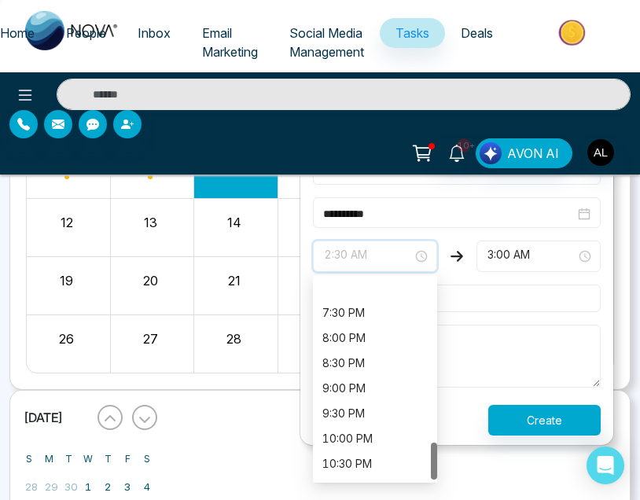
scroll to position [880, 0]
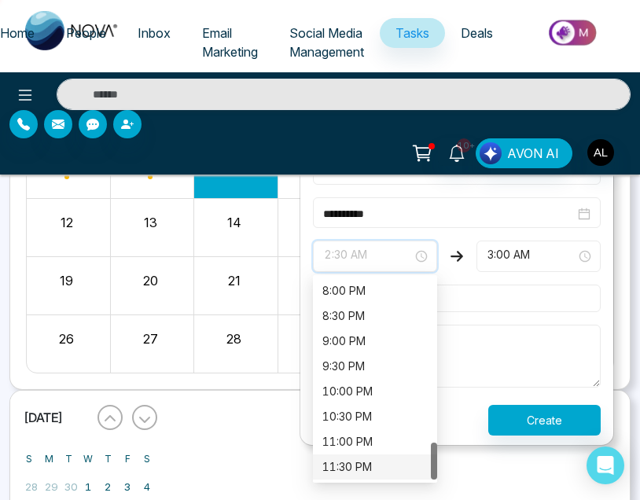
click at [348, 458] on div "11:30 PM" at bounding box center [374, 466] width 105 height 17
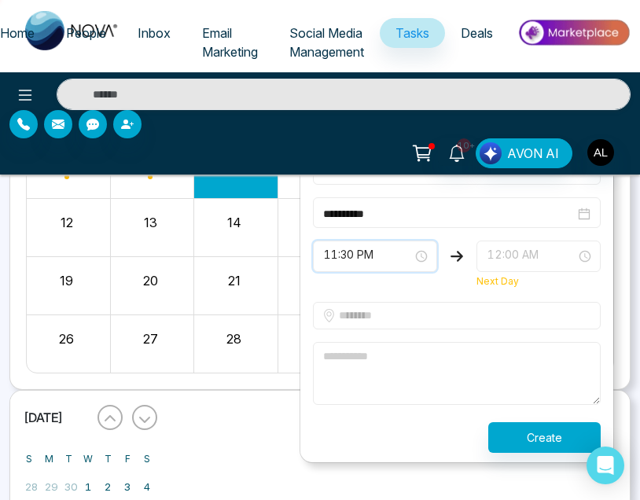
click at [502, 254] on span "12:00 AM" at bounding box center [538, 256] width 102 height 27
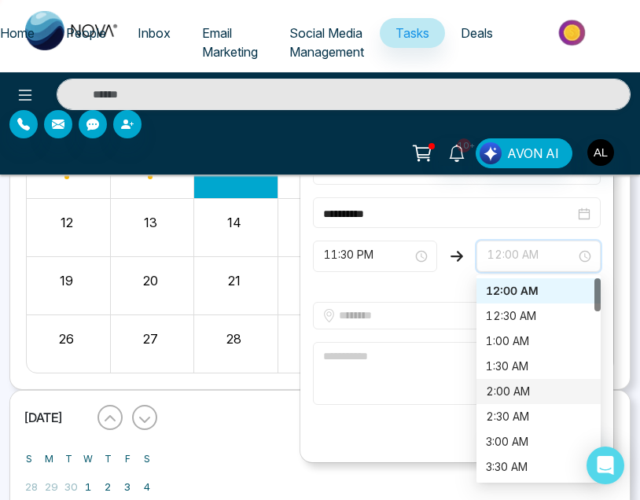
click at [510, 380] on div "2:00 AM" at bounding box center [538, 391] width 124 height 25
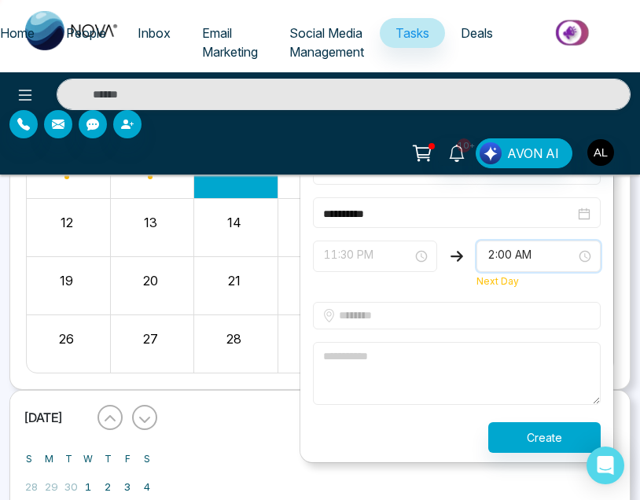
click at [368, 250] on span "11:30 PM" at bounding box center [375, 256] width 102 height 27
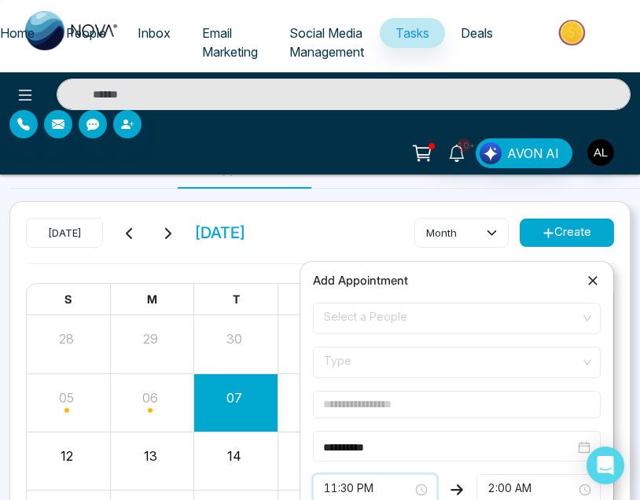
scroll to position [0, 0]
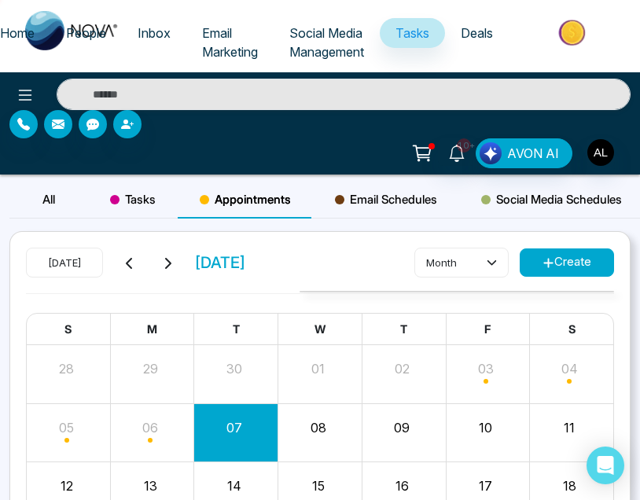
click at [232, 37] on link "Email Marketing" at bounding box center [229, 42] width 87 height 49
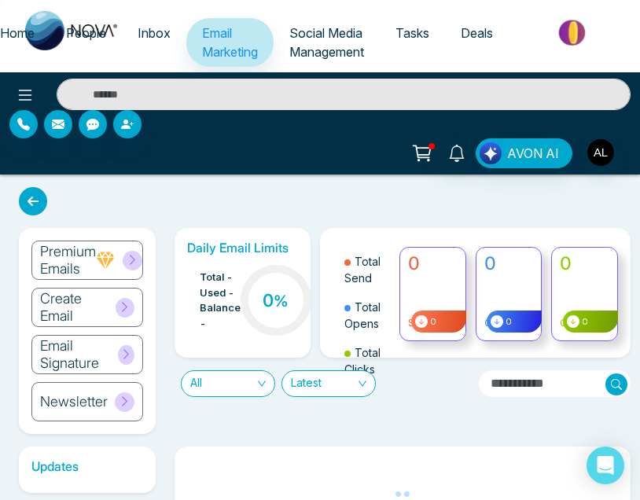
scroll to position [66, 0]
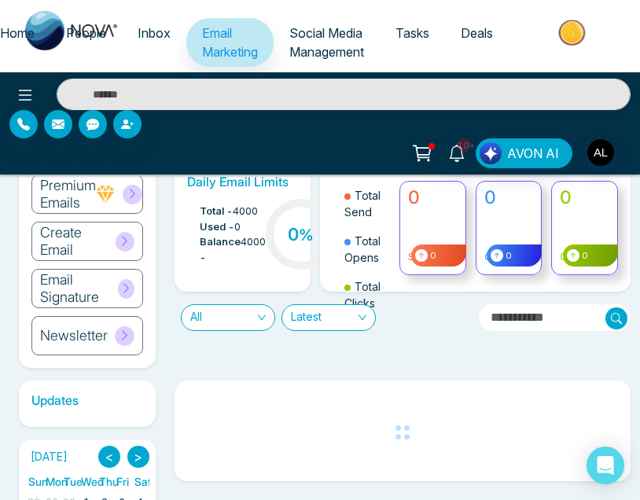
click at [62, 331] on h6 "Newsletter" at bounding box center [74, 335] width 68 height 17
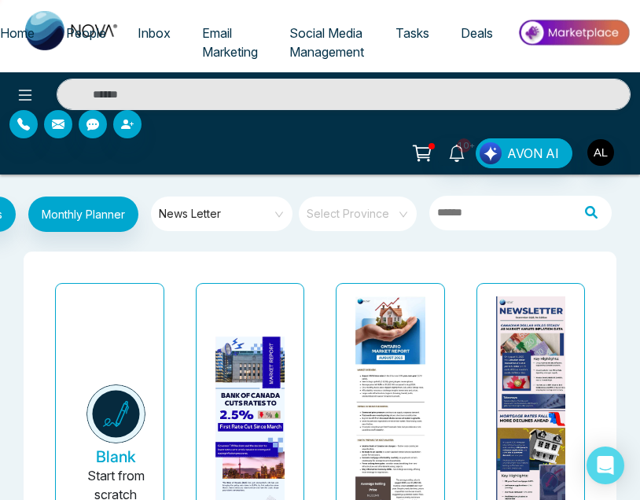
scroll to position [1, 0]
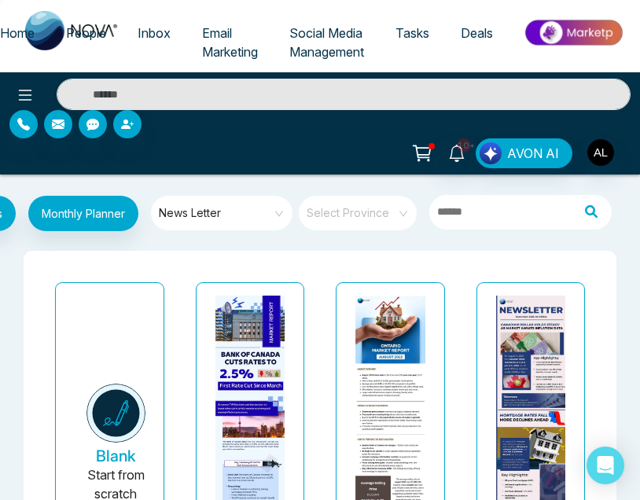
click at [222, 43] on span "Email Marketing" at bounding box center [230, 42] width 56 height 35
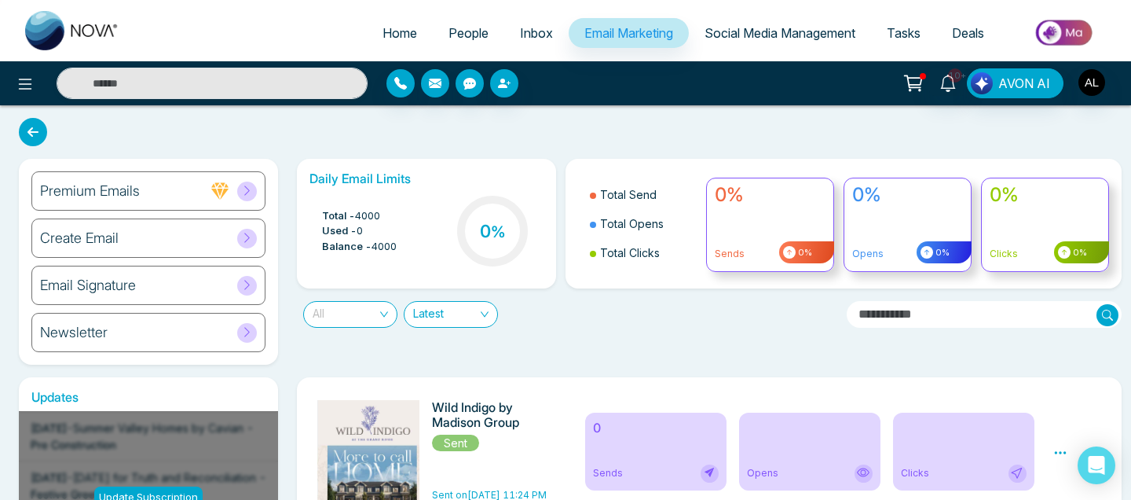
click at [363, 313] on span "All" at bounding box center [350, 314] width 75 height 25
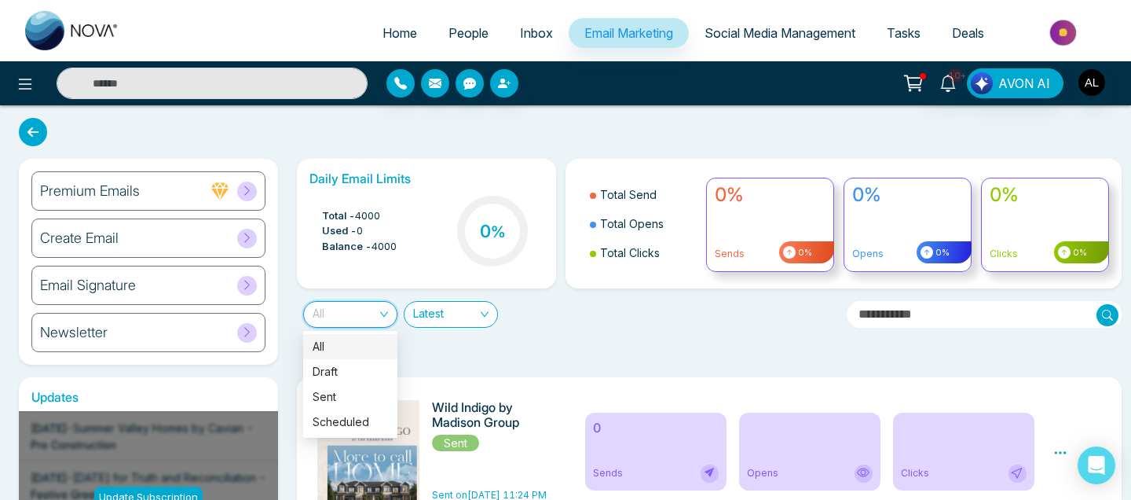
scroll to position [4, 0]
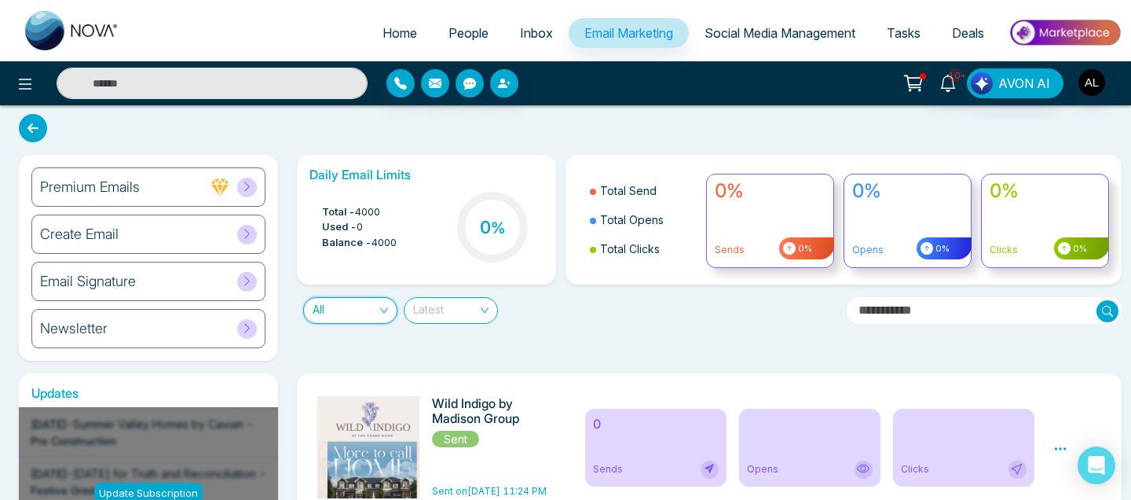
click at [438, 310] on span "Latest" at bounding box center [450, 310] width 75 height 25
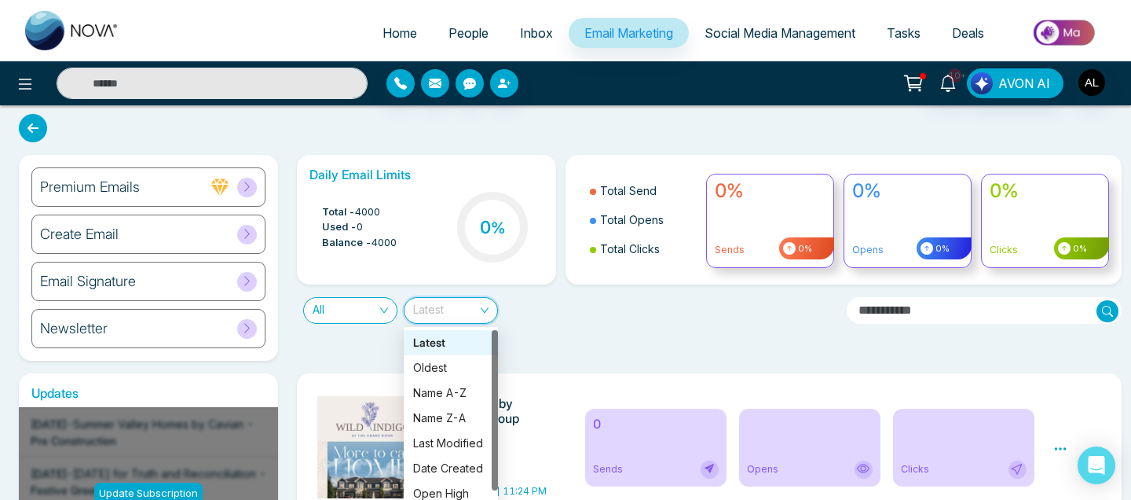
click at [549, 317] on div "All Latest" at bounding box center [566, 303] width 556 height 39
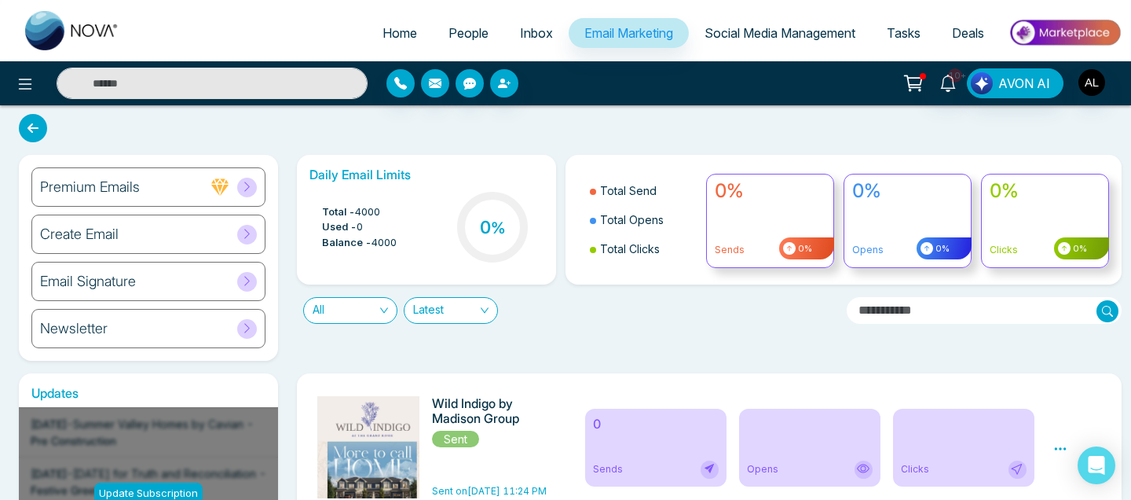
click at [54, 325] on h6 "Newsletter" at bounding box center [74, 328] width 68 height 17
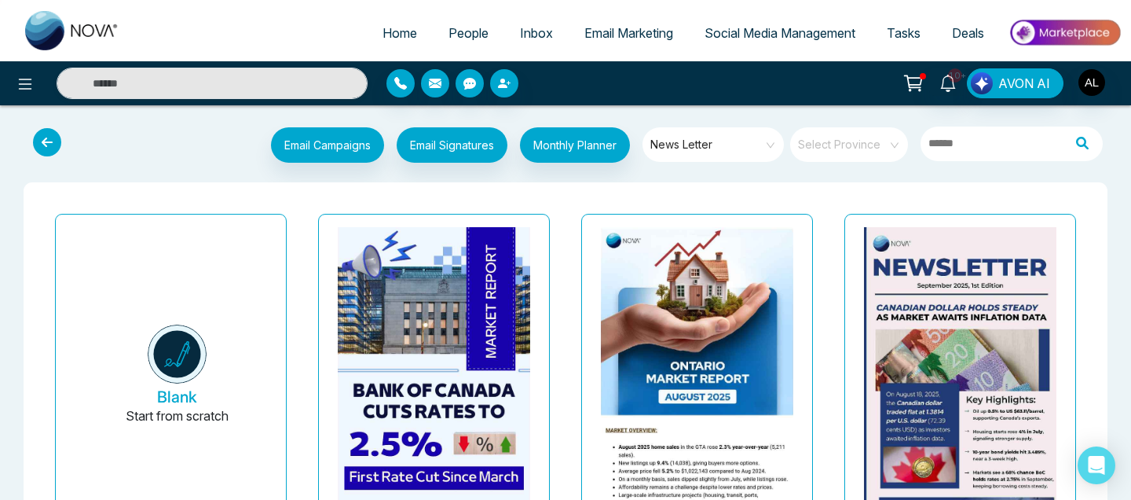
click at [626, 152] on span "News Letter" at bounding box center [715, 145] width 128 height 24
click at [46, 146] on icon at bounding box center [47, 142] width 28 height 28
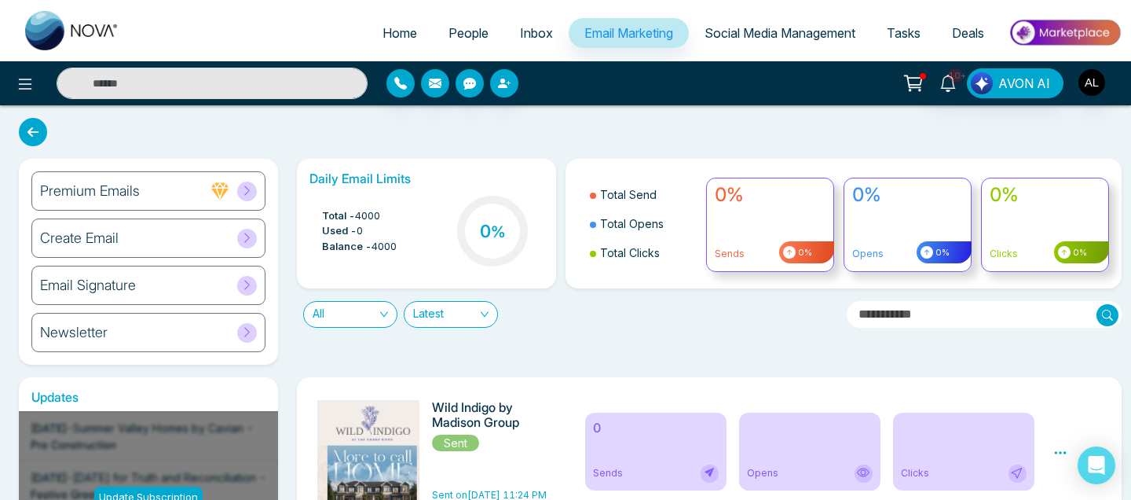
click at [140, 229] on div "Create Email" at bounding box center [148, 237] width 234 height 39
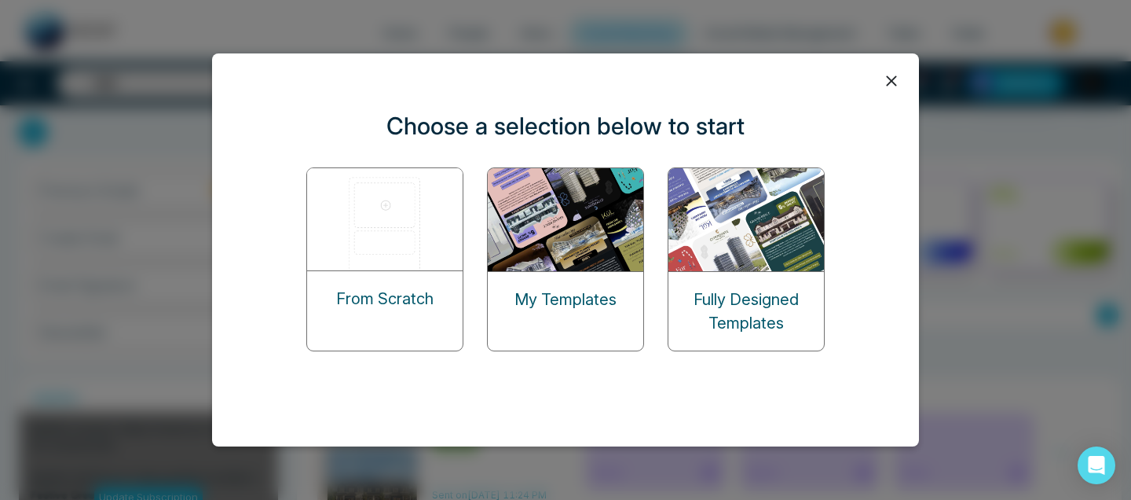
click at [553, 239] on img at bounding box center [566, 219] width 157 height 103
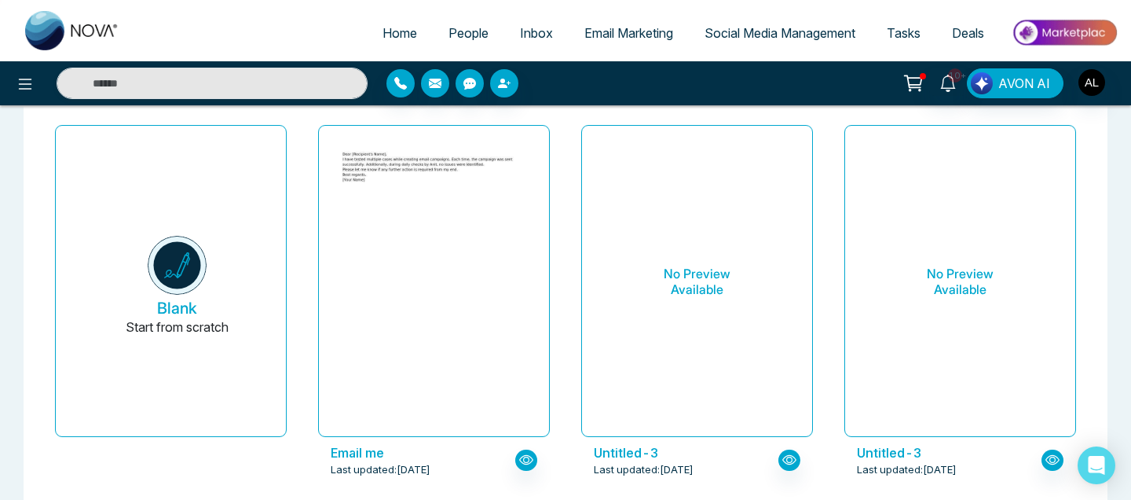
scroll to position [94, 0]
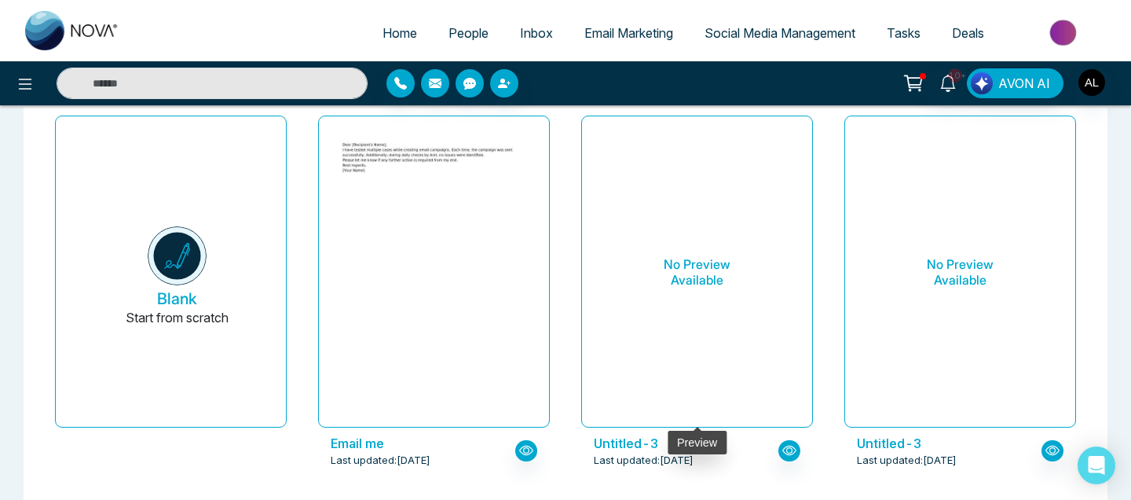
click at [626, 305] on h6 "No Preview Available" at bounding box center [697, 272] width 192 height 287
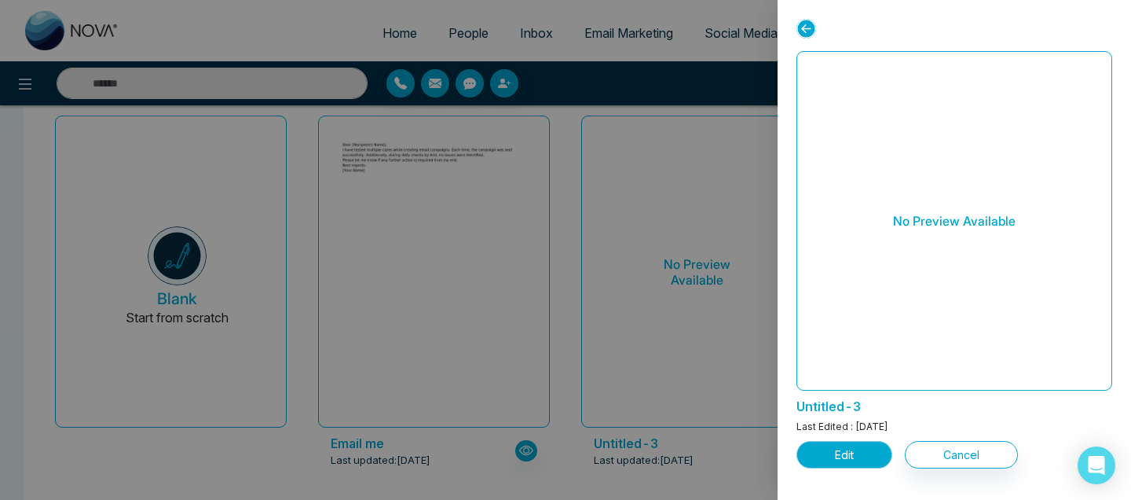
click at [626, 458] on button "Edit" at bounding box center [845, 454] width 96 height 27
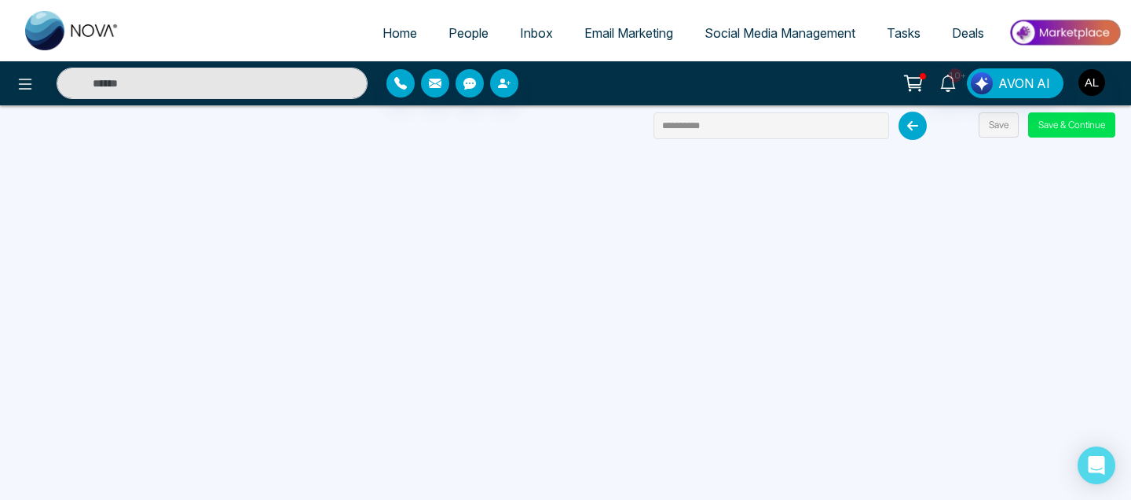
click at [626, 26] on span "Email Marketing" at bounding box center [629, 33] width 89 height 16
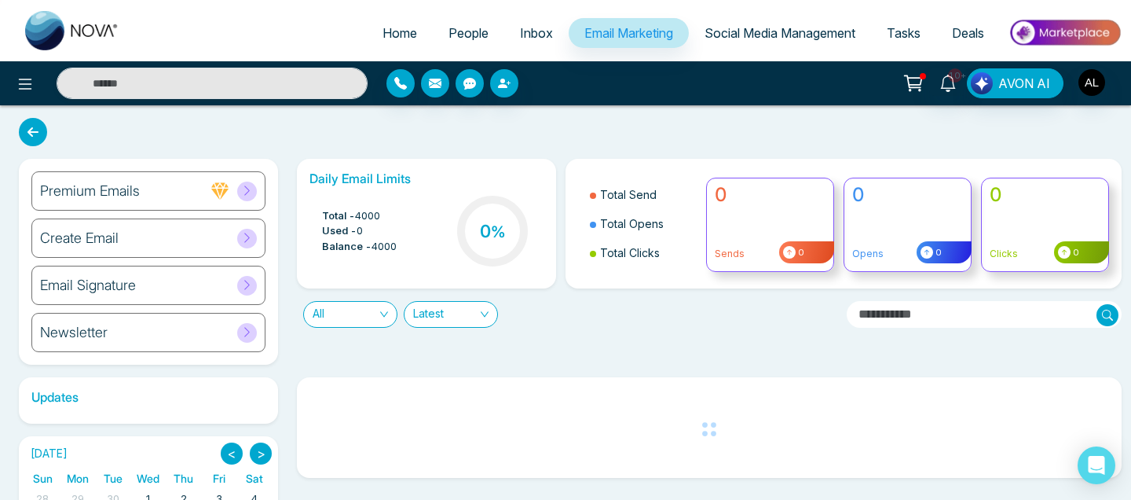
click at [86, 242] on h6 "Create Email" at bounding box center [79, 237] width 79 height 17
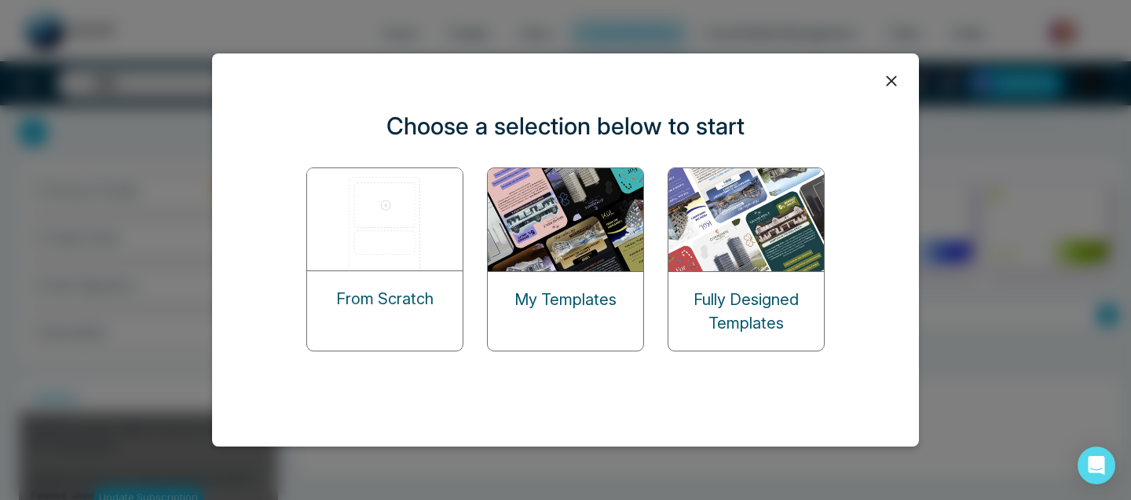
click at [360, 271] on div "From Scratch" at bounding box center [385, 298] width 156 height 55
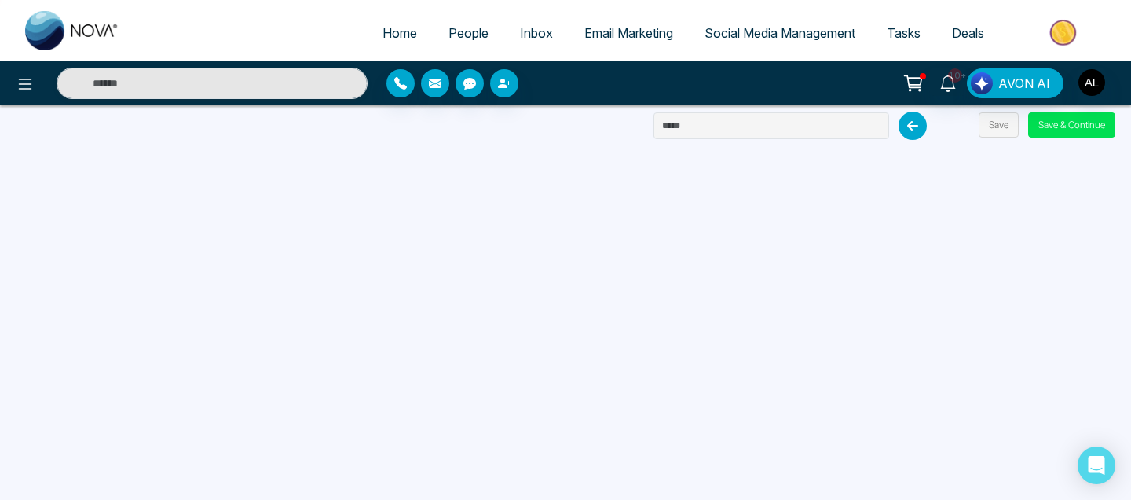
click at [626, 30] on span "Email Marketing" at bounding box center [629, 33] width 89 height 16
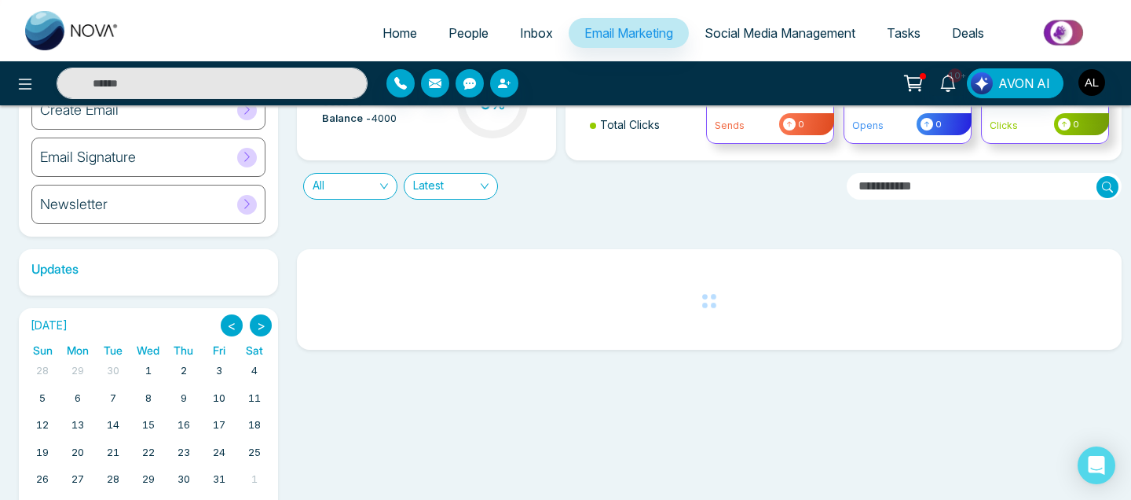
scroll to position [129, 0]
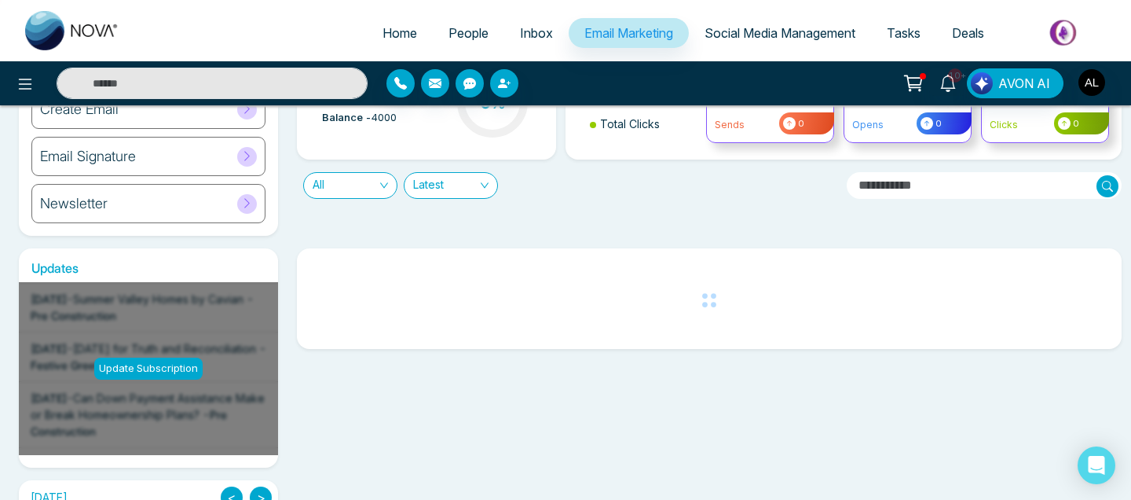
click at [210, 196] on div "Newsletter" at bounding box center [148, 203] width 234 height 39
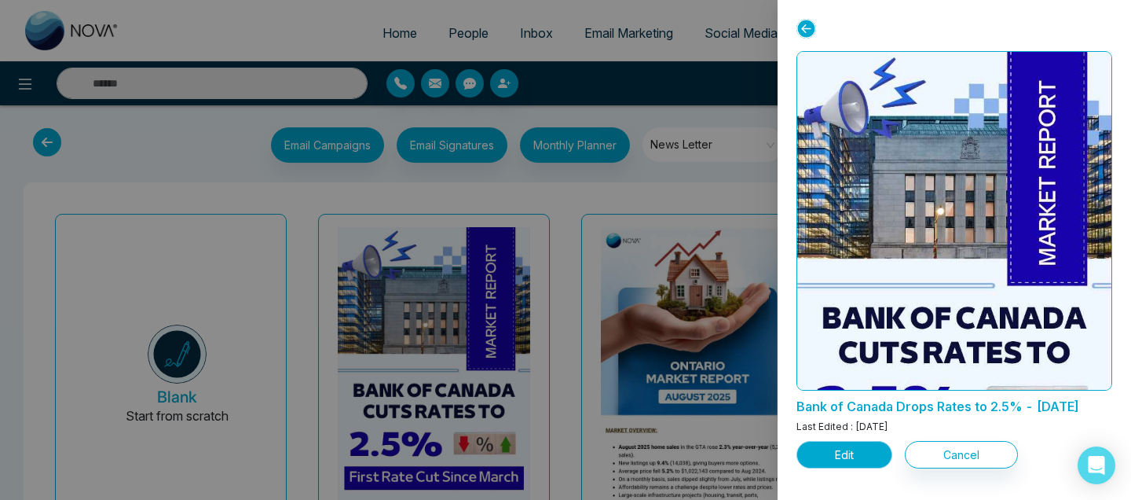
click at [626, 468] on button "Edit" at bounding box center [845, 454] width 96 height 27
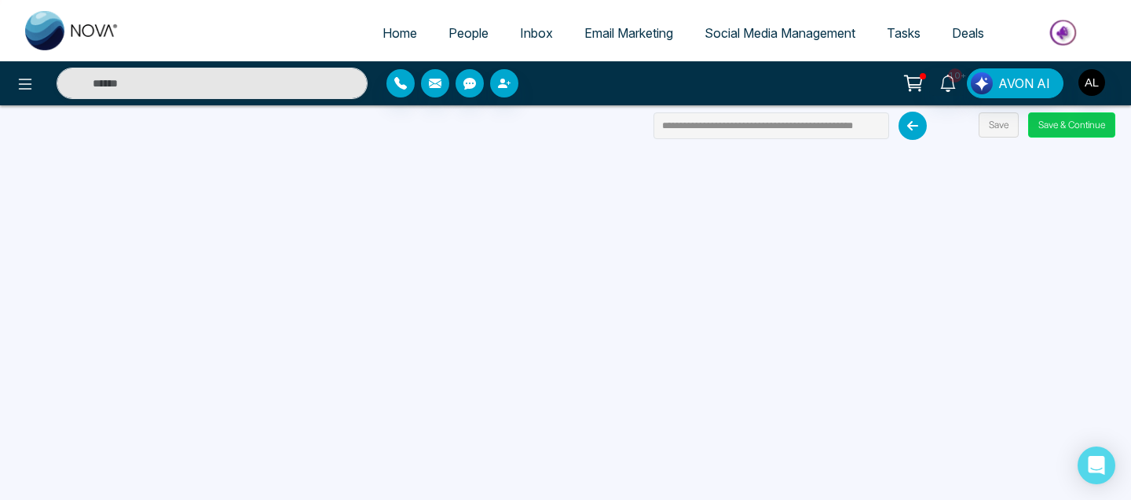
click at [626, 134] on button "Save & Continue" at bounding box center [1071, 124] width 87 height 25
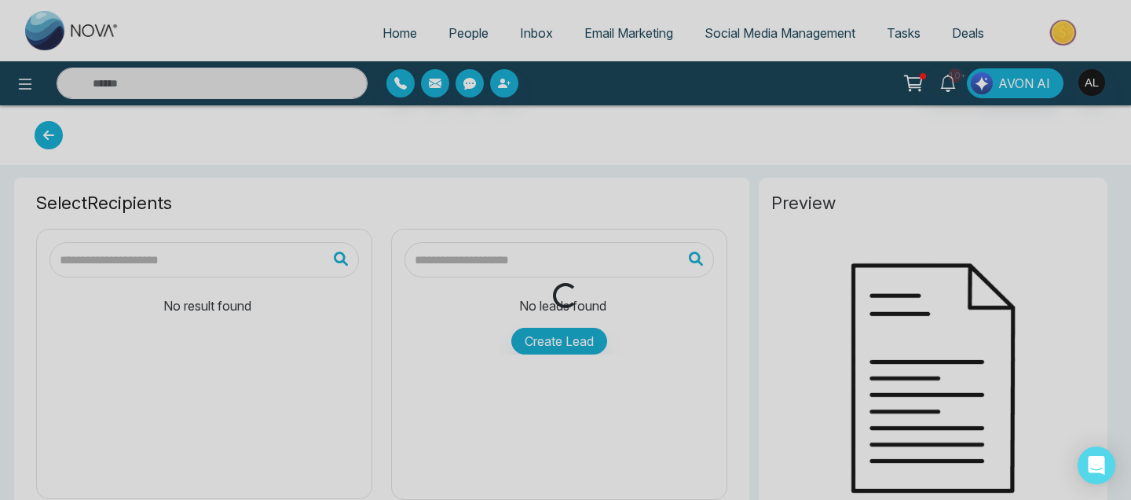
type input "**********"
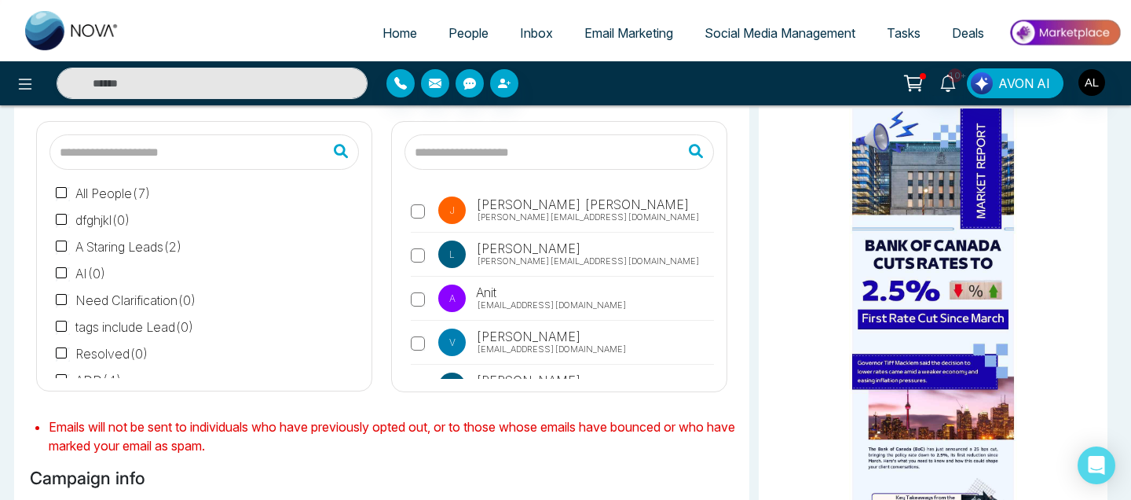
scroll to position [124, 0]
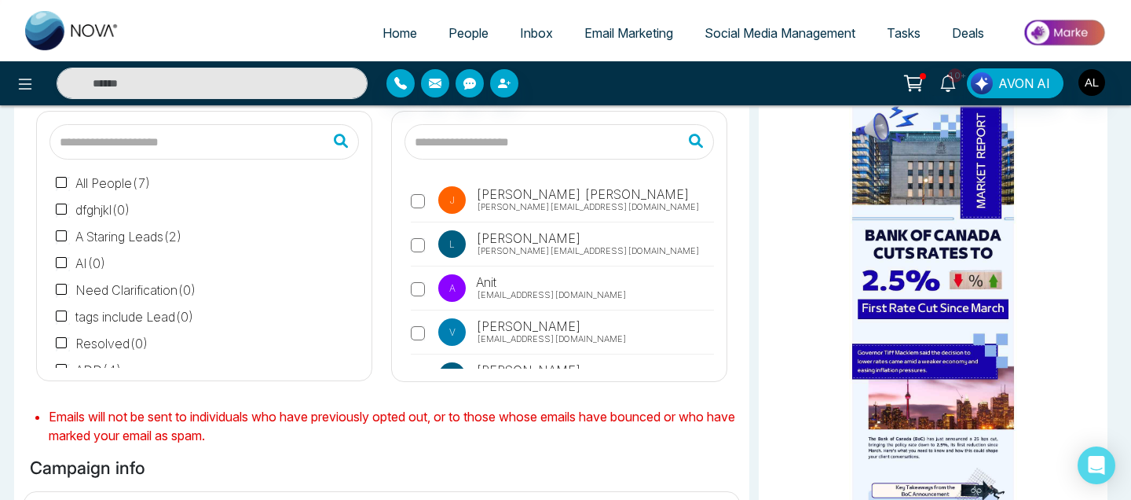
click at [412, 236] on label "L Lokesh [EMAIL_ADDRESS][DOMAIN_NAME]" at bounding box center [562, 248] width 303 height 36
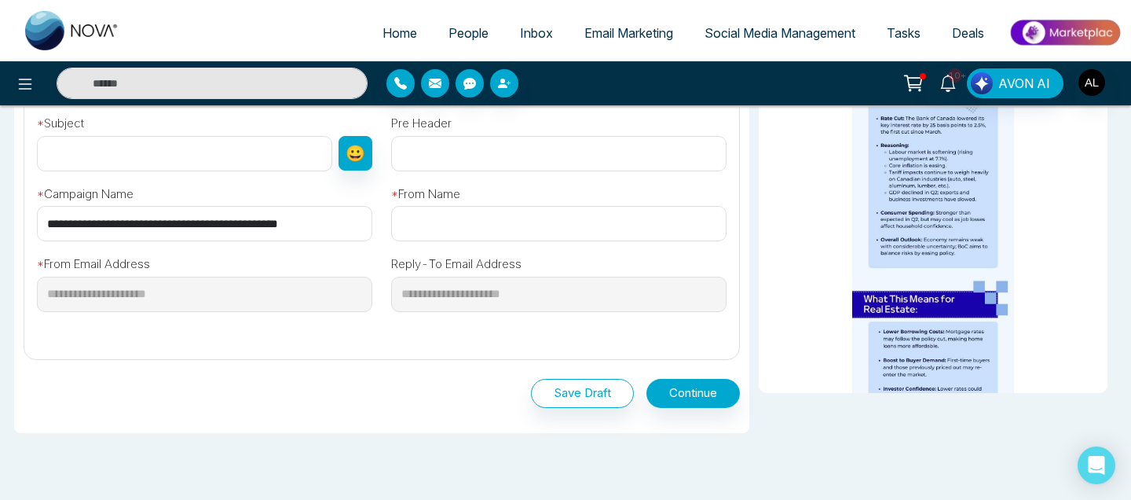
scroll to position [442, 0]
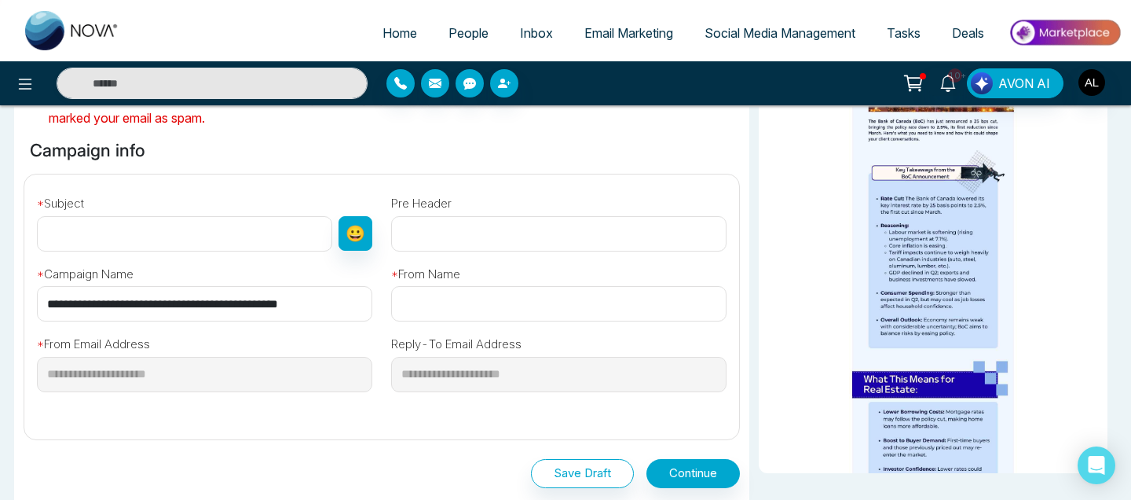
click at [142, 223] on input "text" at bounding box center [184, 233] width 295 height 35
type input "****"
click at [493, 235] on input "text" at bounding box center [558, 233] width 335 height 35
type input "****"
click at [478, 299] on input "text" at bounding box center [558, 303] width 335 height 35
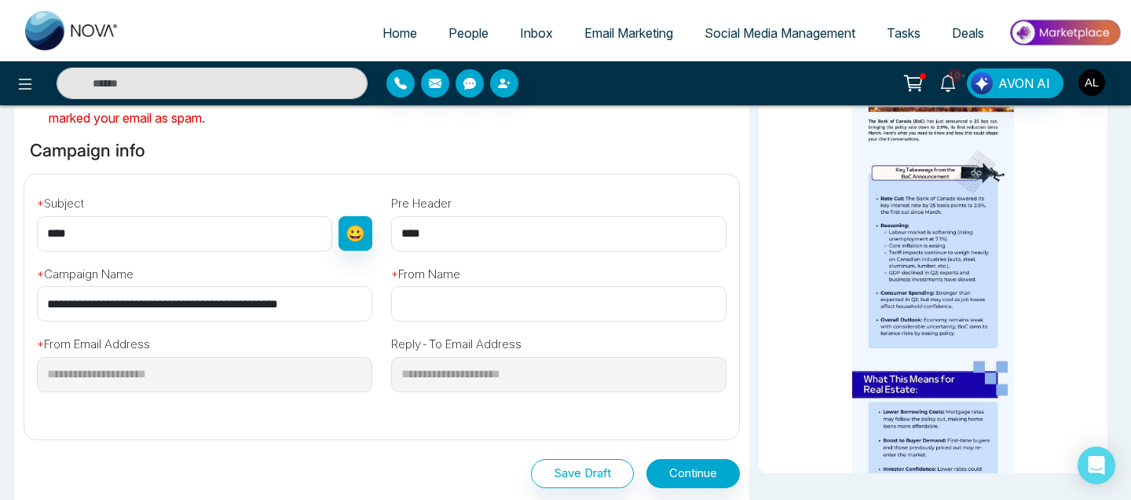
type input "**********"
click at [256, 436] on div "**********" at bounding box center [382, 307] width 717 height 266
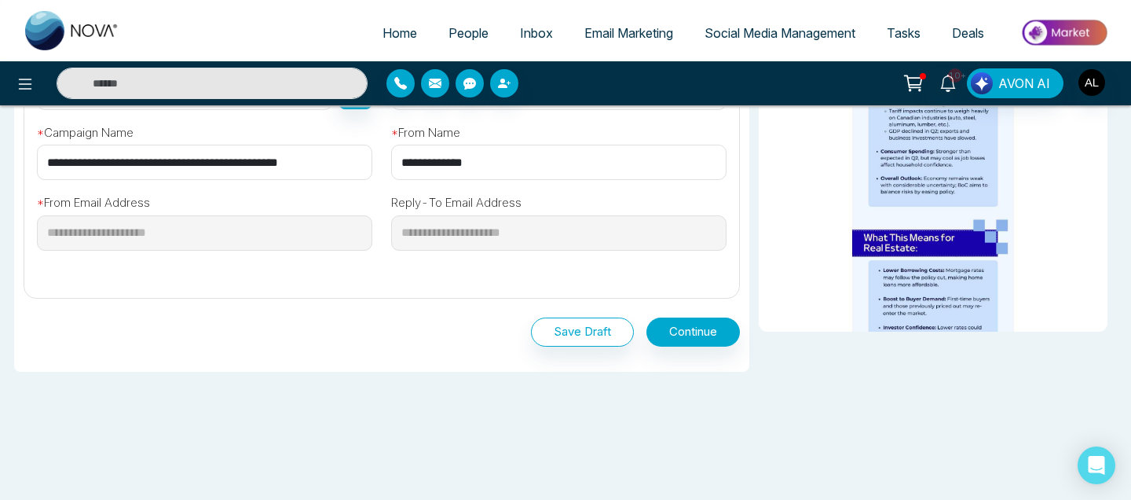
scroll to position [592, 0]
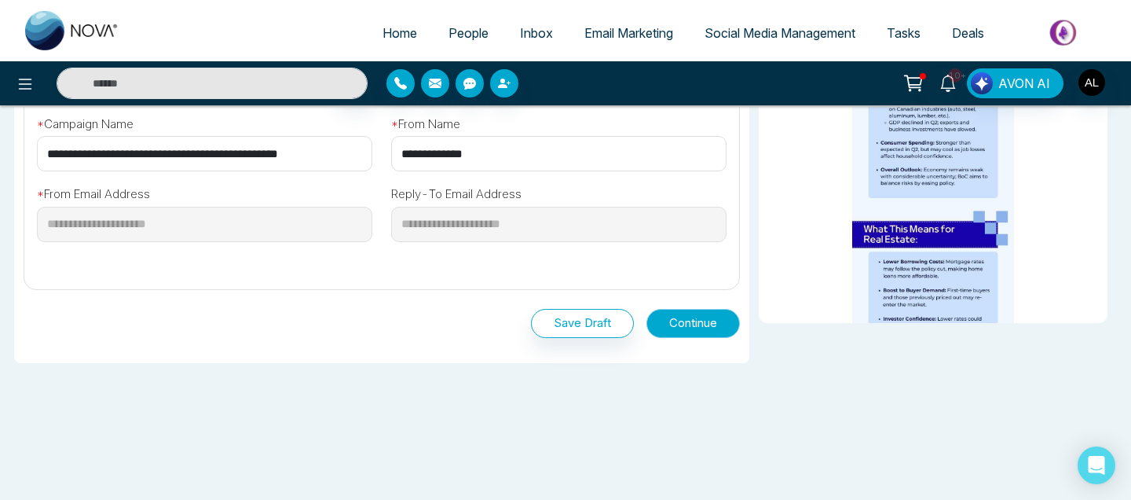
click at [626, 325] on button "Continue" at bounding box center [693, 323] width 93 height 29
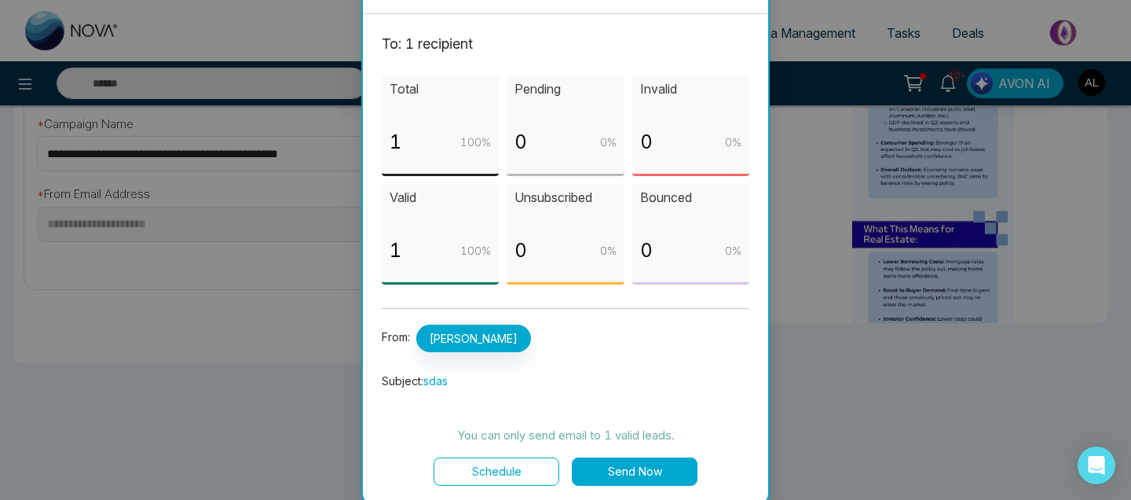
scroll to position [36, 0]
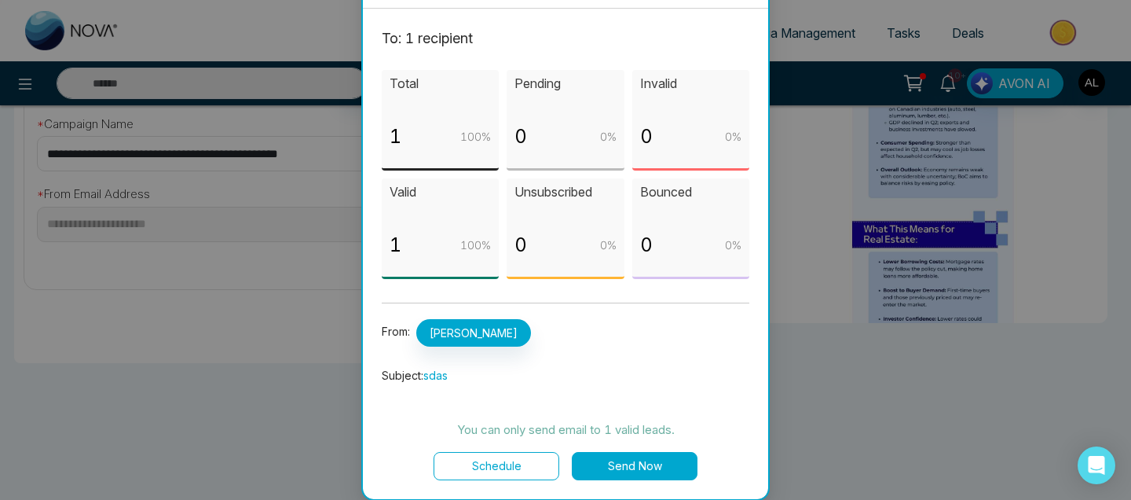
click at [500, 469] on button "Schedule" at bounding box center [497, 466] width 126 height 28
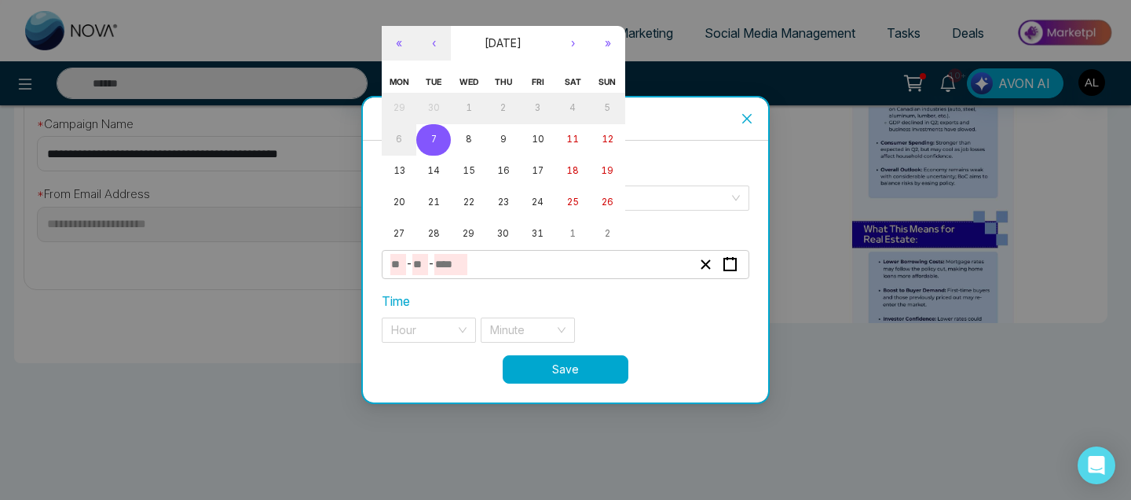
click at [427, 257] on input "number" at bounding box center [420, 264] width 16 height 21
click at [491, 172] on button "16" at bounding box center [503, 171] width 35 height 31
type input "**"
type input "****"
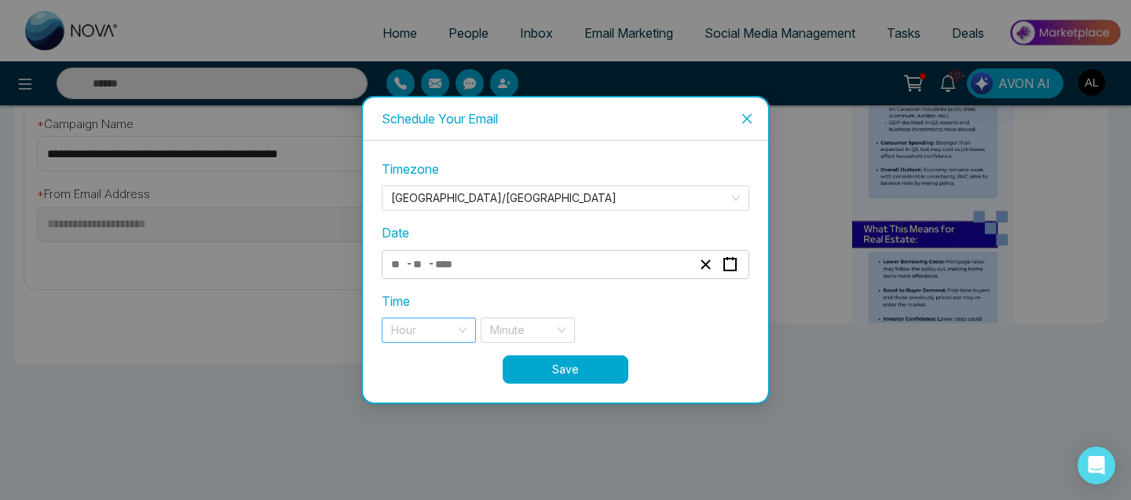
click at [443, 318] on input "search" at bounding box center [423, 330] width 64 height 24
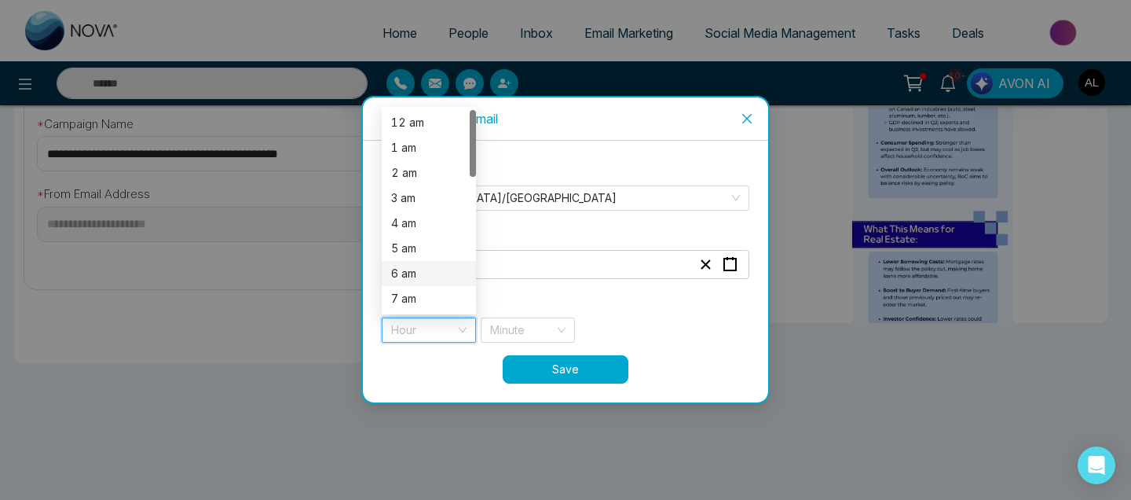
click at [441, 277] on div "6 am" at bounding box center [428, 273] width 75 height 17
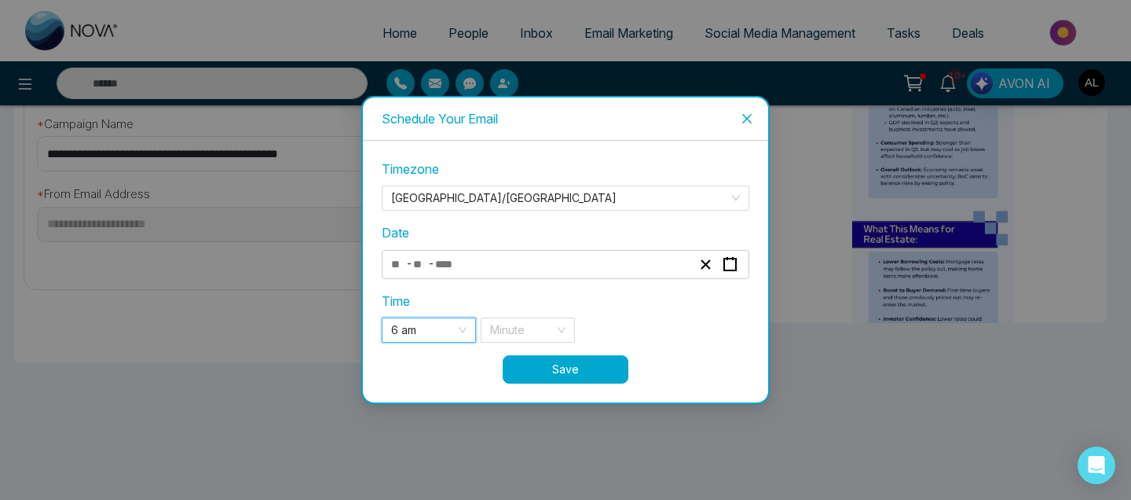
click at [511, 346] on div "**********" at bounding box center [566, 256] width 368 height 195
click at [513, 335] on input "search" at bounding box center [522, 330] width 64 height 24
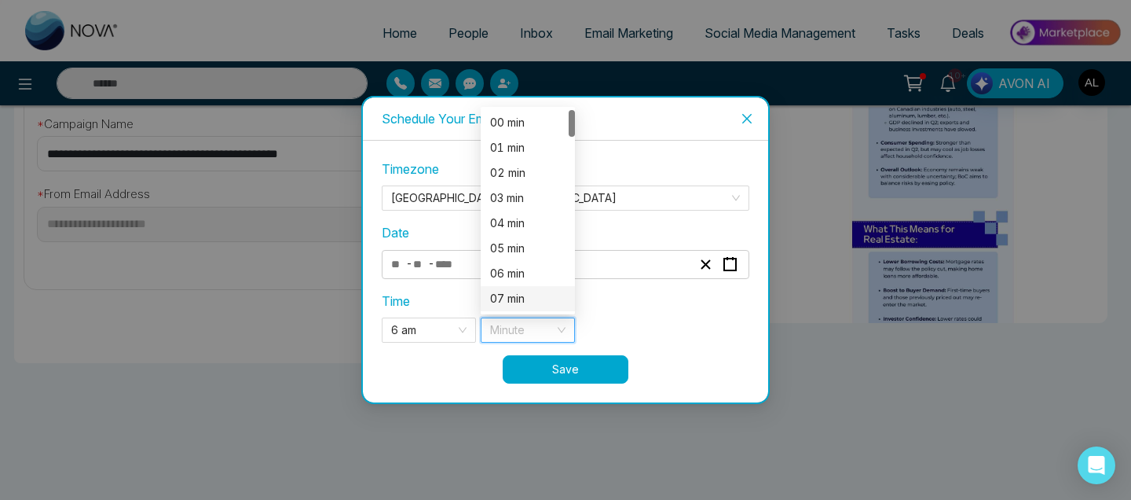
click at [507, 286] on div "07 min" at bounding box center [528, 298] width 94 height 25
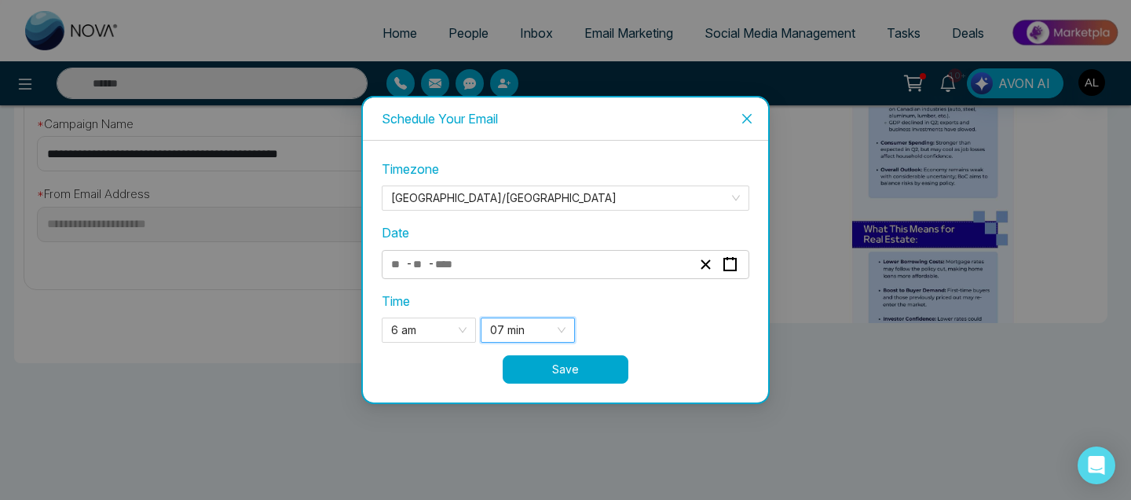
click at [527, 370] on button "Save" at bounding box center [566, 369] width 126 height 28
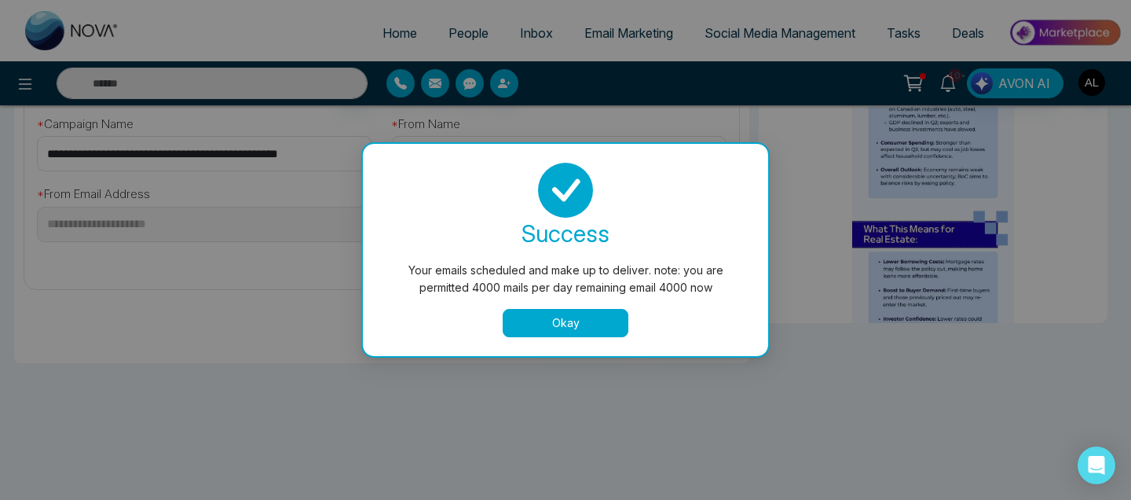
click at [557, 312] on button "Okay" at bounding box center [566, 323] width 126 height 28
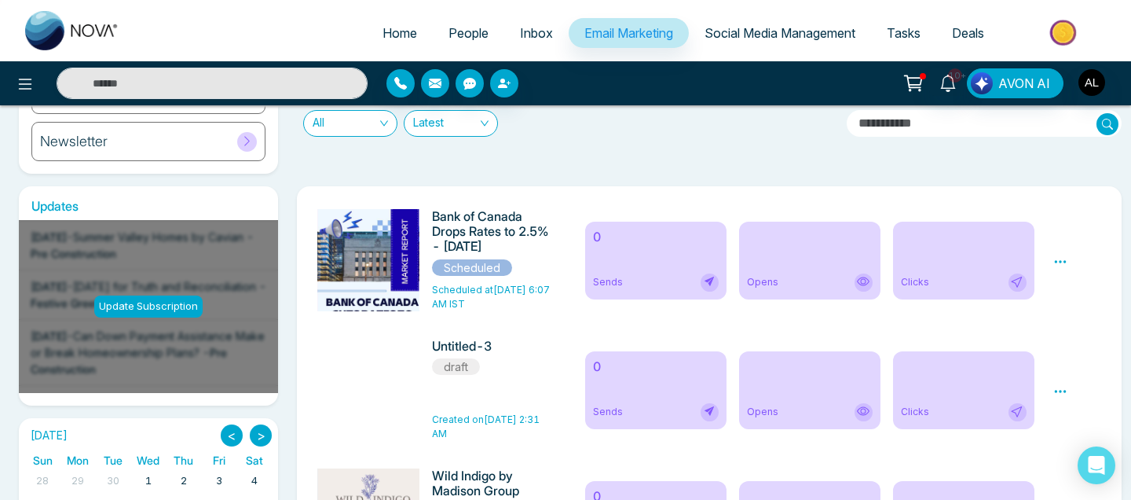
scroll to position [192, 0]
click at [626, 251] on div "Unschedule Preview" at bounding box center [1061, 259] width 14 height 19
click at [626, 262] on icon at bounding box center [1061, 261] width 14 height 14
click at [626, 280] on span "Unschedule" at bounding box center [1024, 283] width 62 height 13
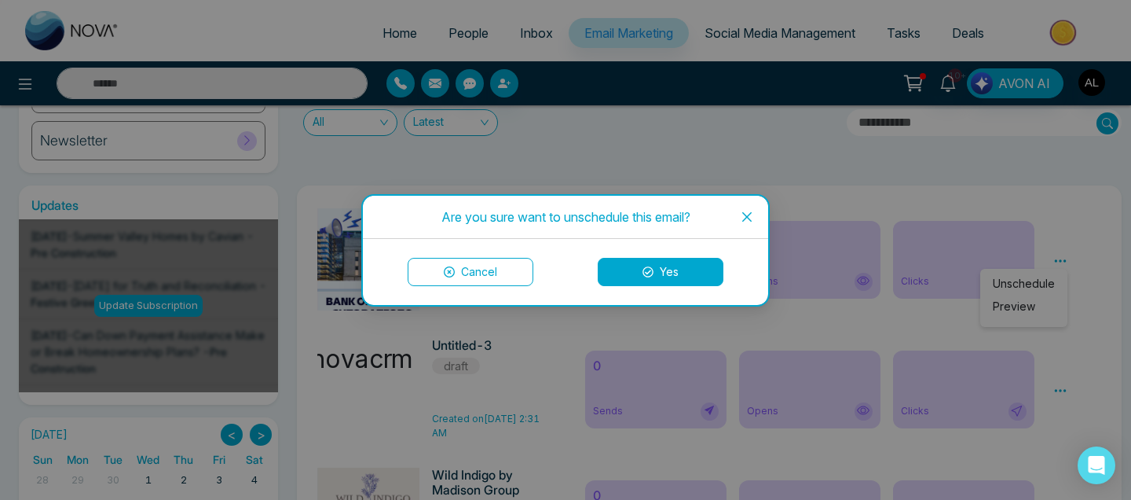
click at [626, 273] on button "Yes" at bounding box center [661, 272] width 126 height 28
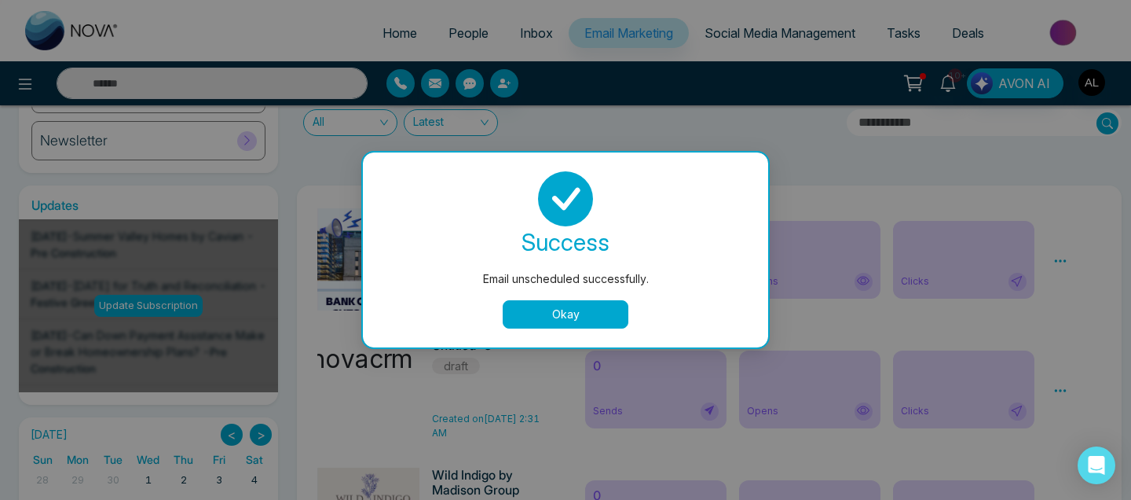
click at [547, 313] on button "Okay" at bounding box center [566, 314] width 126 height 28
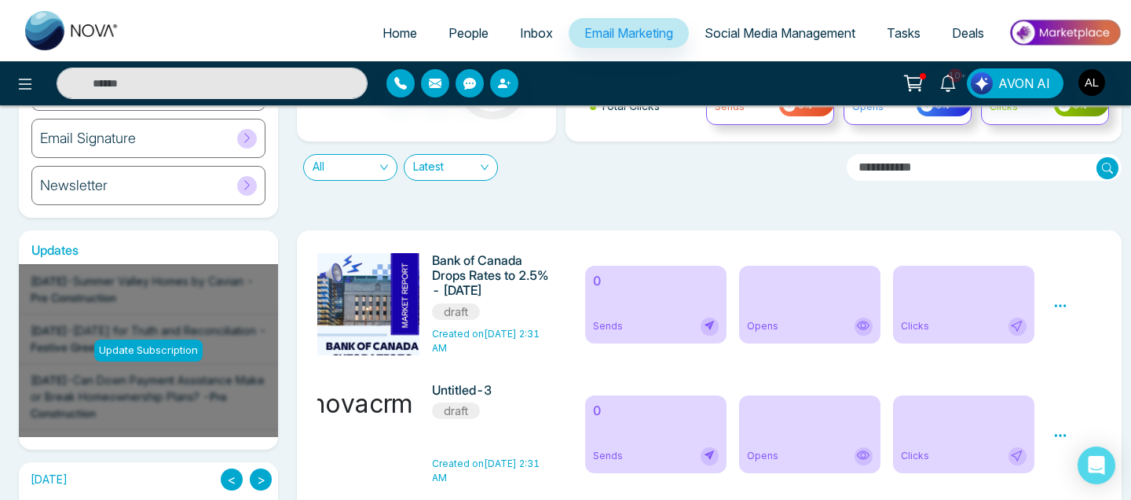
scroll to position [170, 0]
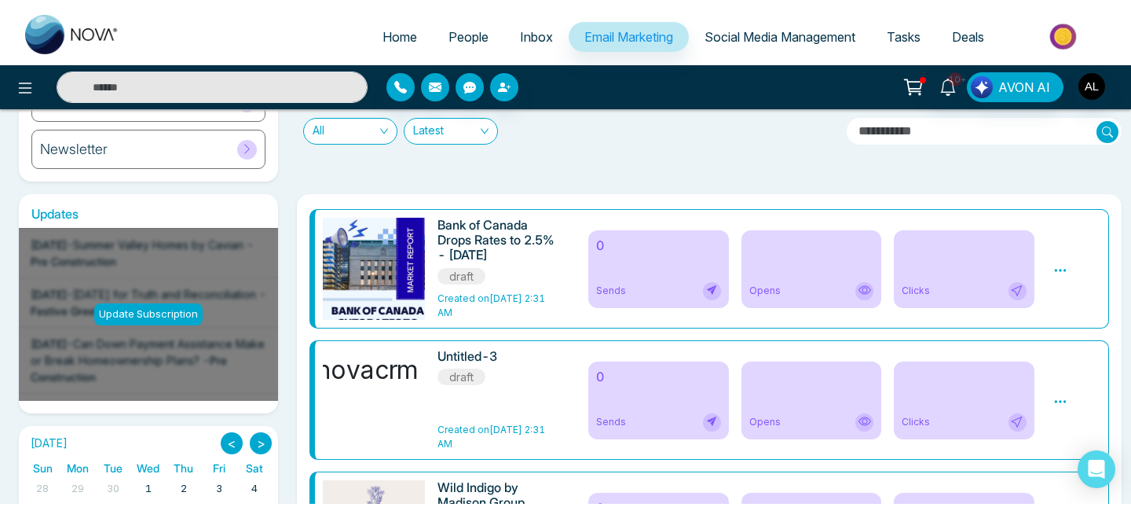
scroll to position [253, 0]
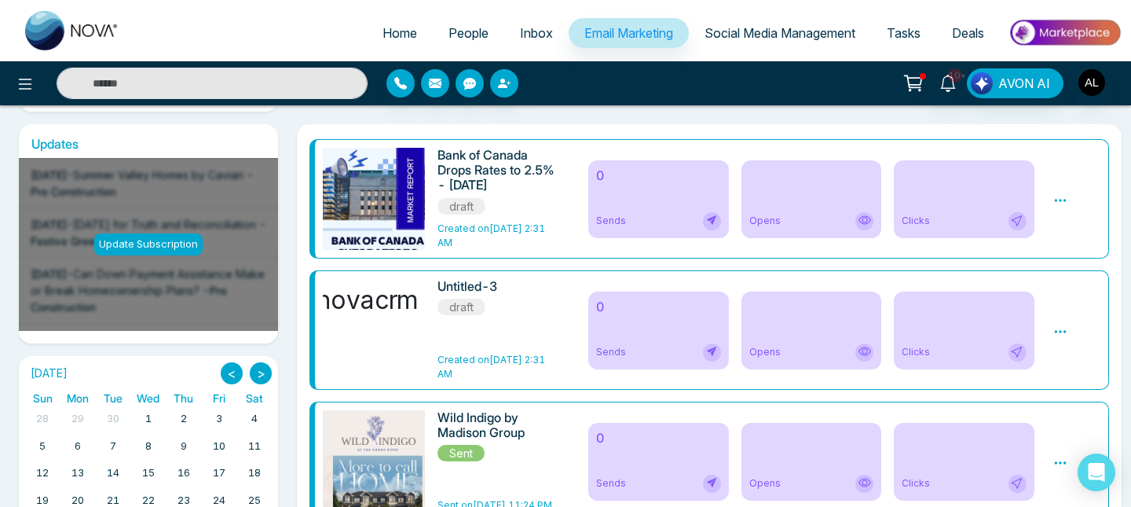
click at [750, 28] on span "Social Media Management" at bounding box center [780, 33] width 151 height 16
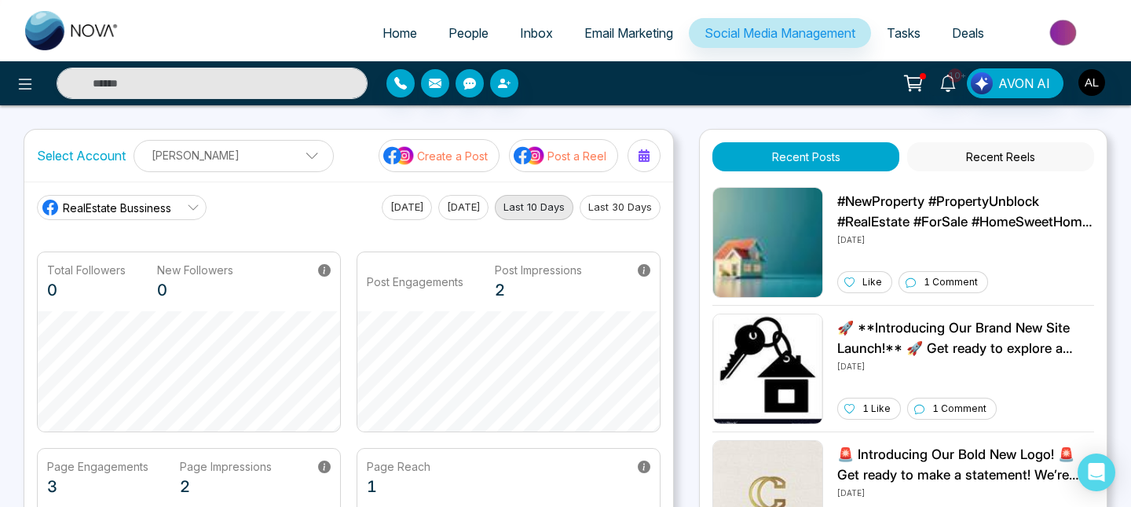
click at [551, 148] on p "Post a Reel" at bounding box center [577, 156] width 59 height 16
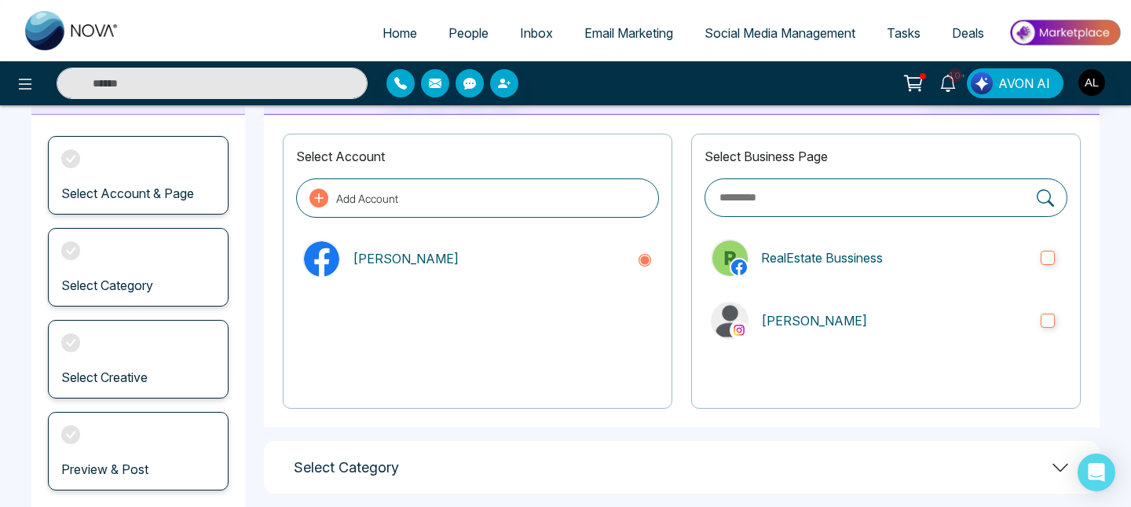
scroll to position [85, 0]
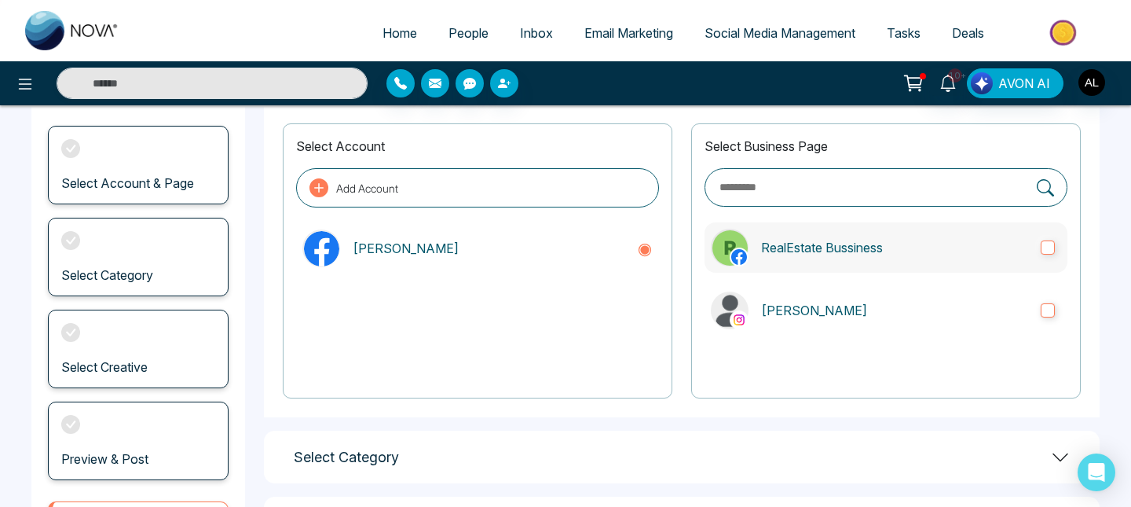
click at [876, 243] on p "RealEstate Bussiness" at bounding box center [894, 247] width 267 height 19
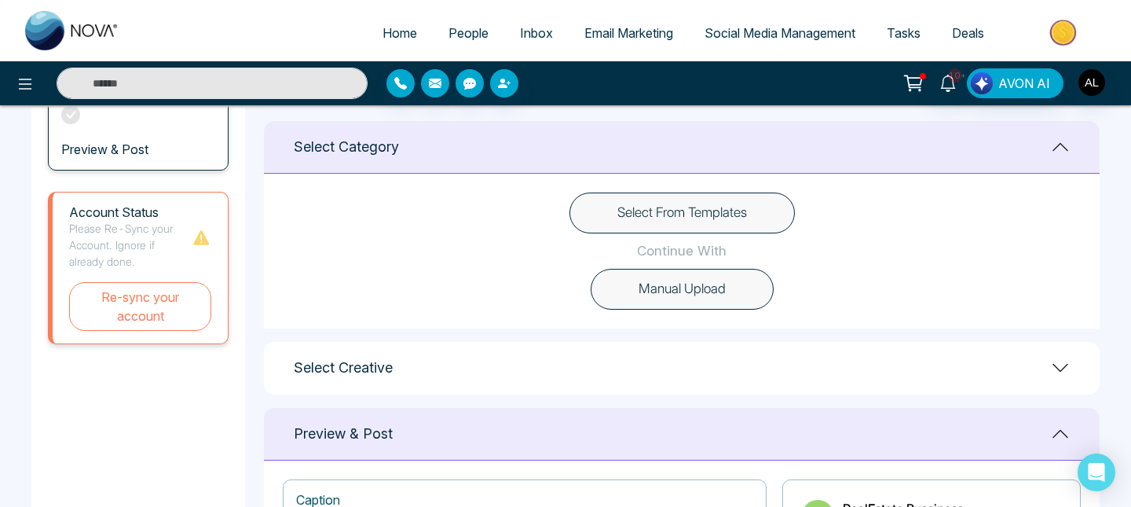
scroll to position [396, 0]
click at [713, 209] on button "Select From Templates" at bounding box center [682, 211] width 225 height 41
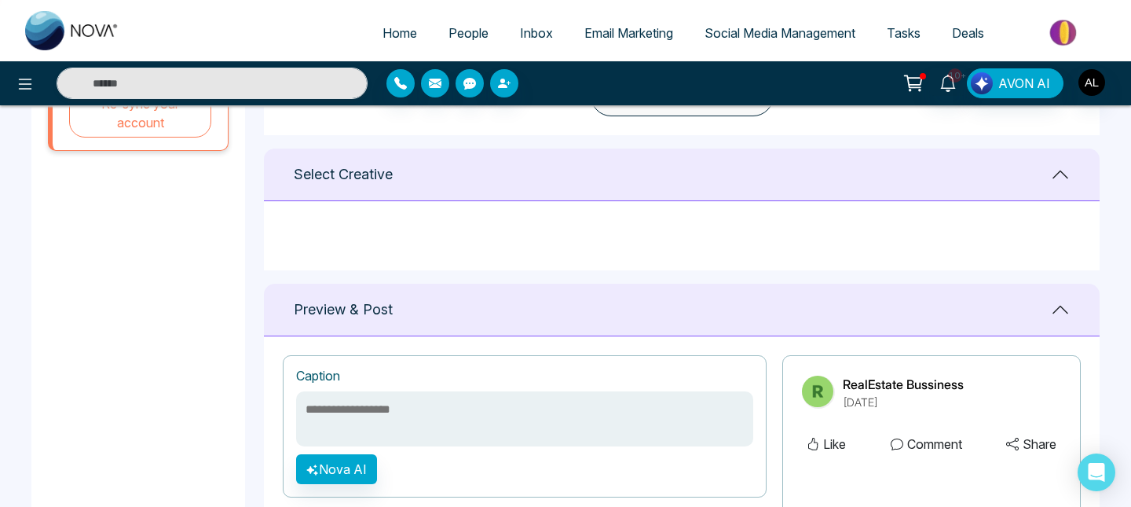
scroll to position [615, 0]
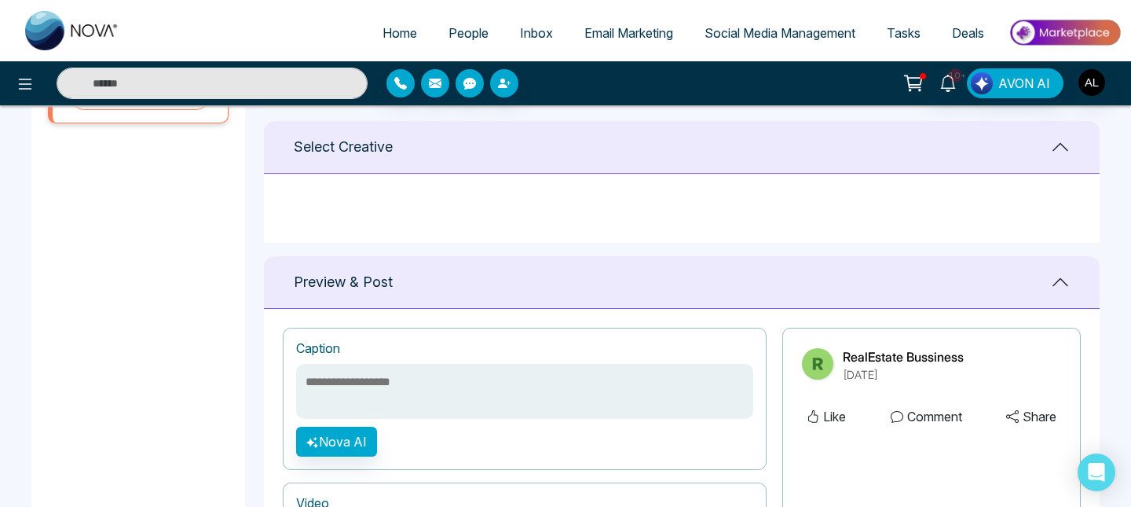
click at [469, 412] on textarea at bounding box center [524, 391] width 457 height 55
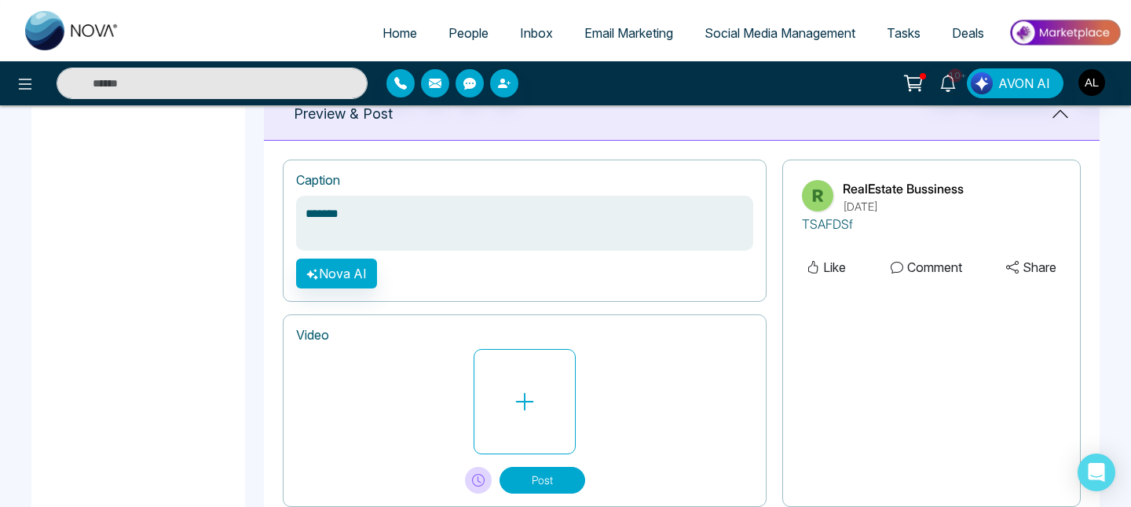
scroll to position [796, 0]
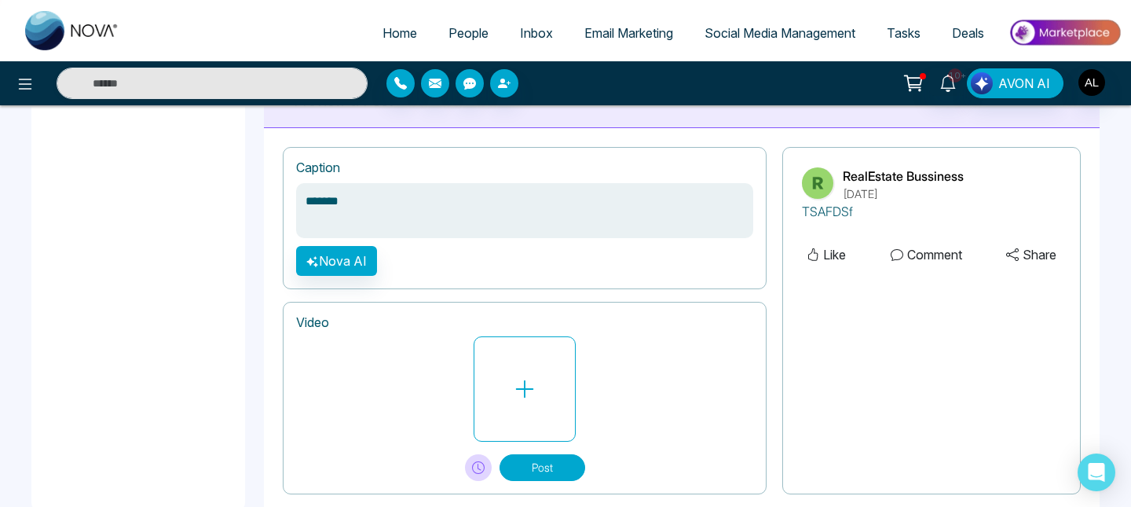
type textarea "*******"
click at [1087, 91] on img "button" at bounding box center [1092, 82] width 27 height 27
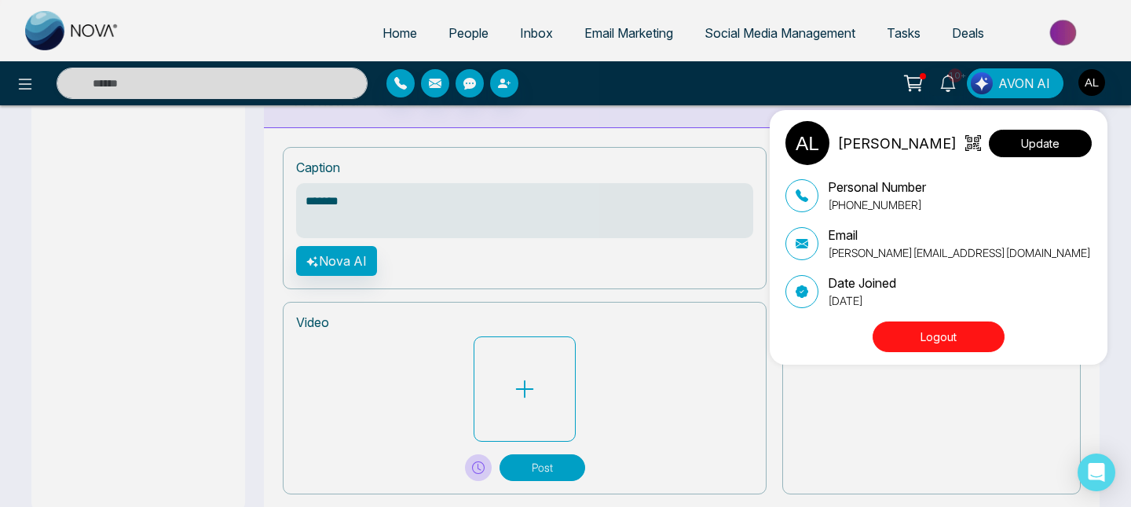
click at [1051, 147] on button "Update" at bounding box center [1040, 143] width 103 height 27
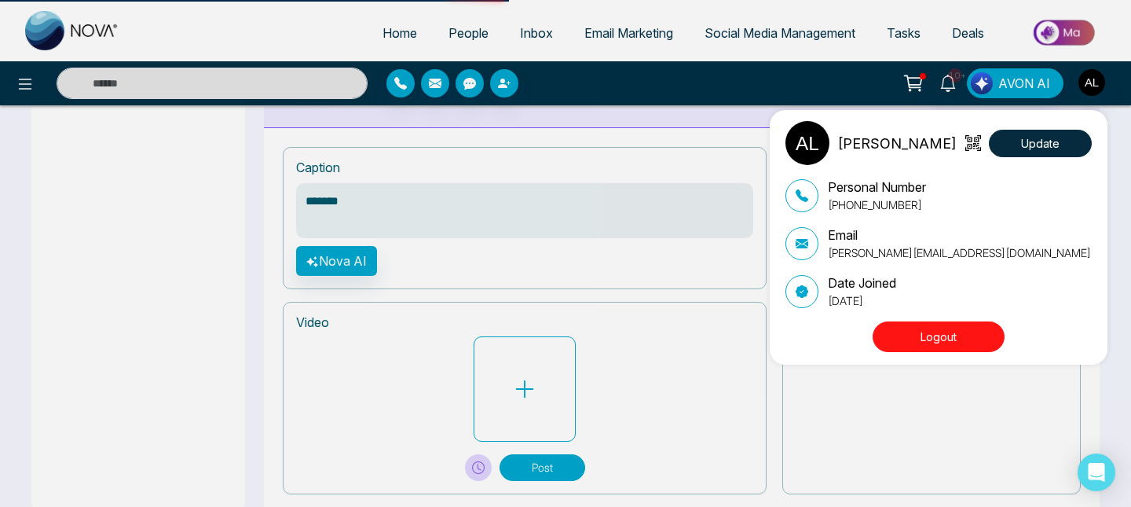
select select "***"
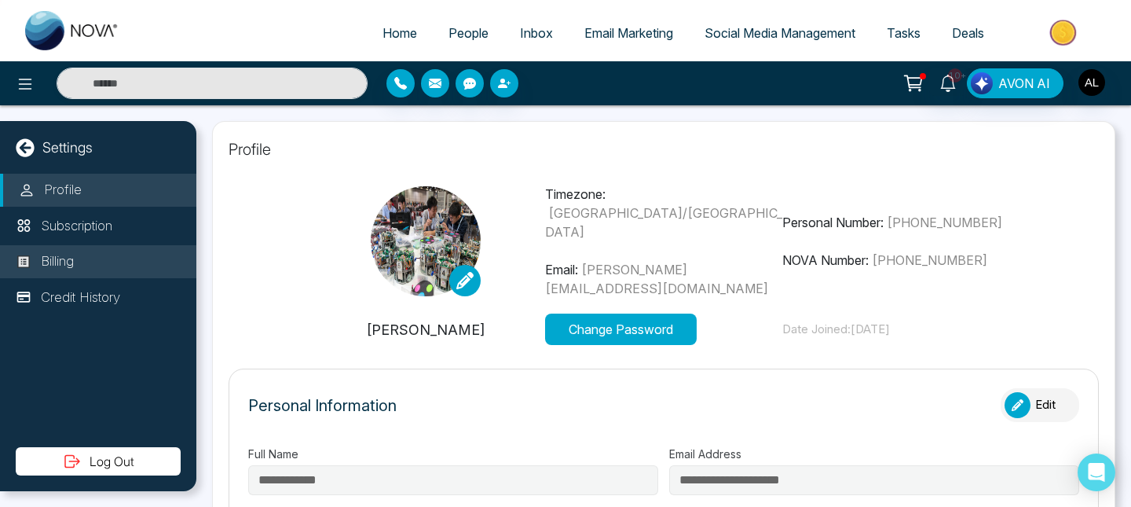
click at [80, 276] on li "Billing" at bounding box center [98, 261] width 196 height 33
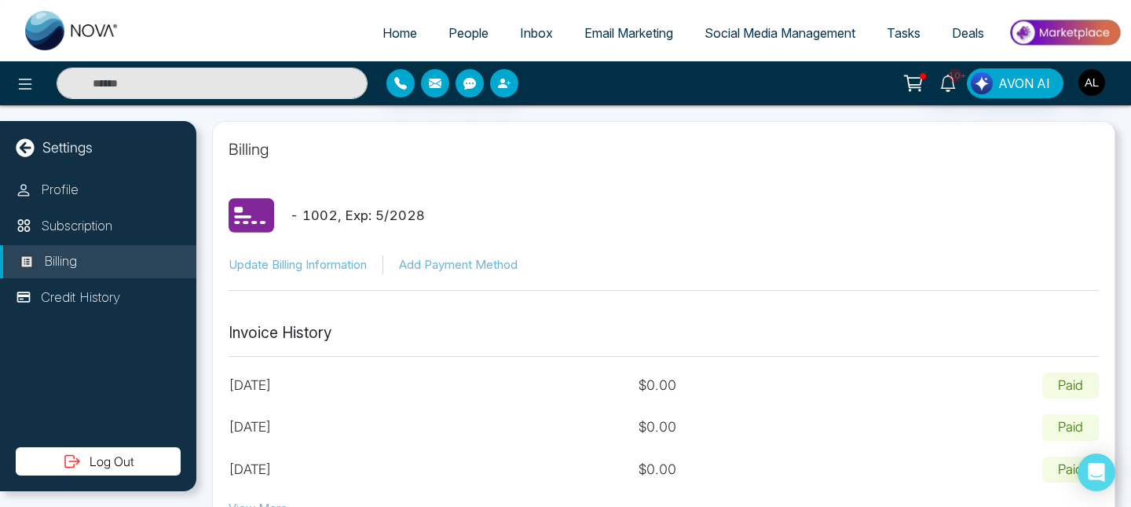
scroll to position [3, 0]
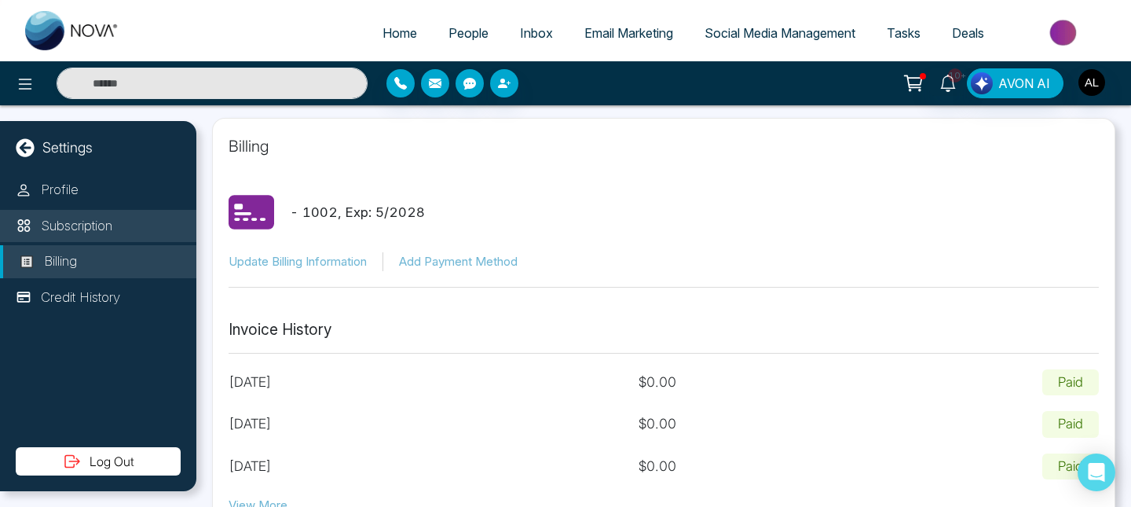
click at [167, 232] on li "Subscription" at bounding box center [98, 226] width 196 height 33
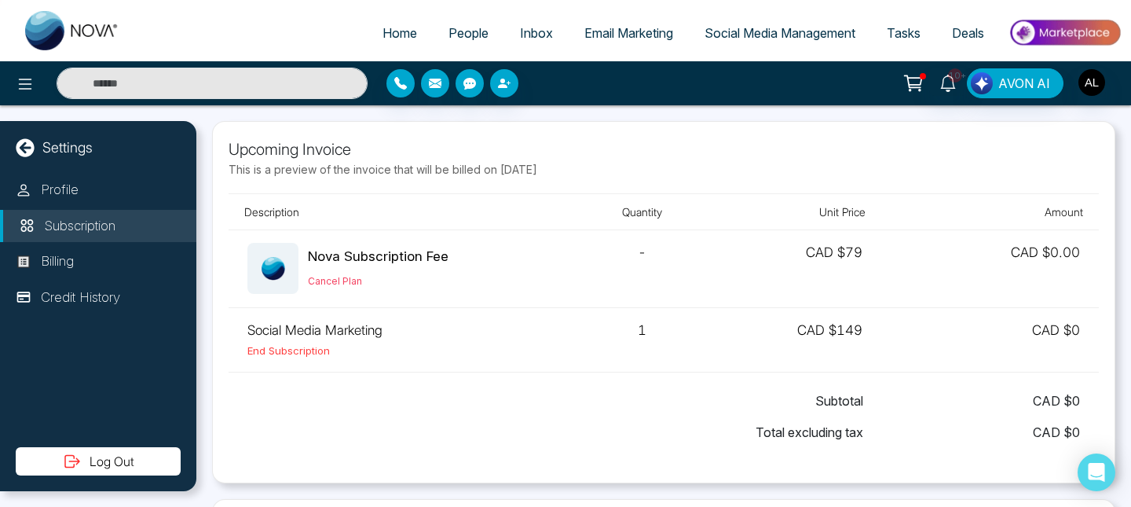
drag, startPoint x: 221, startPoint y: 150, endPoint x: 609, endPoint y: 176, distance: 389.0
click at [609, 176] on div "Upcoming Invoice This is a preview of the invoice that will be billed on Octobe…" at bounding box center [664, 302] width 904 height 362
click at [609, 176] on p "This is a preview of the invoice that will be billed on October 24, 2025" at bounding box center [664, 169] width 871 height 16
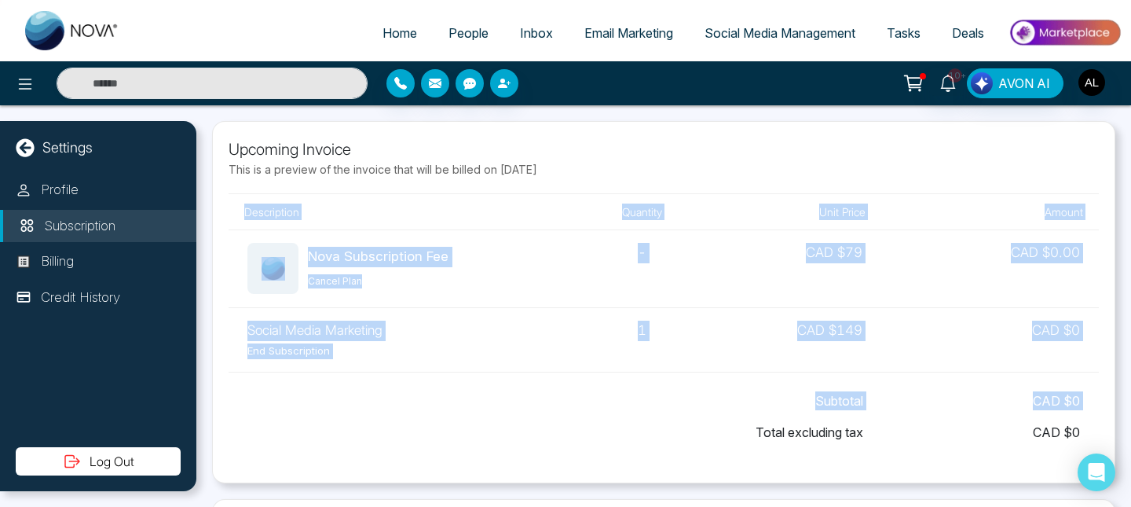
drag, startPoint x: 229, startPoint y: 210, endPoint x: 831, endPoint y: 419, distance: 637.8
click at [834, 420] on div "Upcoming Invoice This is a preview of the invoice that will be billed on Octobe…" at bounding box center [664, 301] width 871 height 329
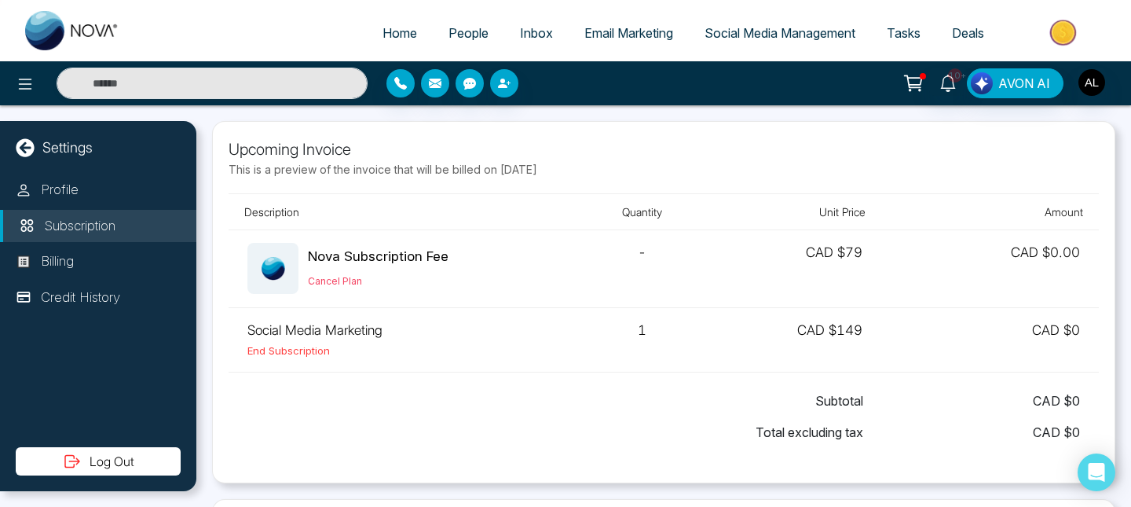
click at [674, 146] on p "Upcoming Invoice" at bounding box center [664, 149] width 871 height 24
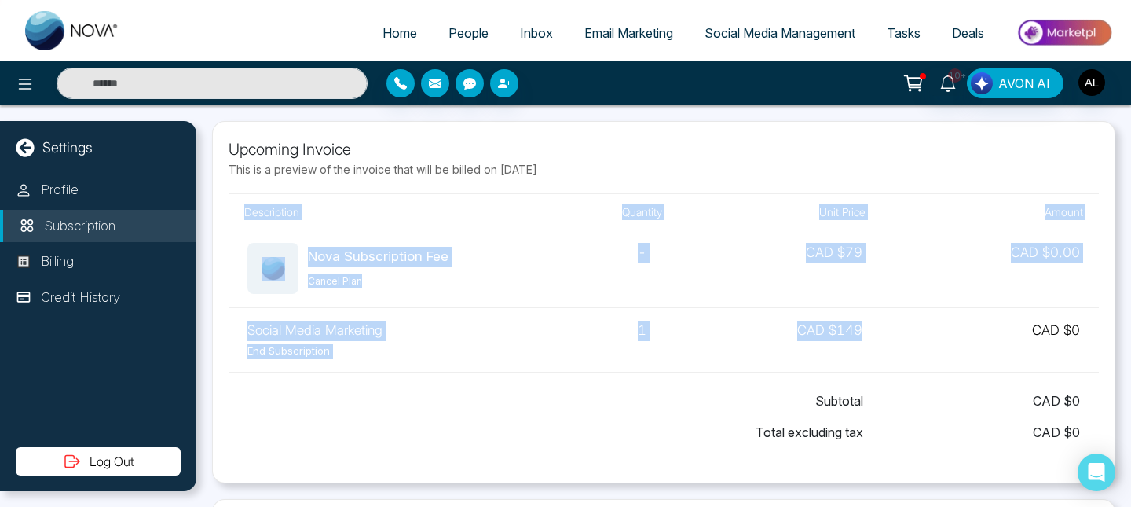
drag, startPoint x: 239, startPoint y: 211, endPoint x: 761, endPoint y: 352, distance: 541.3
click at [761, 352] on table "Description Quantity Unit Price Amount Nova Subscription Fee Cancel Plan - CAD …" at bounding box center [664, 282] width 871 height 179
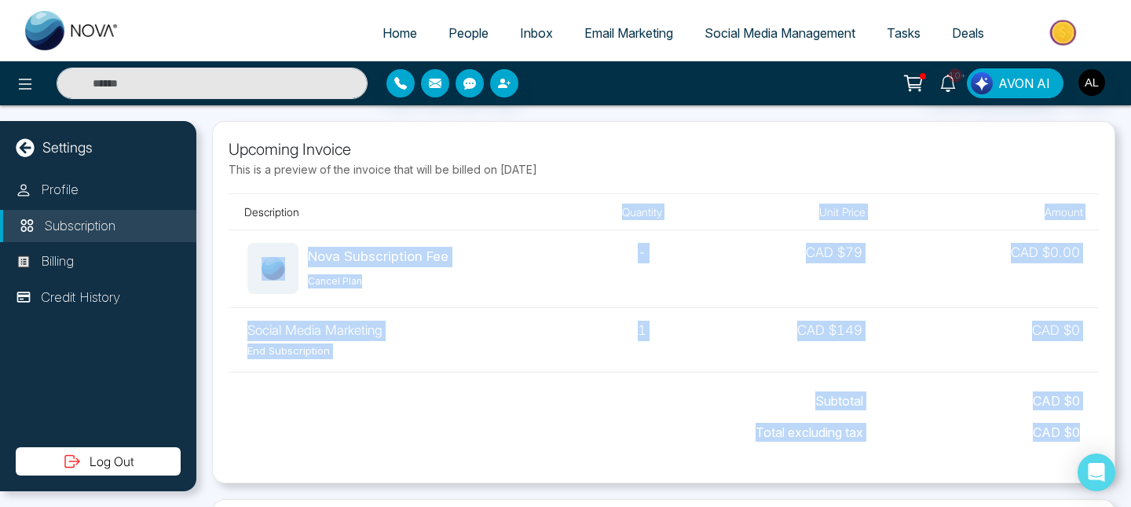
drag, startPoint x: 1081, startPoint y: 429, endPoint x: 381, endPoint y: 211, distance: 733.3
click at [380, 209] on div "Upcoming Invoice This is a preview of the invoice that will be billed on Octobe…" at bounding box center [664, 301] width 871 height 329
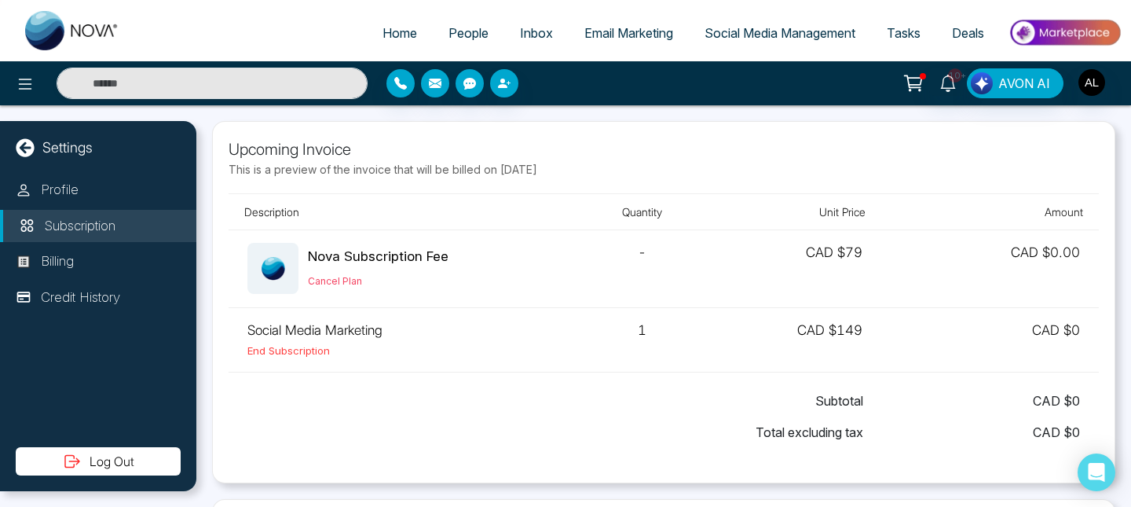
click at [617, 144] on p "Upcoming Invoice" at bounding box center [664, 149] width 871 height 24
drag, startPoint x: 247, startPoint y: 145, endPoint x: 621, endPoint y: 181, distance: 376.5
click at [621, 181] on div "Upcoming Invoice This is a preview of the invoice that will be billed on Octobe…" at bounding box center [664, 302] width 904 height 362
click at [621, 157] on p "Upcoming Invoice" at bounding box center [664, 149] width 871 height 24
